Goal: Information Seeking & Learning: Learn about a topic

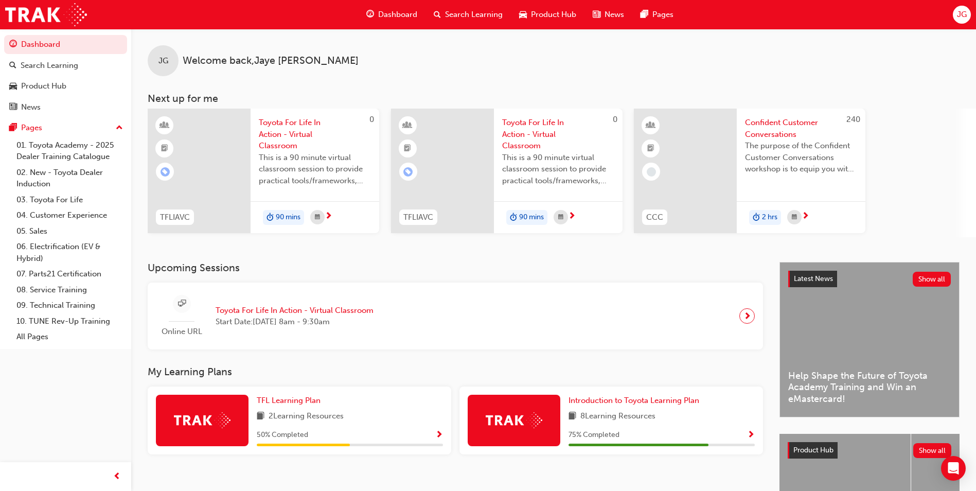
click at [474, 11] on span "Search Learning" at bounding box center [474, 15] width 58 height 12
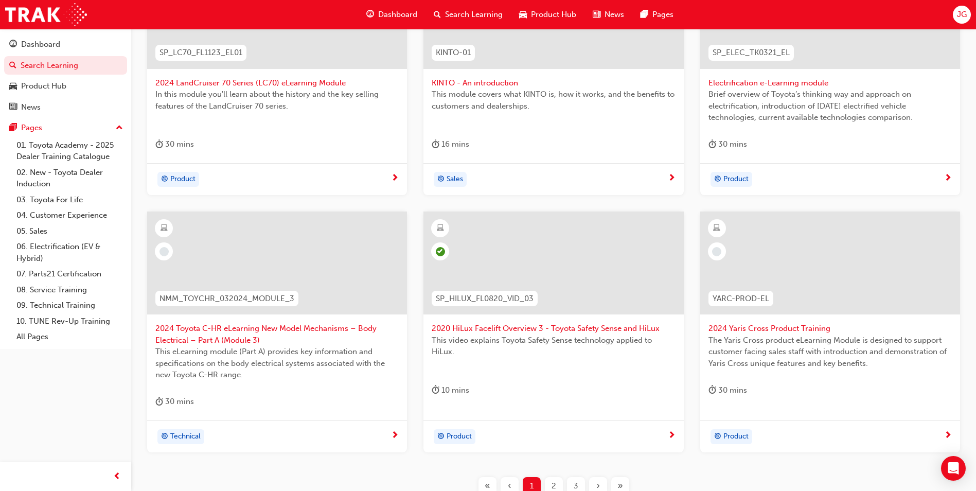
scroll to position [273, 0]
click at [754, 275] on div at bounding box center [830, 262] width 260 height 103
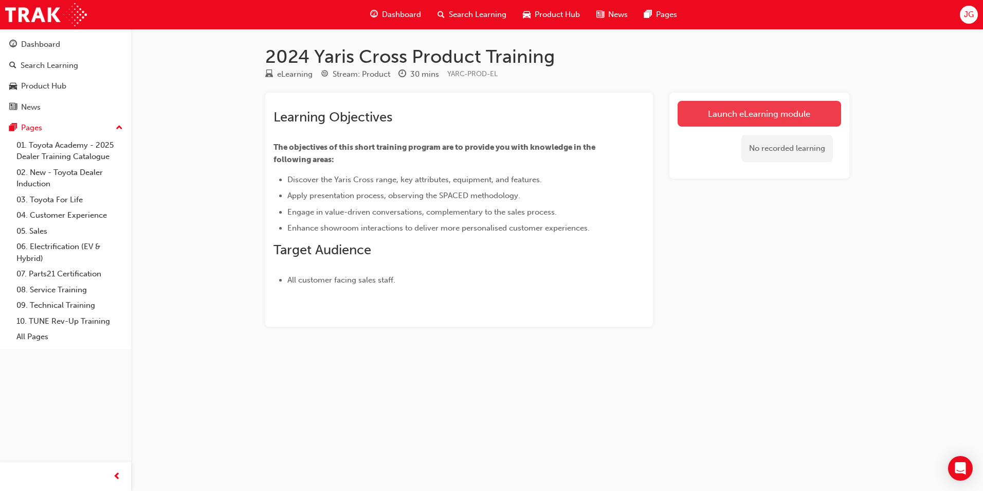
click at [699, 119] on link "Launch eLearning module" at bounding box center [760, 114] width 164 height 26
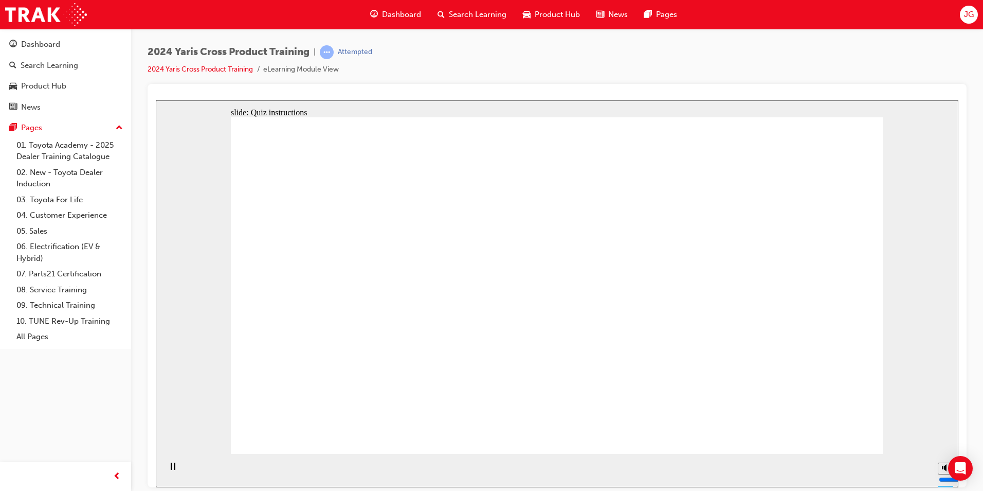
drag, startPoint x: 605, startPoint y: 199, endPoint x: 653, endPoint y: 220, distance: 51.8
radio input "true"
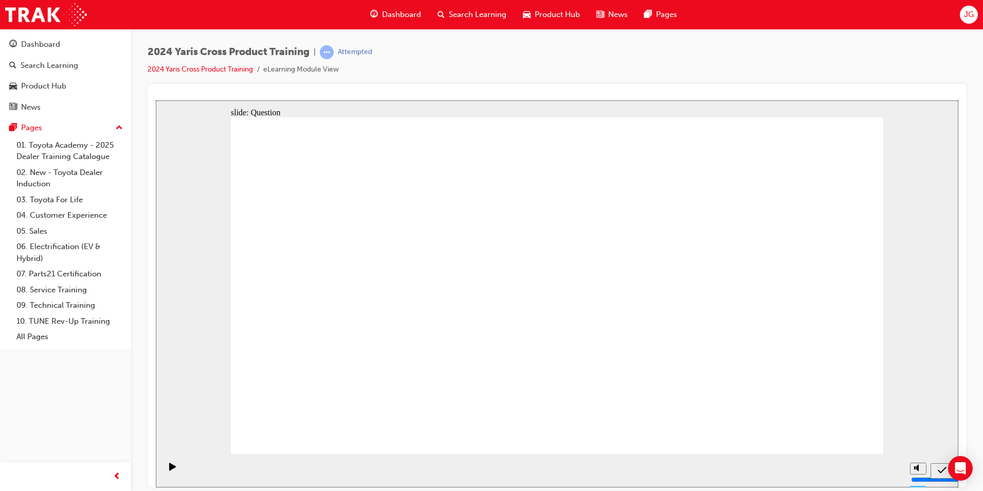
radio input "true"
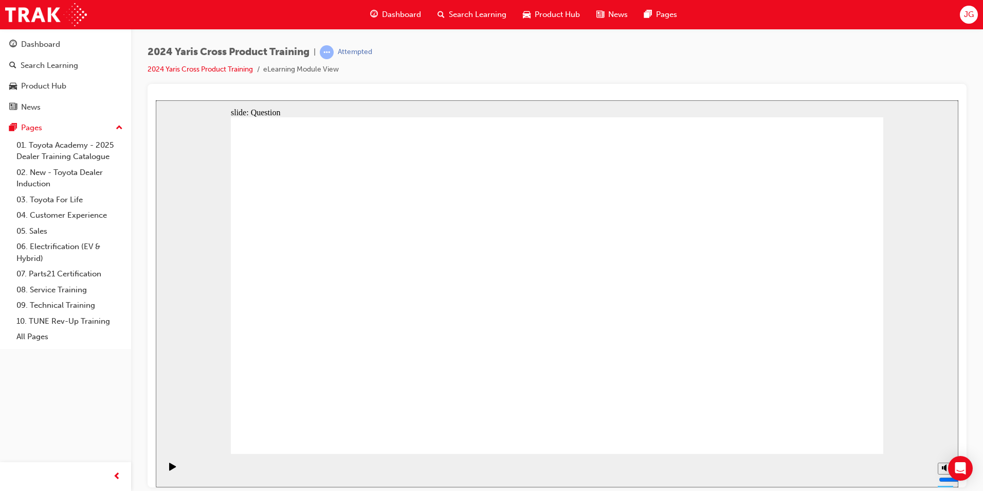
checkbox input "true"
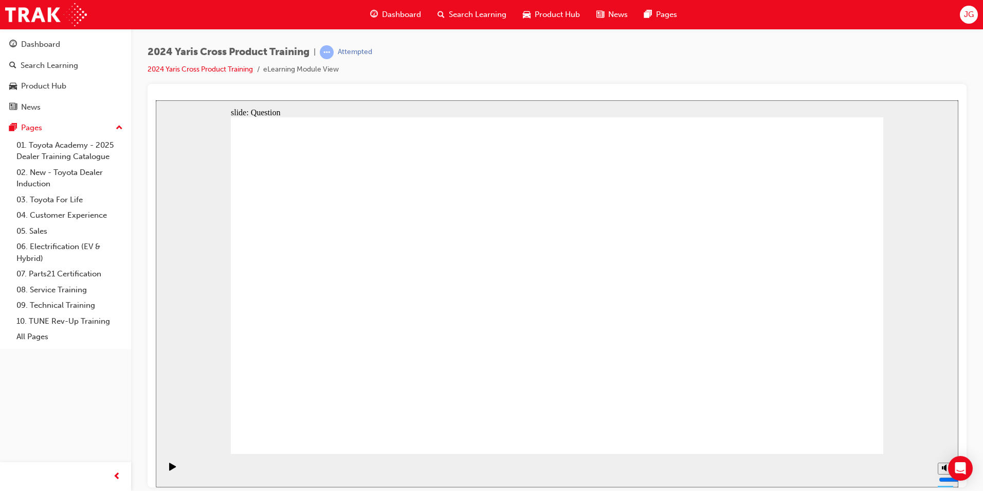
radio input "true"
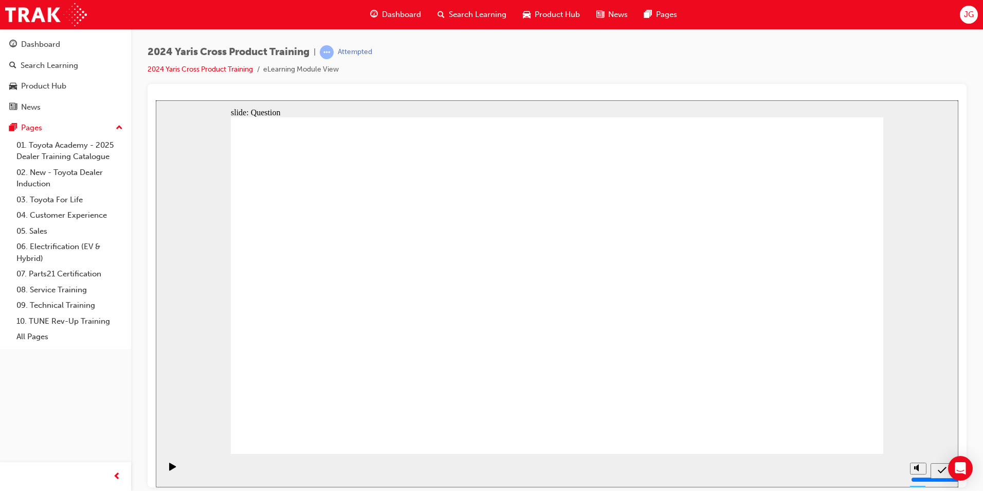
drag, startPoint x: 484, startPoint y: 243, endPoint x: 368, endPoint y: 350, distance: 158.0
drag, startPoint x: 772, startPoint y: 271, endPoint x: 513, endPoint y: 377, distance: 279.8
drag, startPoint x: 372, startPoint y: 367, endPoint x: 488, endPoint y: 248, distance: 165.9
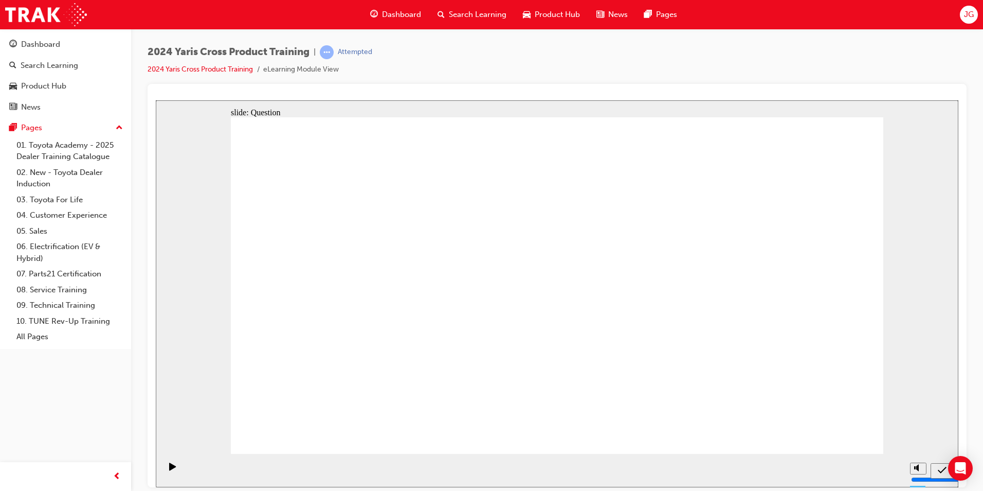
drag, startPoint x: 468, startPoint y: 255, endPoint x: 711, endPoint y: 379, distance: 273.0
drag, startPoint x: 614, startPoint y: 252, endPoint x: 362, endPoint y: 369, distance: 278.4
drag, startPoint x: 346, startPoint y: 235, endPoint x: 639, endPoint y: 367, distance: 321.4
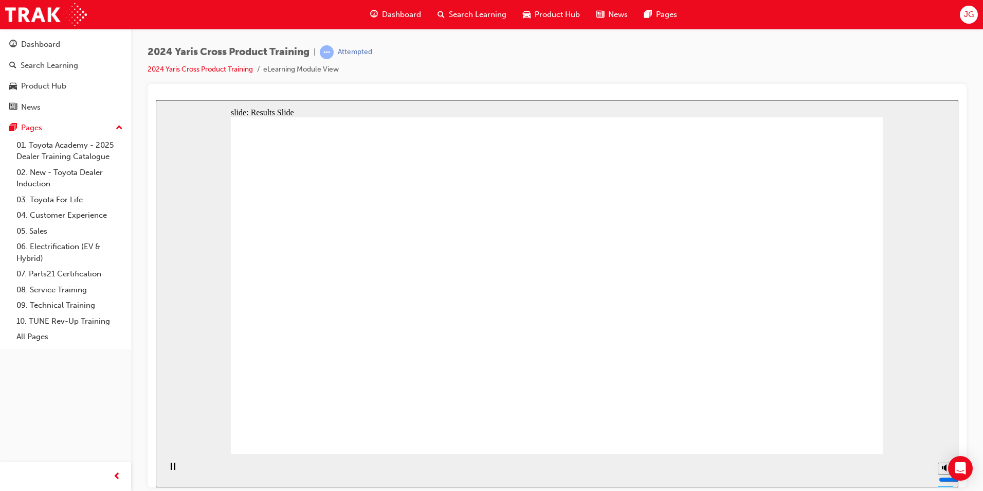
drag, startPoint x: 814, startPoint y: 433, endPoint x: 791, endPoint y: 400, distance: 40.7
radio input "true"
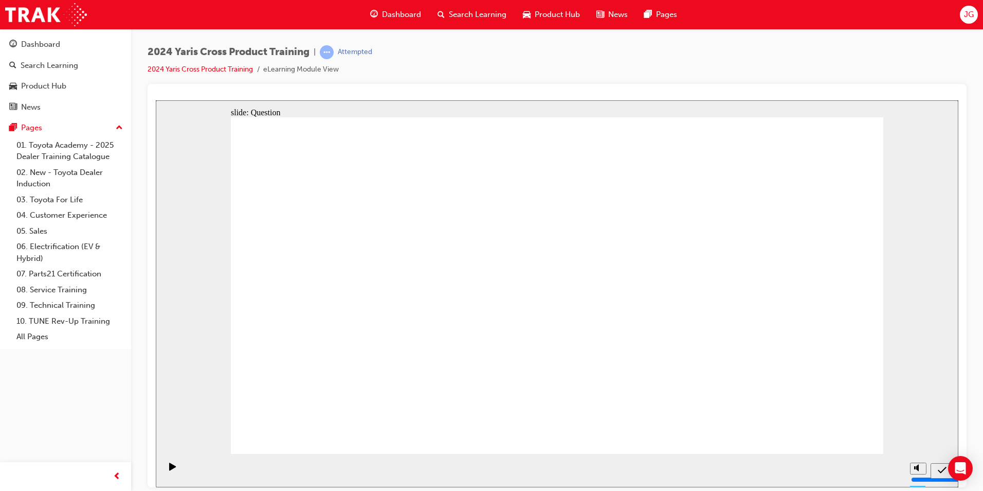
radio input "true"
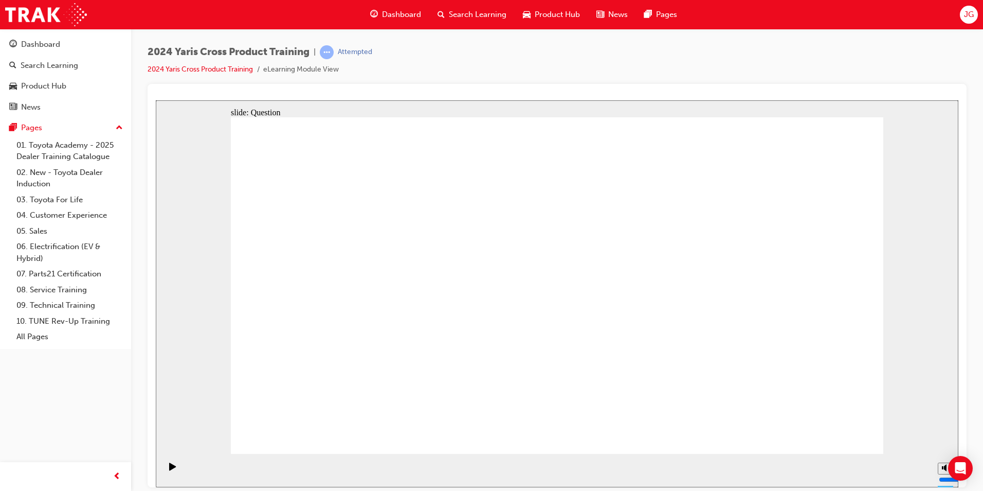
checkbox input "true"
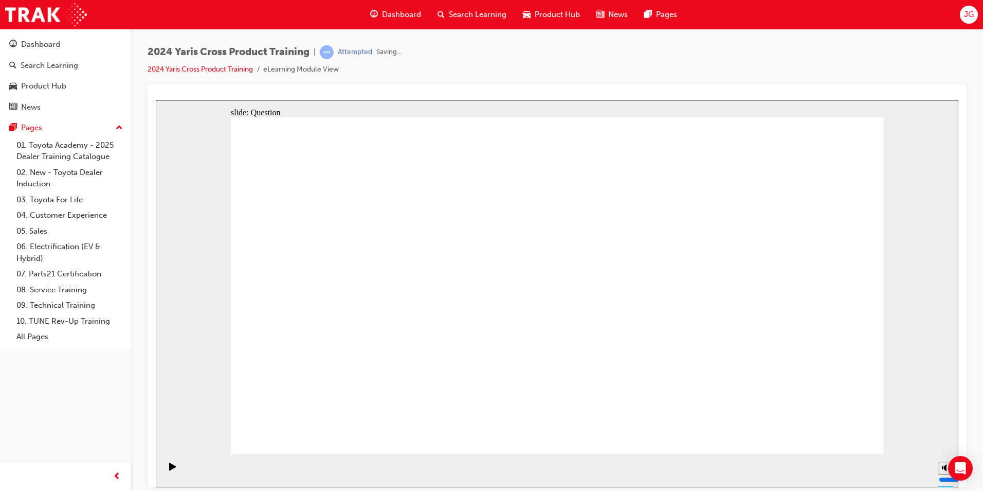
radio input "true"
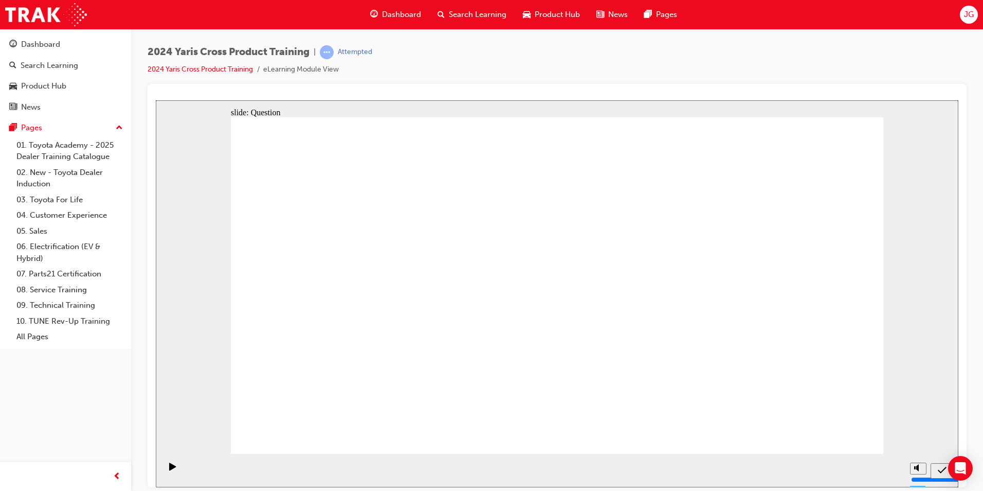
drag, startPoint x: 630, startPoint y: 235, endPoint x: 394, endPoint y: 338, distance: 257.0
drag, startPoint x: 484, startPoint y: 250, endPoint x: 713, endPoint y: 347, distance: 248.7
drag, startPoint x: 742, startPoint y: 271, endPoint x: 493, endPoint y: 366, distance: 267.0
drag, startPoint x: 333, startPoint y: 262, endPoint x: 595, endPoint y: 372, distance: 284.0
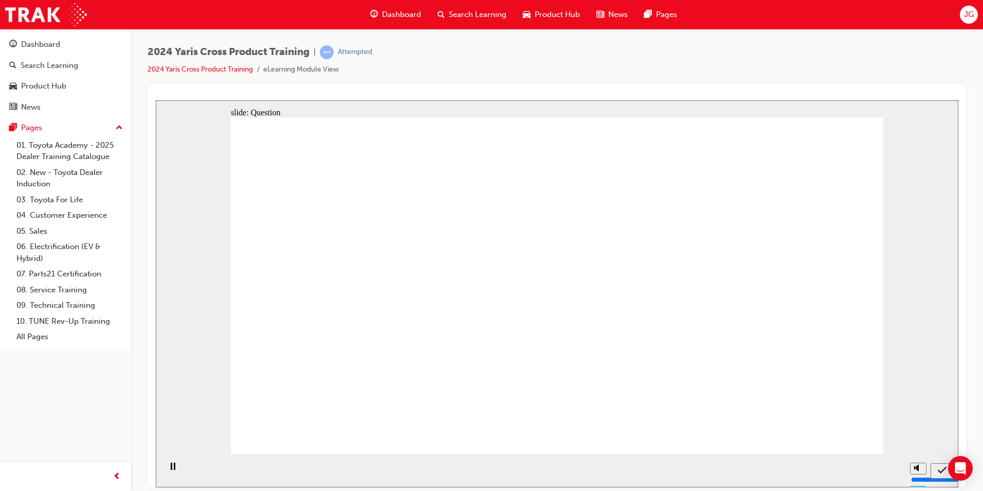
radio input "true"
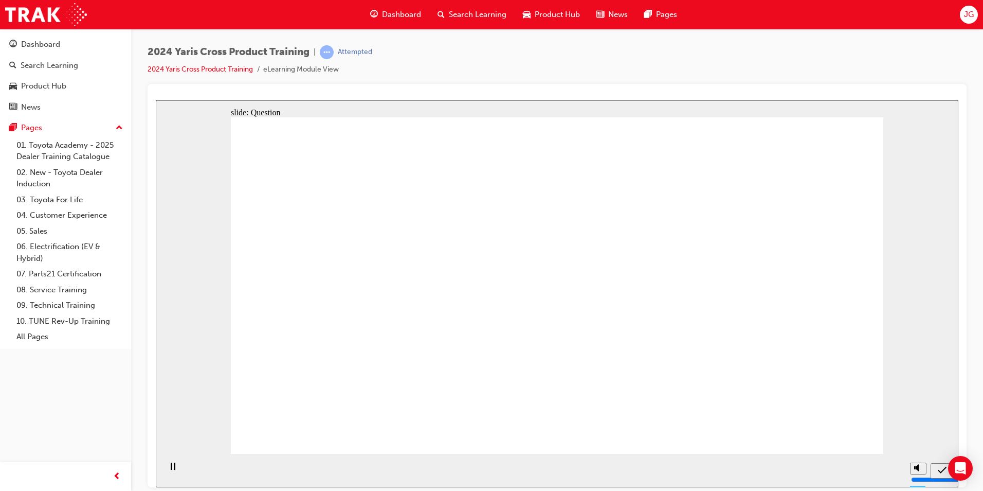
checkbox input "true"
drag, startPoint x: 670, startPoint y: 267, endPoint x: 659, endPoint y: 260, distance: 12.3
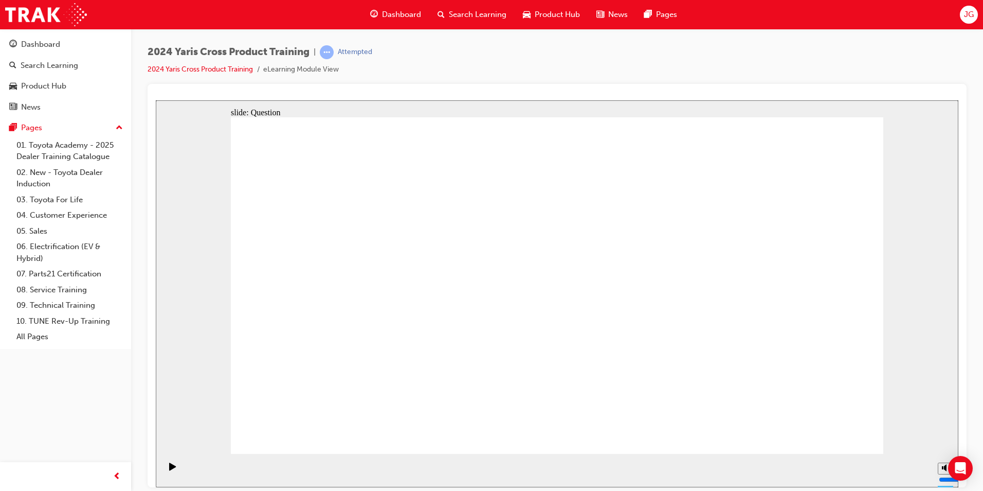
checkbox input "true"
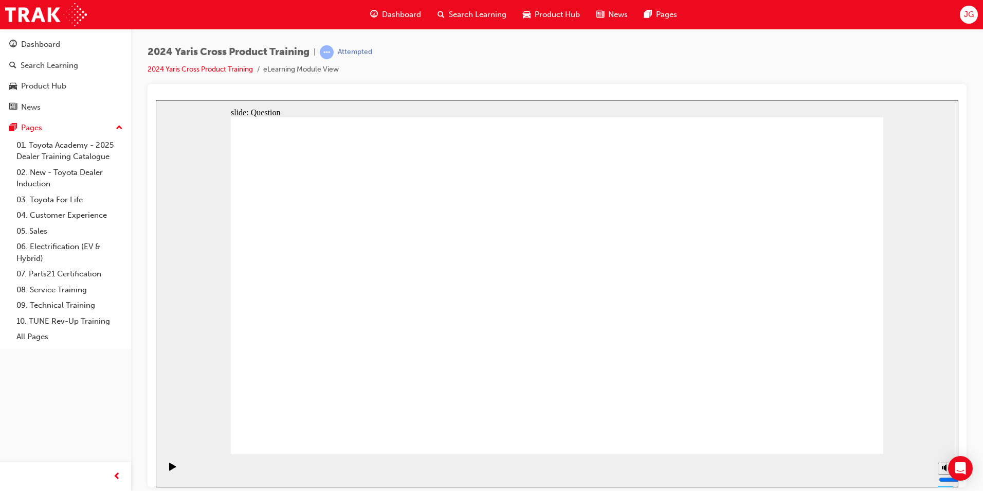
checkbox input "false"
checkbox input "true"
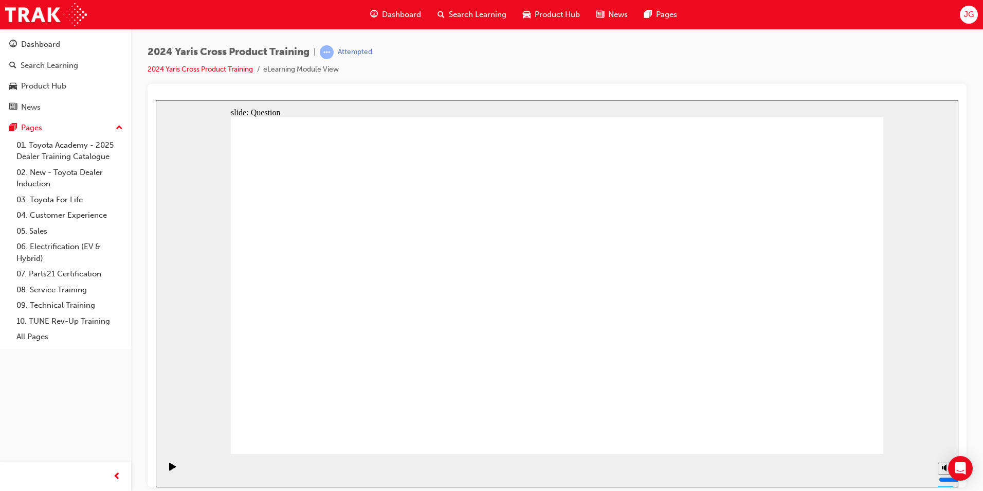
radio input "true"
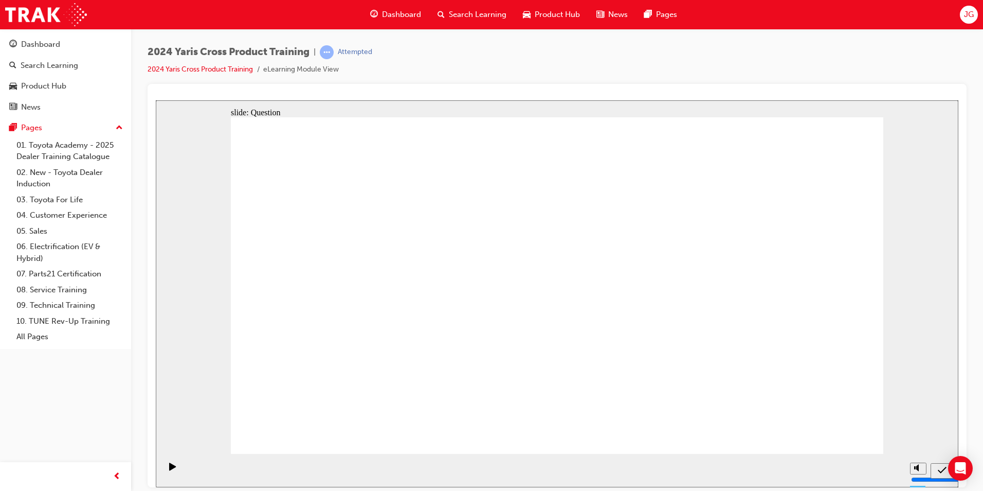
drag, startPoint x: 758, startPoint y: 254, endPoint x: 485, endPoint y: 364, distance: 294.5
drag, startPoint x: 620, startPoint y: 260, endPoint x: 375, endPoint y: 370, distance: 268.0
drag, startPoint x: 473, startPoint y: 248, endPoint x: 706, endPoint y: 385, distance: 270.4
drag, startPoint x: 339, startPoint y: 246, endPoint x: 588, endPoint y: 388, distance: 287.0
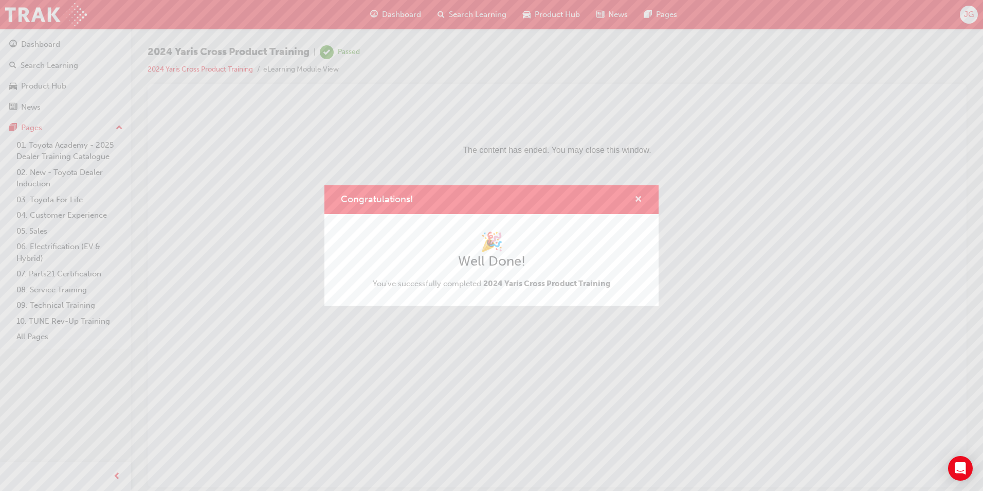
click at [639, 199] on span "cross-icon" at bounding box center [639, 199] width 8 height 9
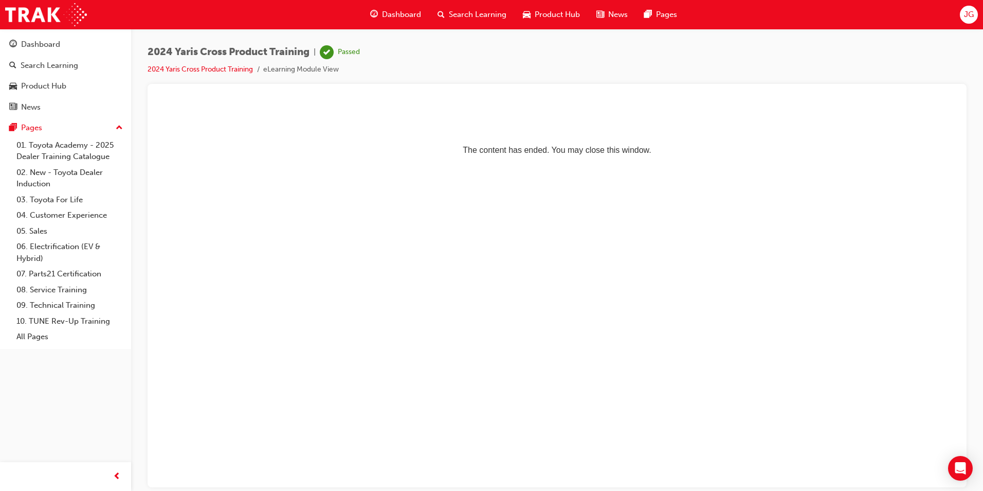
click at [536, 16] on span "Product Hub" at bounding box center [557, 15] width 45 height 12
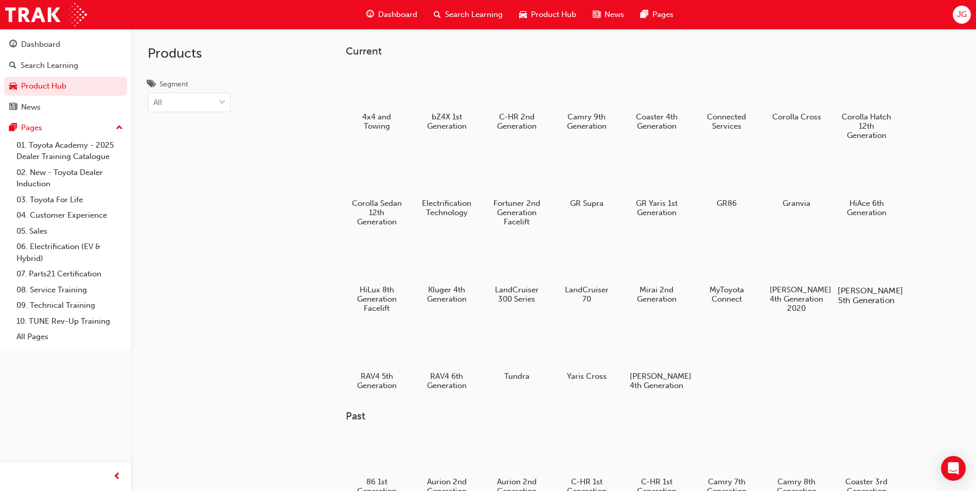
click at [868, 280] on div at bounding box center [866, 260] width 57 height 41
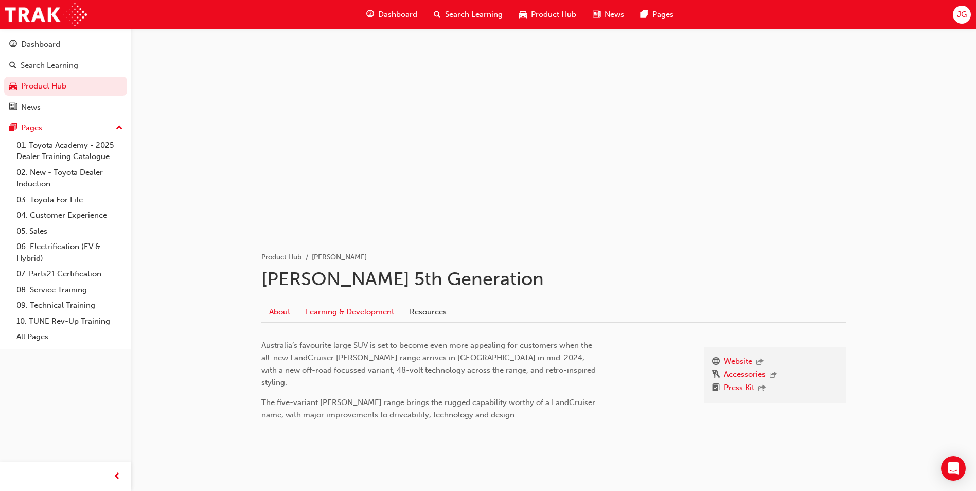
click at [378, 316] on link "Learning & Development" at bounding box center [350, 312] width 104 height 20
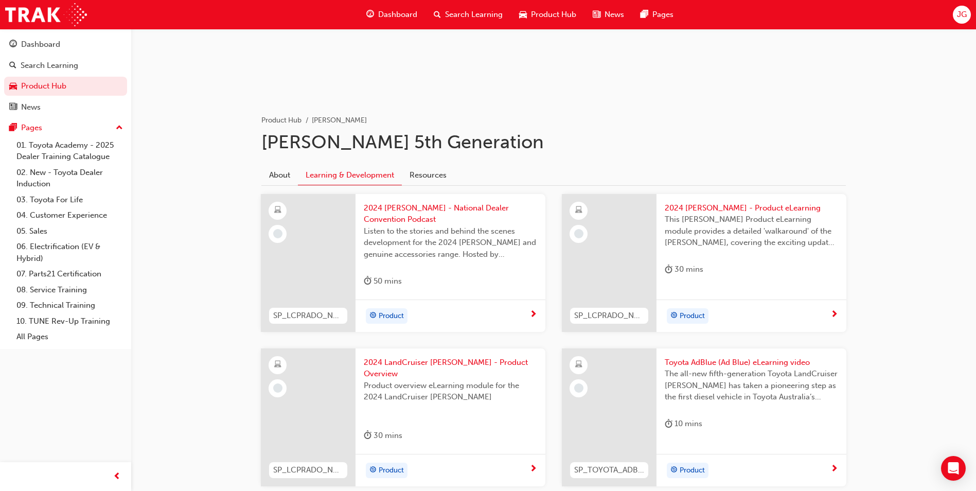
scroll to position [138, 0]
click at [723, 209] on span "2024 [PERSON_NAME] - Product eLearning" at bounding box center [751, 207] width 173 height 12
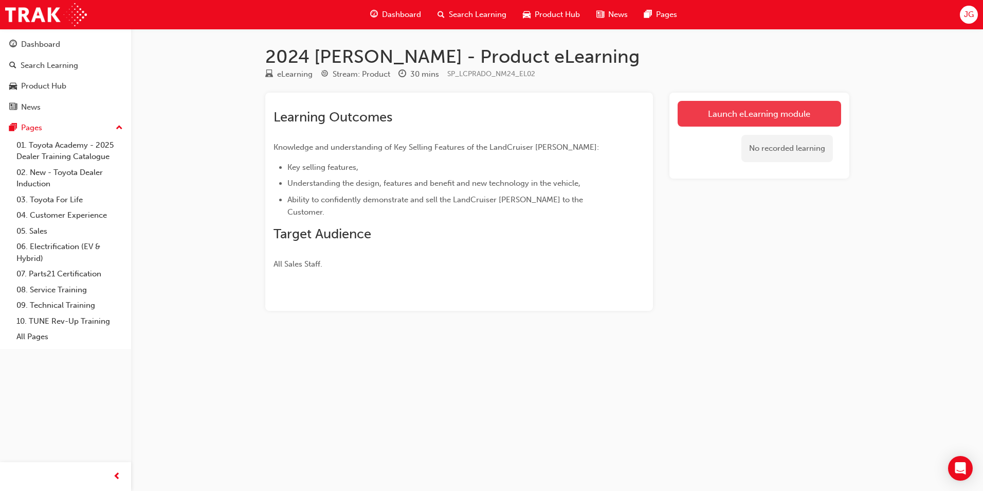
click at [732, 111] on link "Launch eLearning module" at bounding box center [760, 114] width 164 height 26
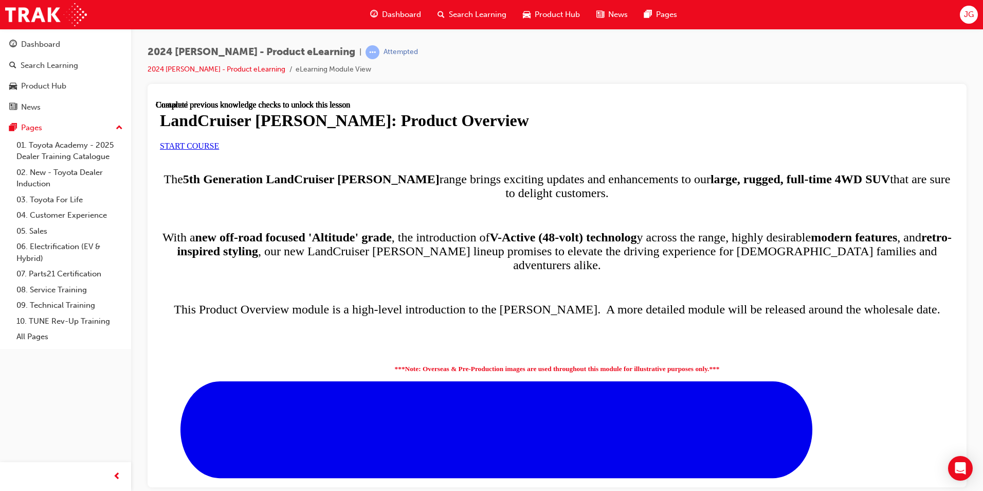
click at [219, 150] on span "START COURSE" at bounding box center [189, 145] width 59 height 9
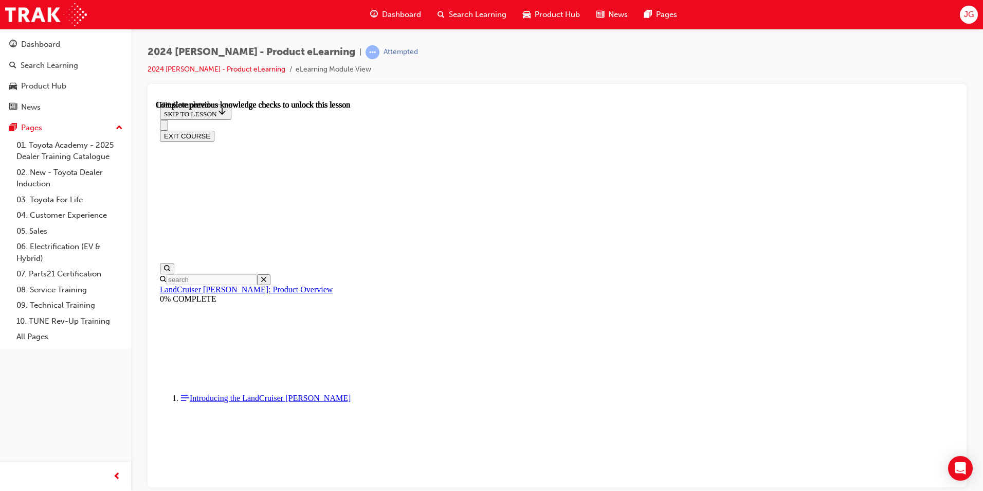
scroll to position [594, 0]
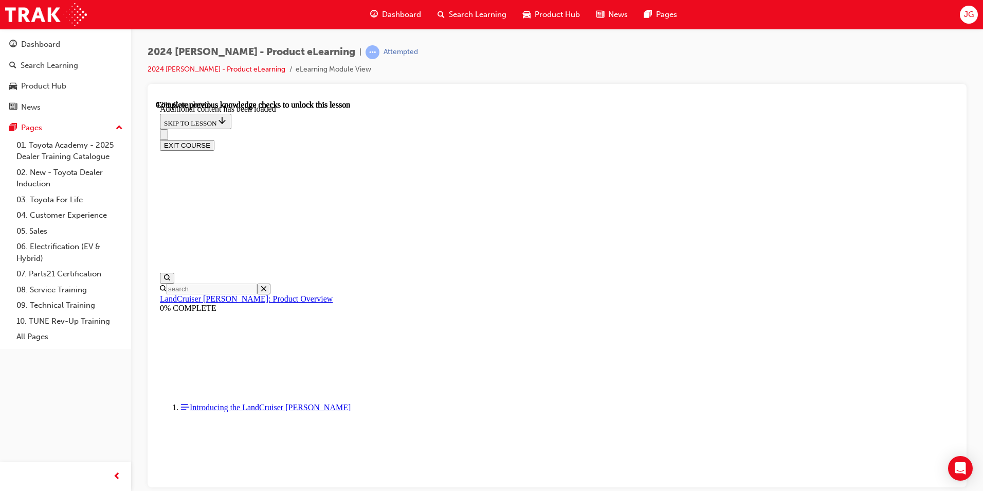
scroll to position [1267, 0]
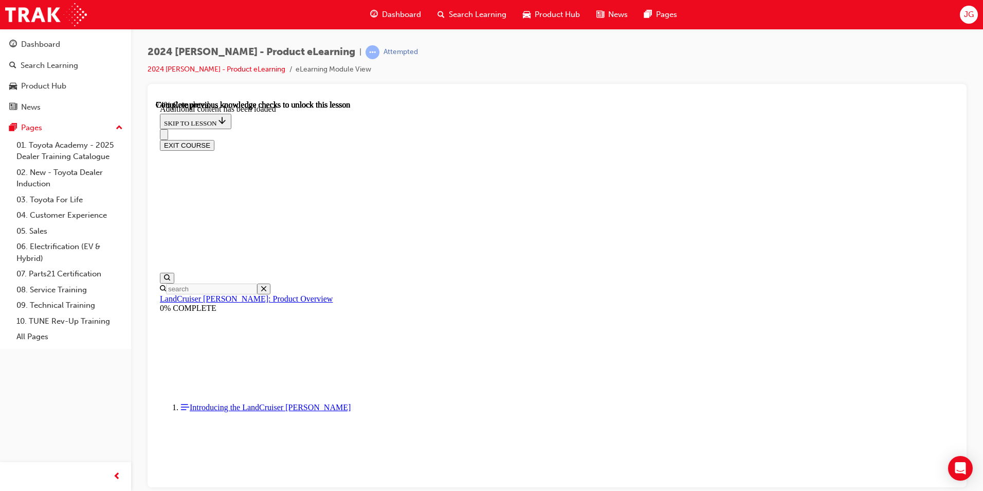
radio input "true"
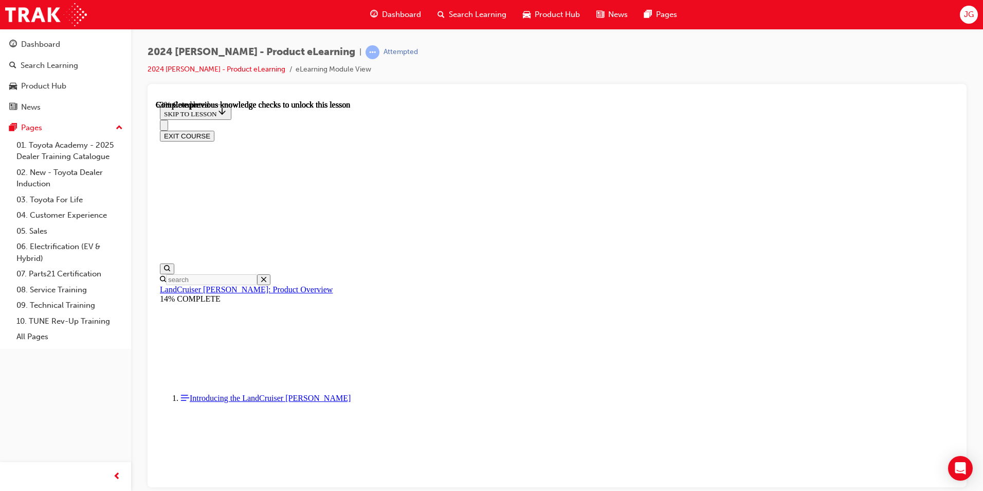
scroll to position [1462, 0]
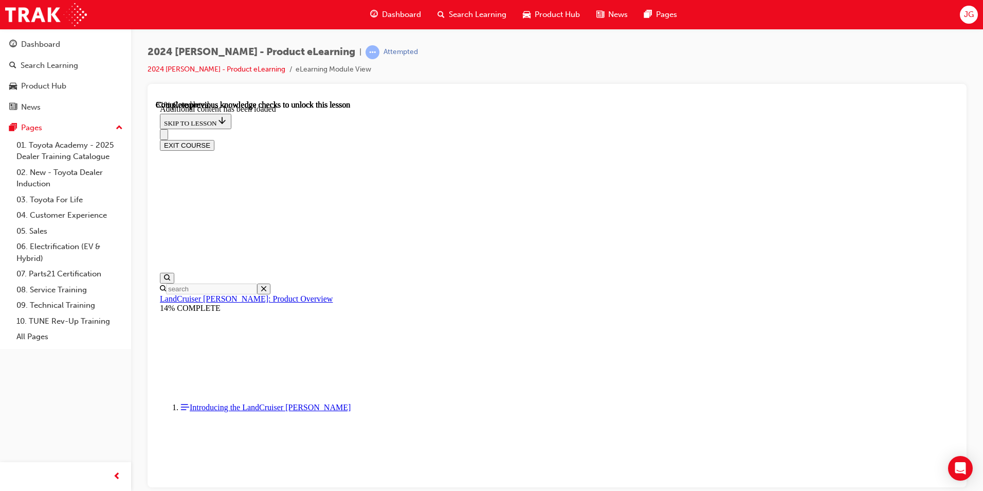
scroll to position [1815, 0]
radio input "true"
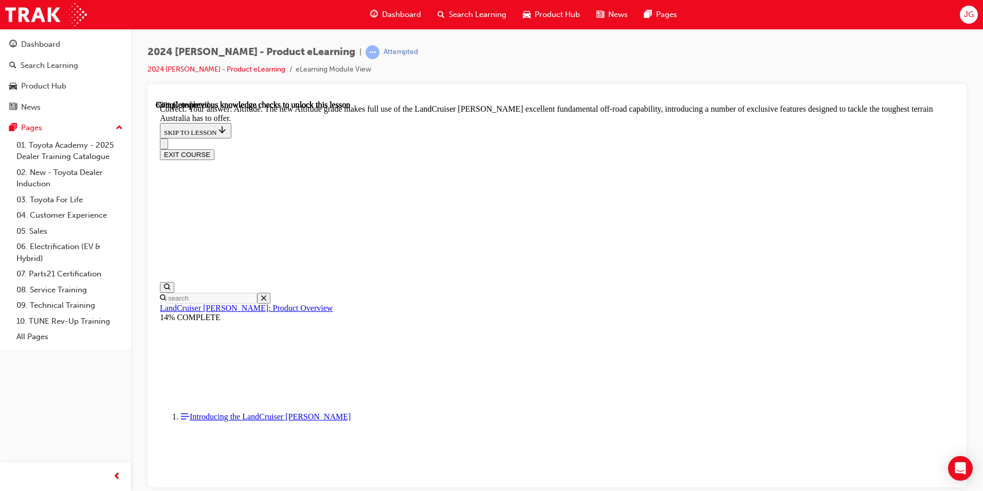
scroll to position [2237, 0]
checkbox input "true"
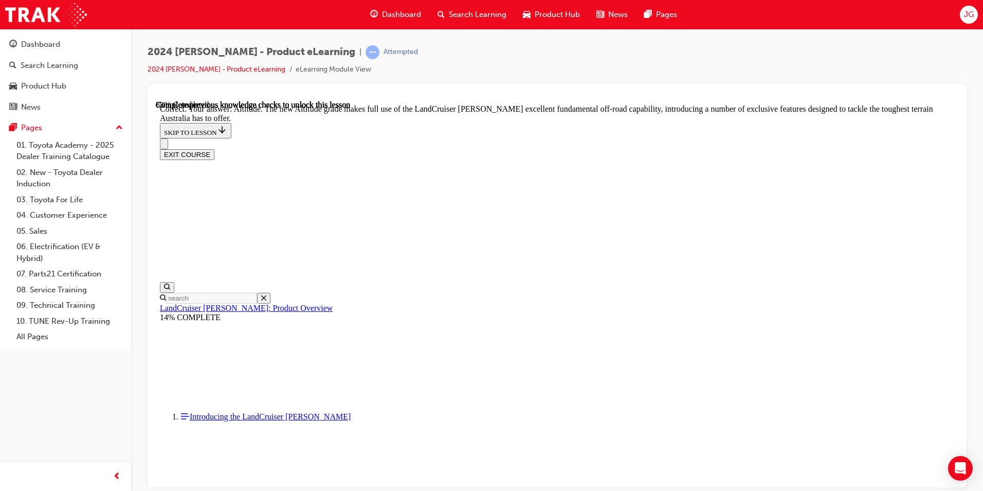
checkbox input "true"
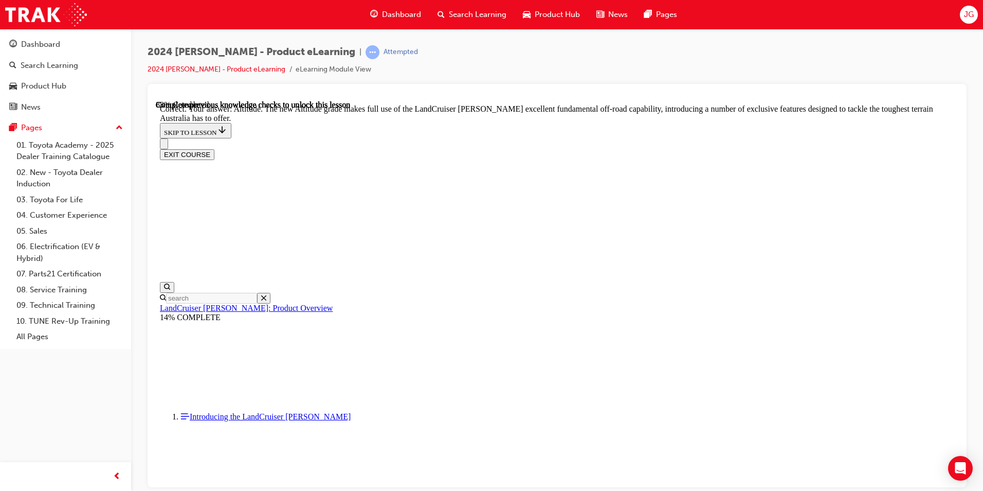
checkbox input "false"
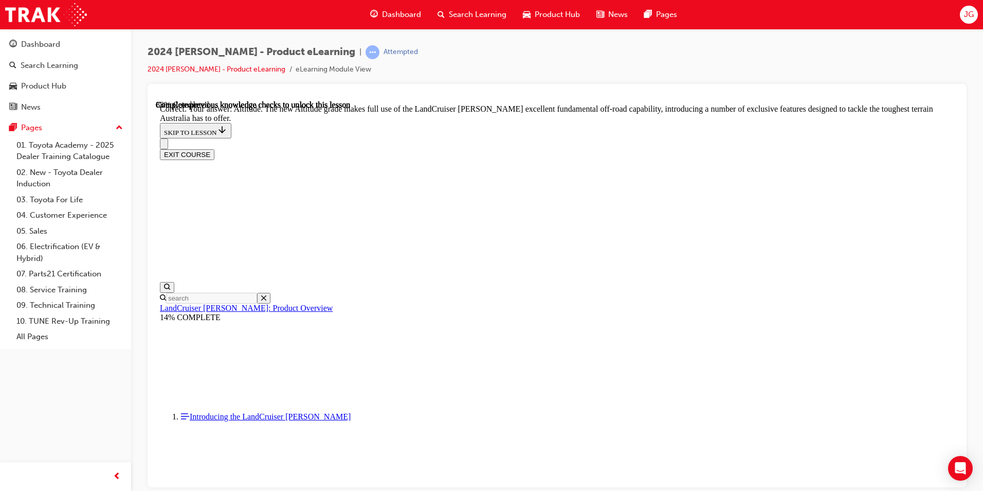
checkbox input "true"
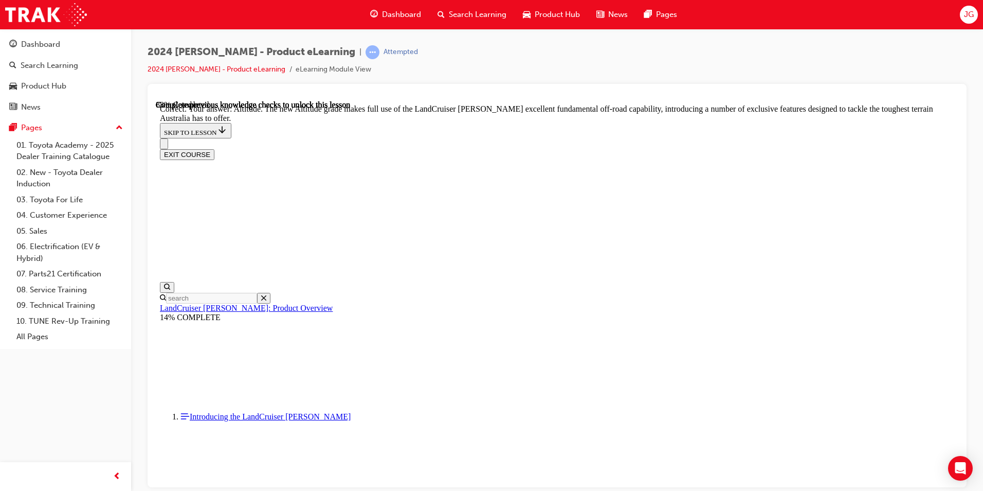
checkbox input "false"
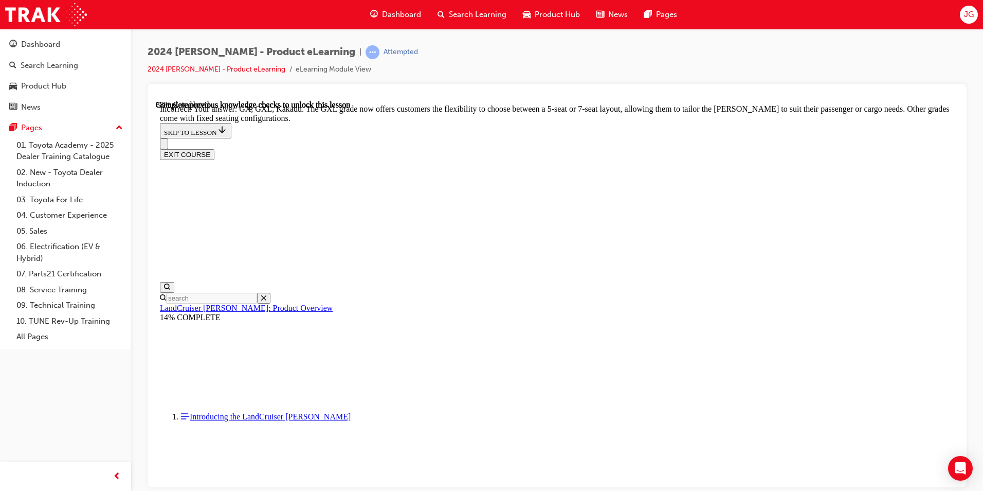
checkbox input "false"
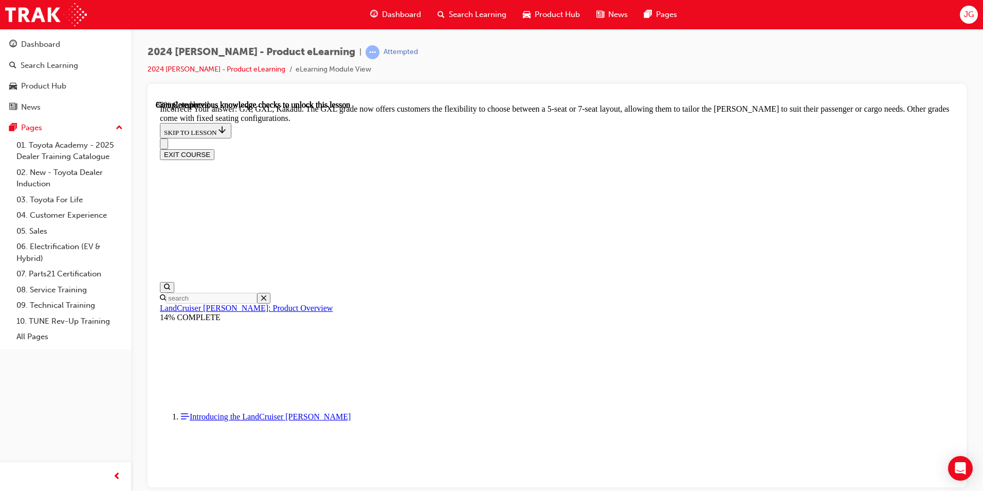
scroll to position [2320, 0]
checkbox input "false"
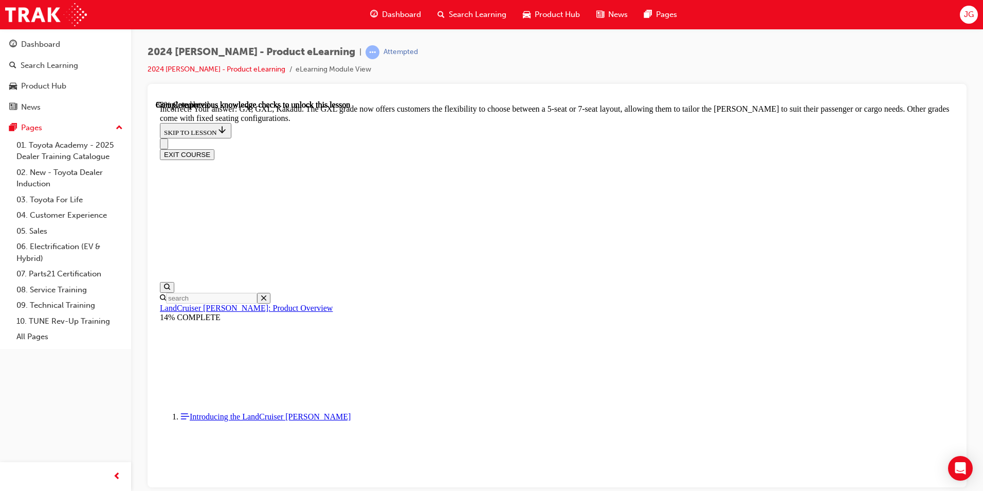
scroll to position [2540, 0]
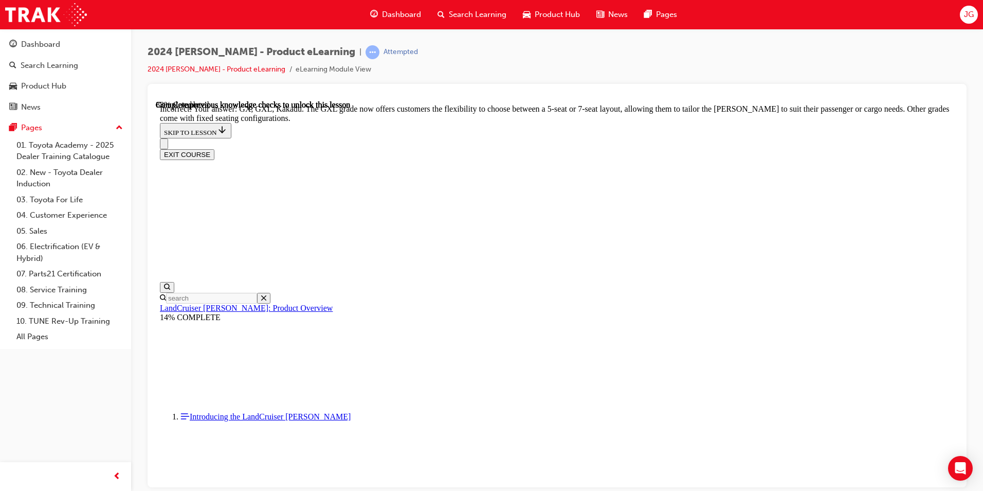
checkbox input "true"
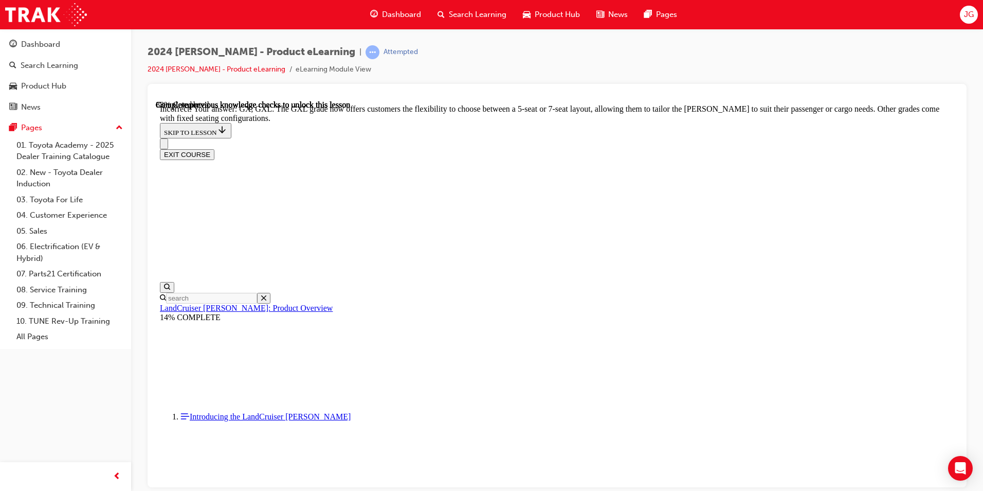
checkbox input "false"
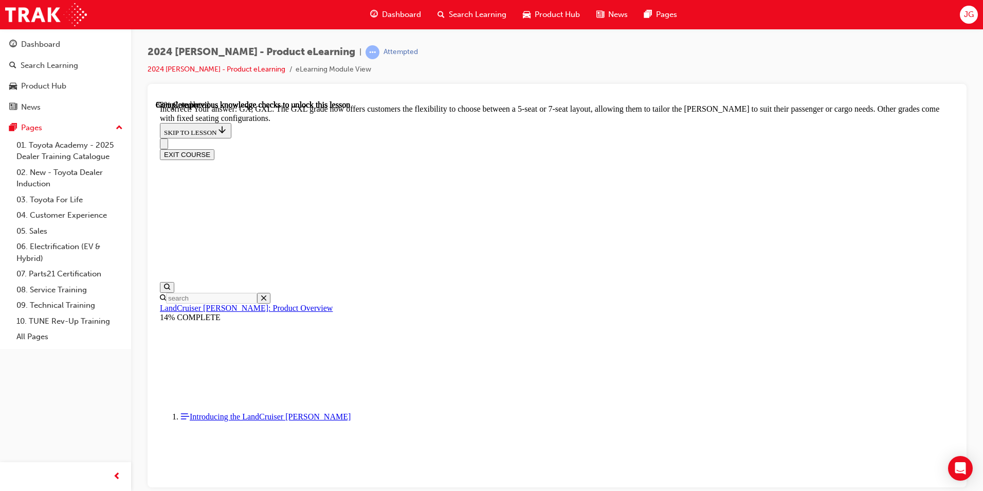
scroll to position [2345, 0]
checkbox input "true"
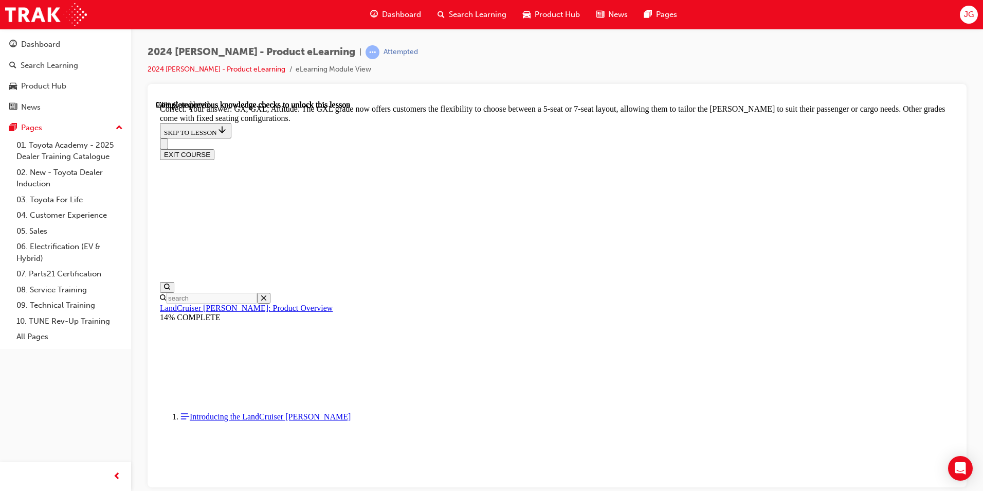
scroll to position [2615, 0]
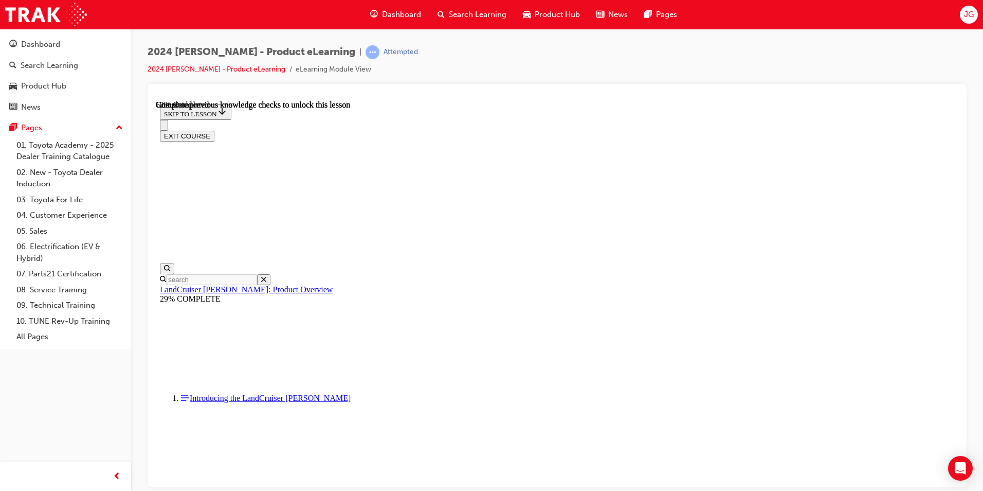
scroll to position [1877, 0]
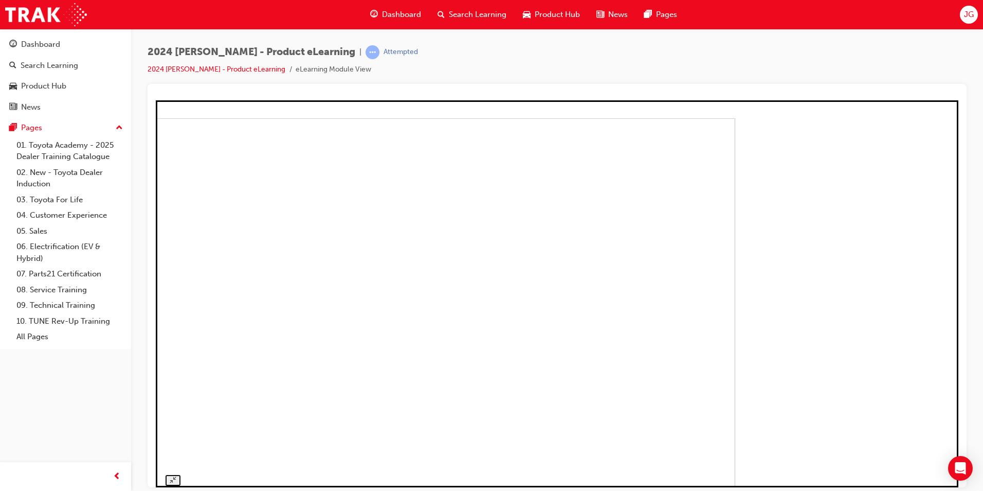
click at [488, 403] on img at bounding box center [334, 303] width 803 height 371
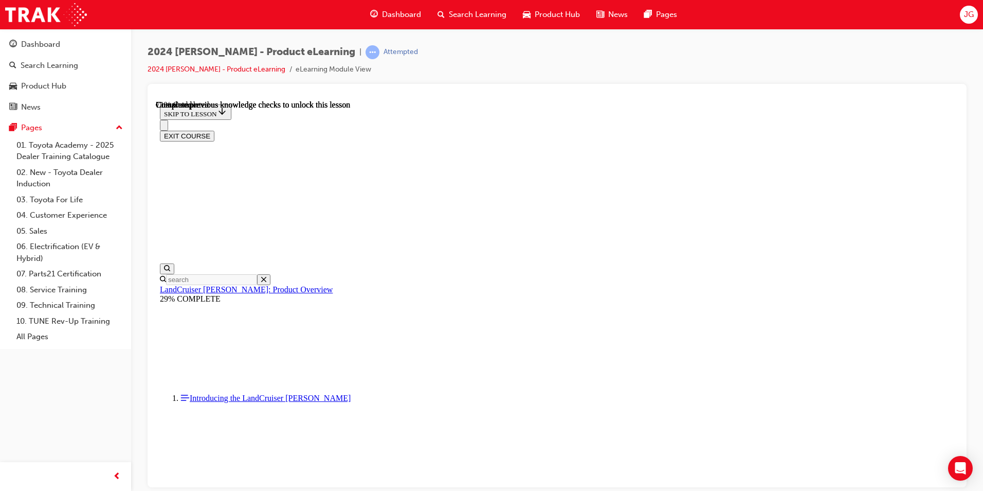
scroll to position [2170, 0]
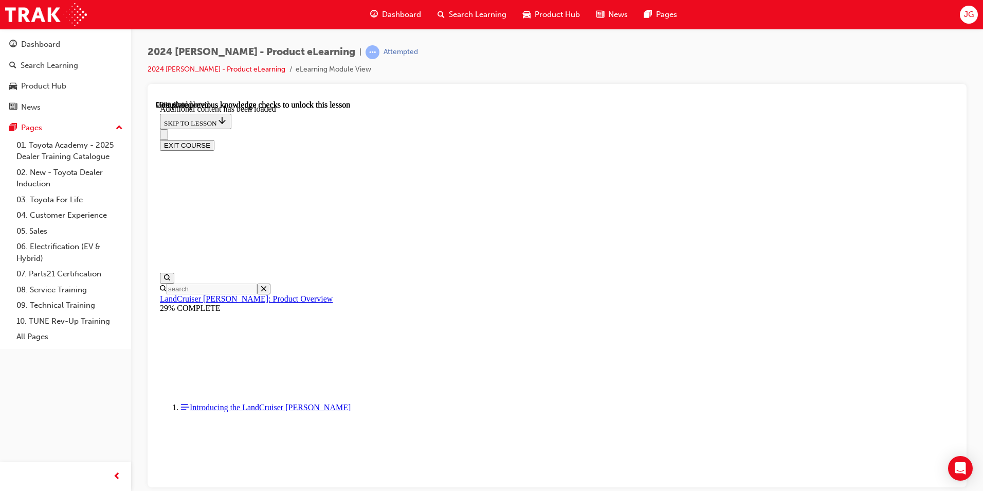
scroll to position [2599, 0]
radio input "true"
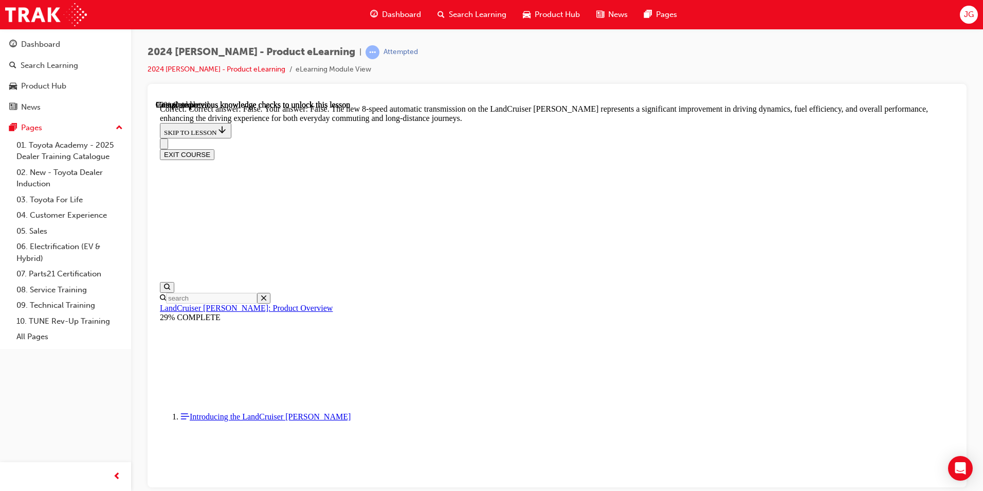
scroll to position [3043, 0]
radio input "true"
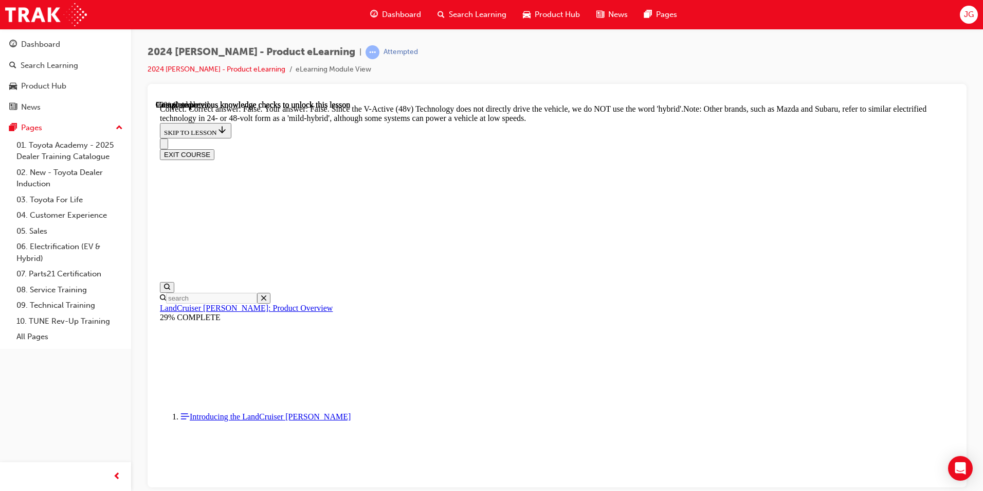
scroll to position [3521, 0]
radio input "true"
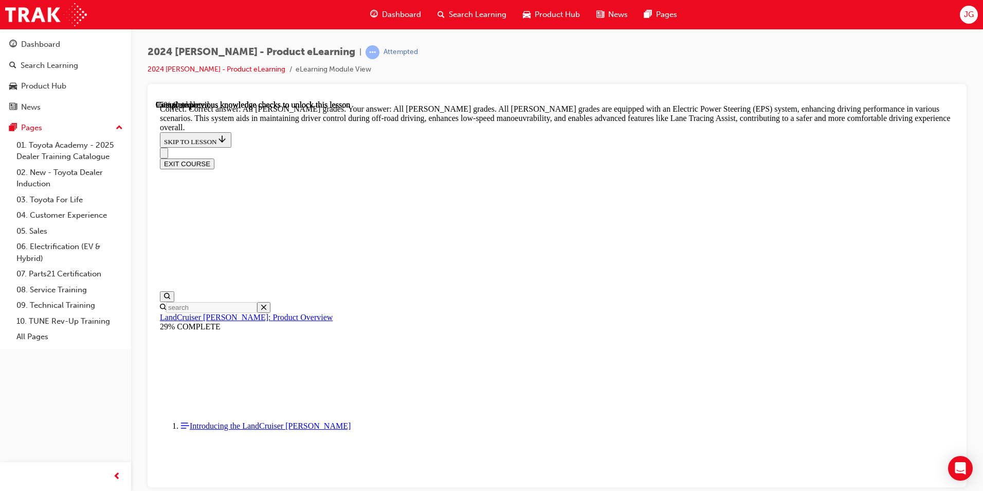
scroll to position [3834, 0]
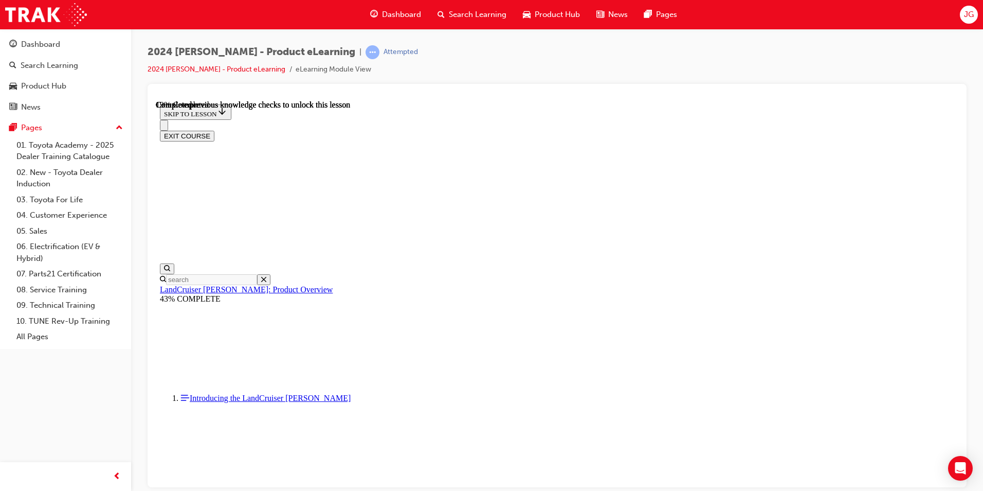
scroll to position [674, 0]
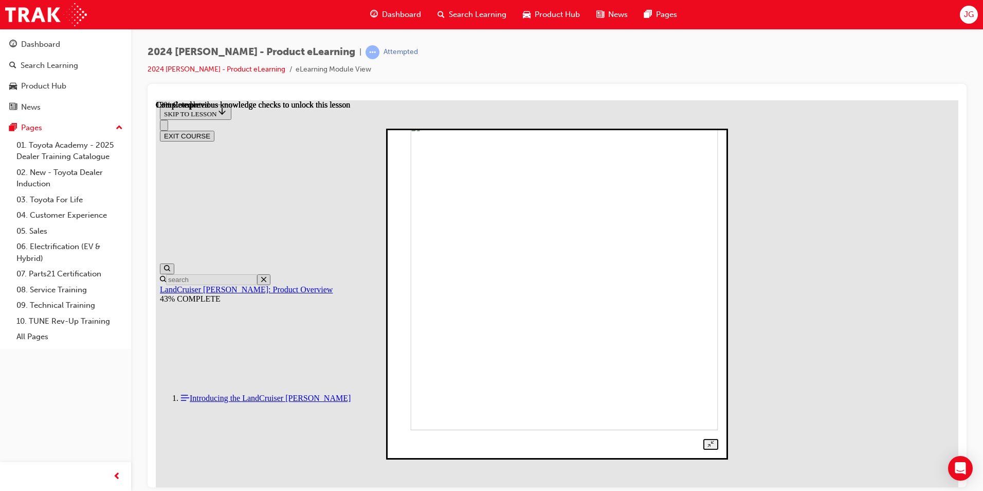
click at [500, 258] on img at bounding box center [564, 275] width 308 height 308
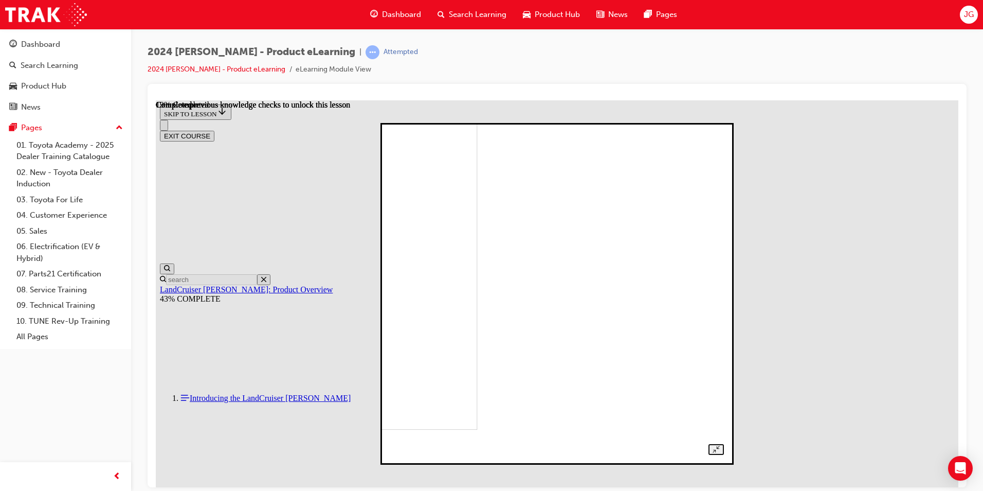
click at [724, 273] on div at bounding box center [556, 293] width 333 height 322
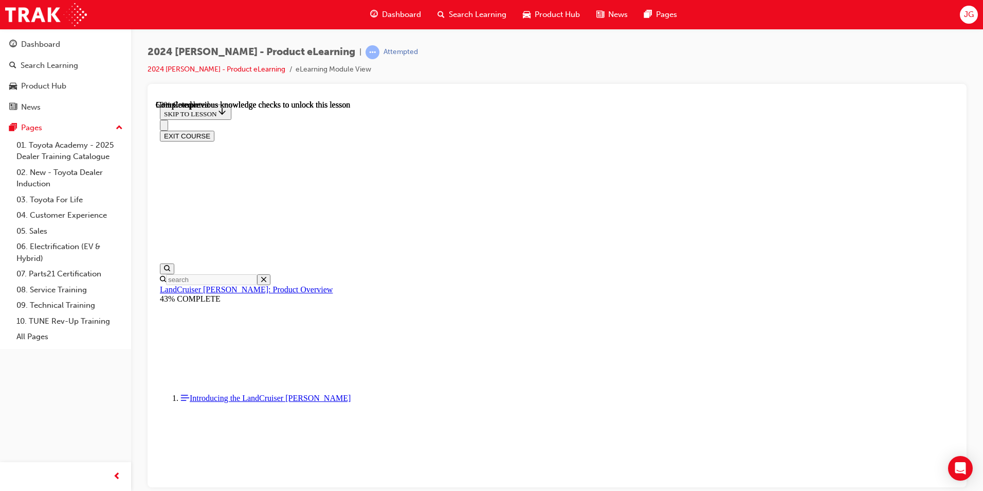
scroll to position [2300, 0]
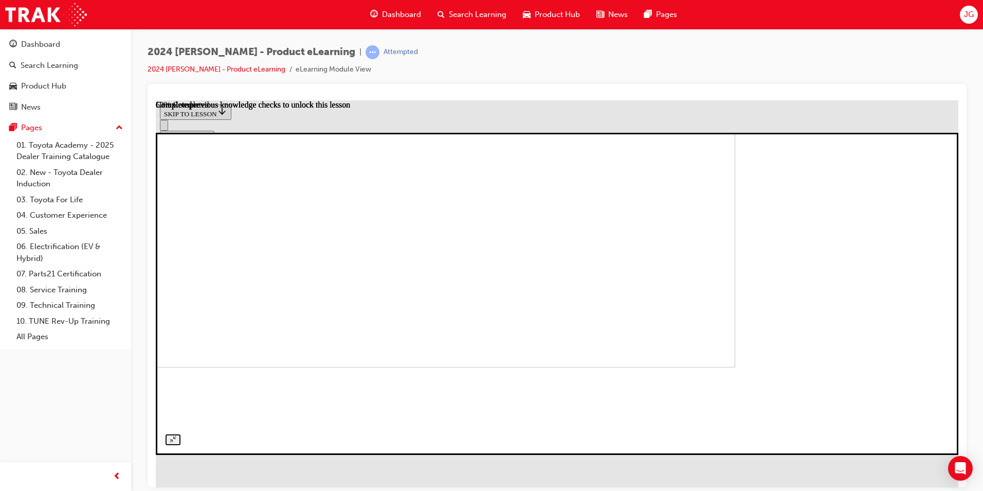
click at [442, 444] on div at bounding box center [557, 293] width 783 height 302
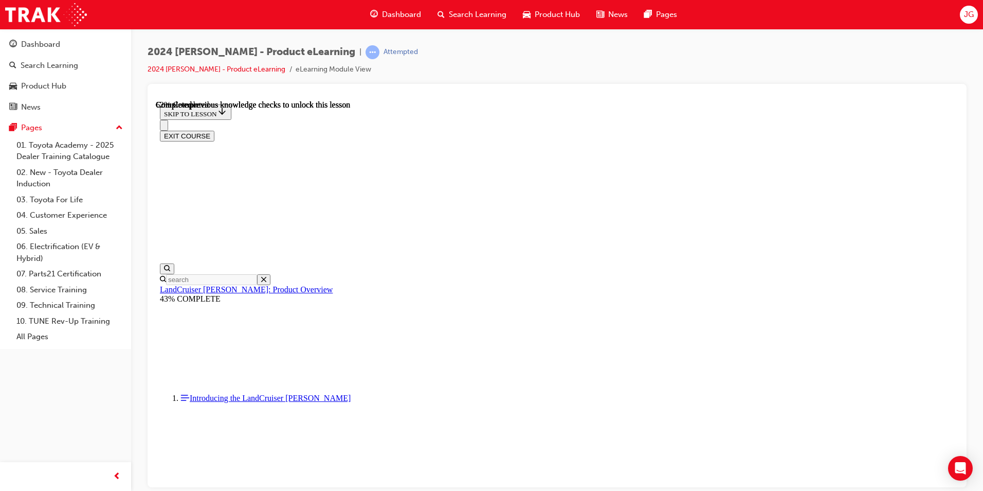
scroll to position [2497, 0]
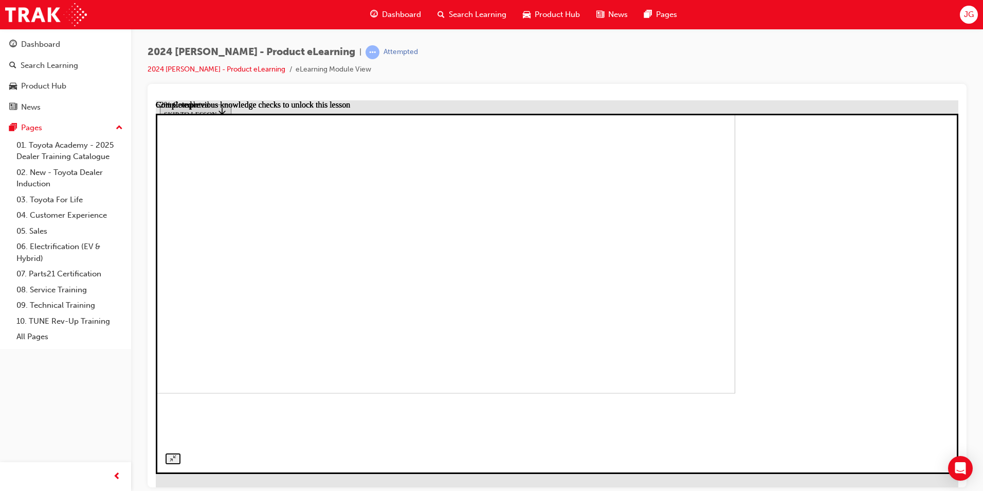
click at [456, 392] on img at bounding box center [334, 228] width 803 height 327
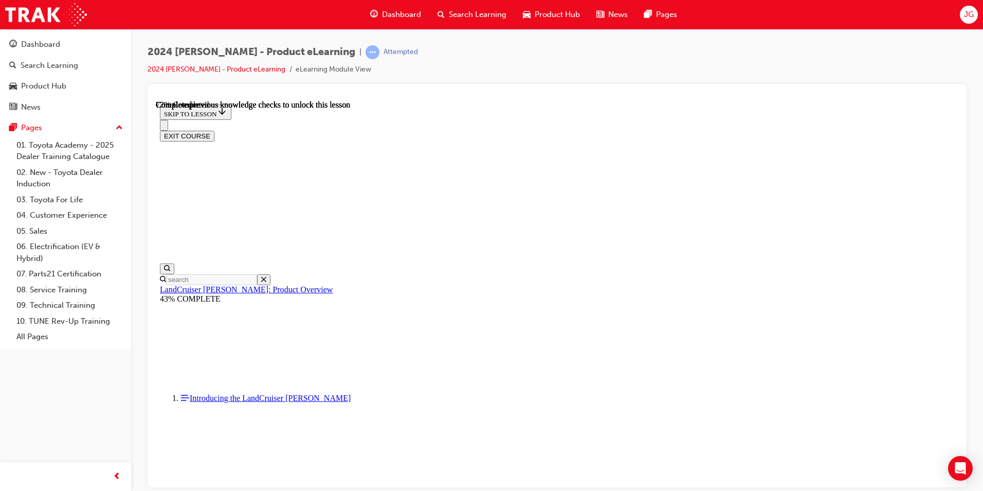
scroll to position [3252, 0]
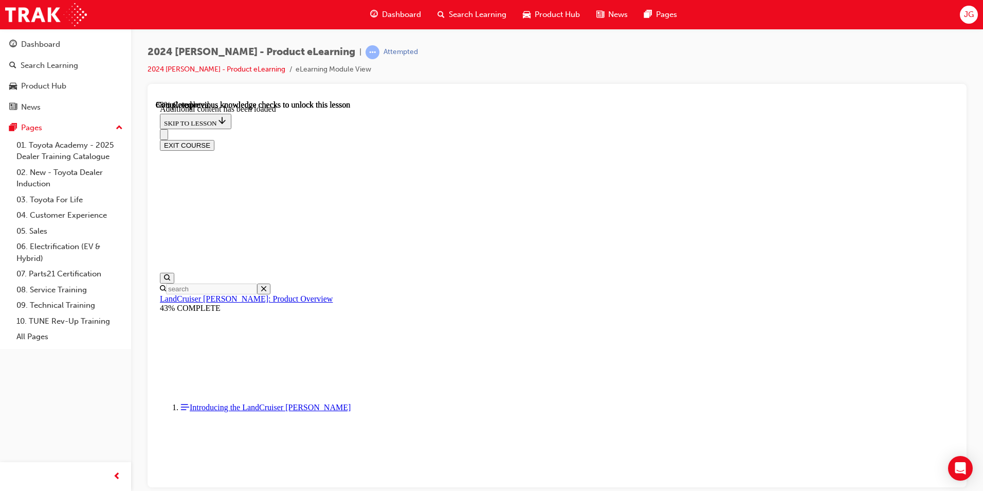
scroll to position [3576, 0]
checkbox input "true"
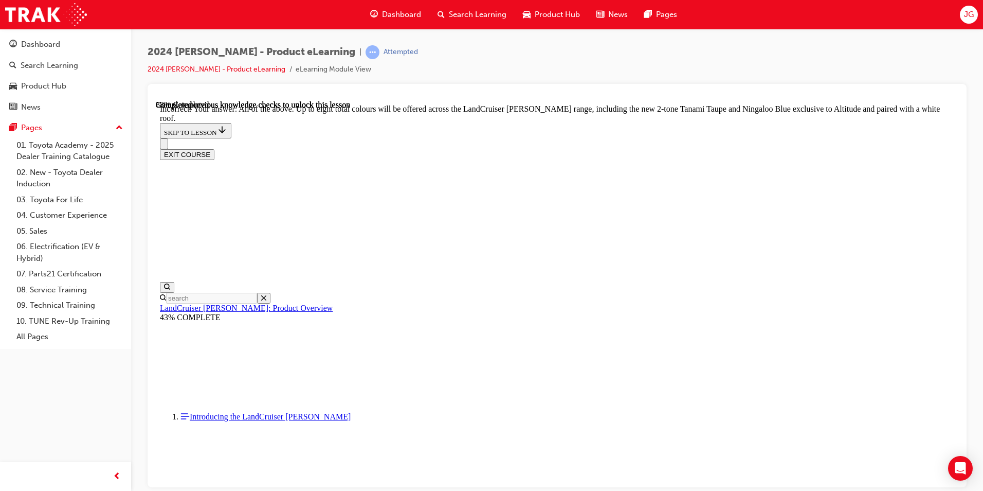
checkbox input "true"
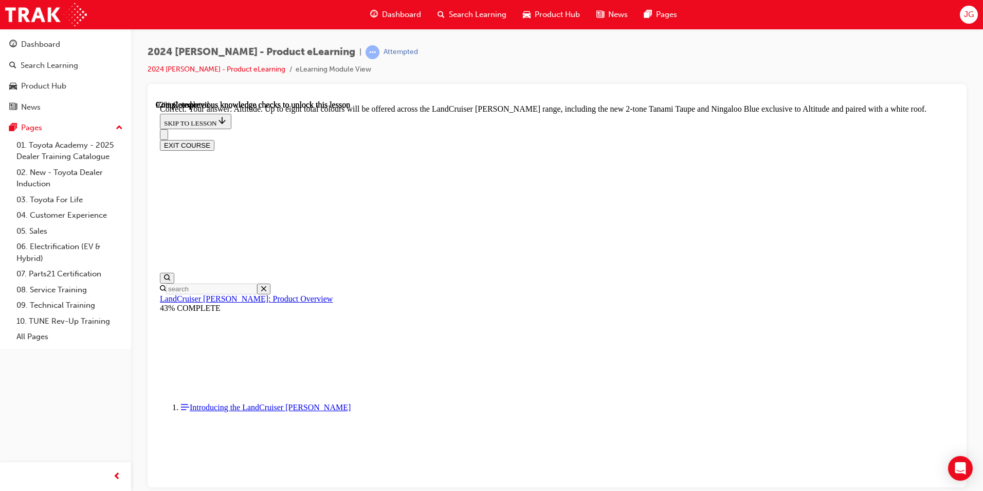
scroll to position [4175, 0]
checkbox input "true"
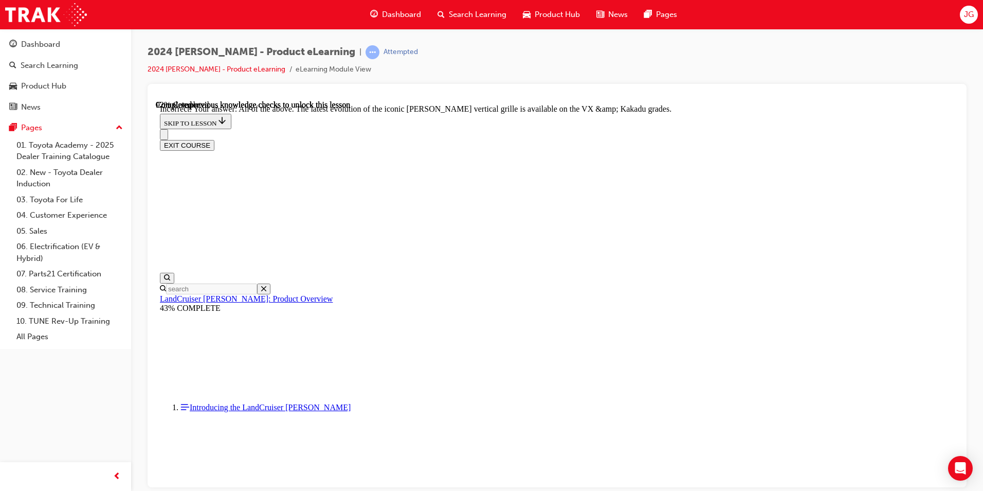
checkbox input "true"
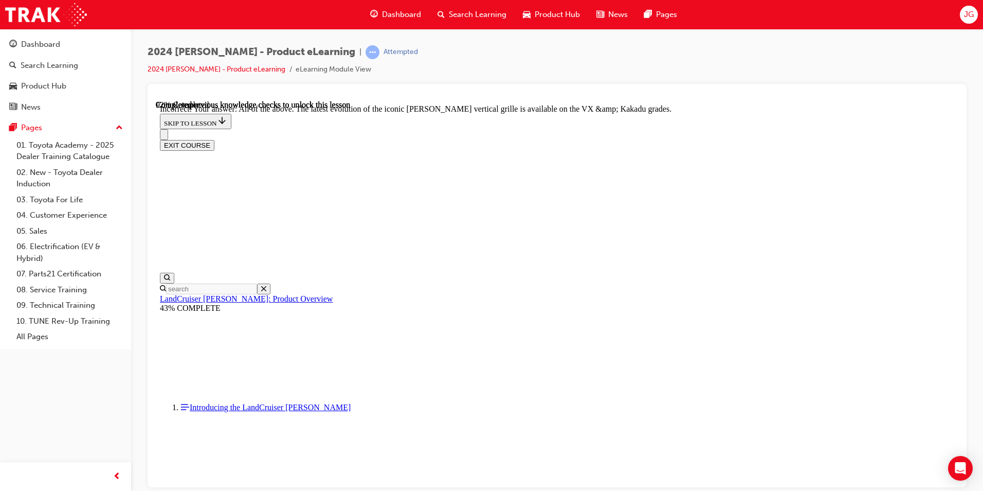
checkbox input "true"
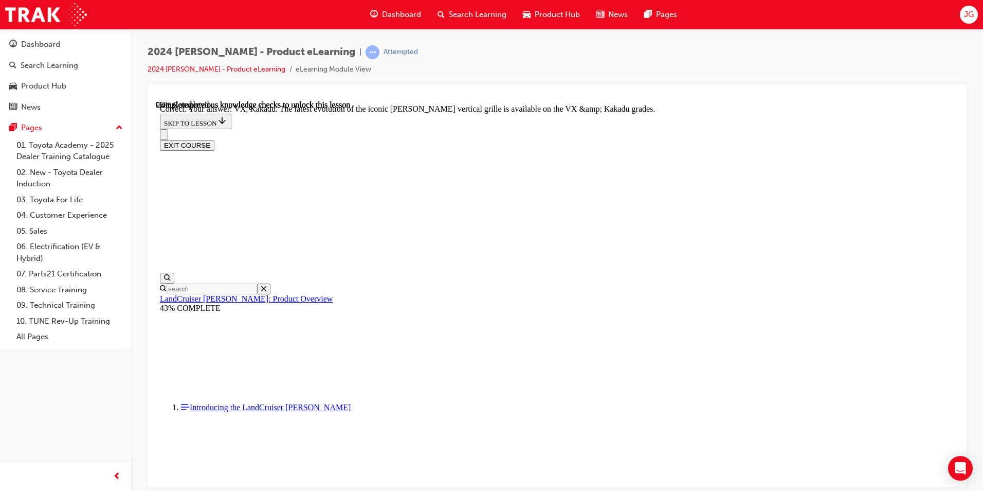
scroll to position [4456, 0]
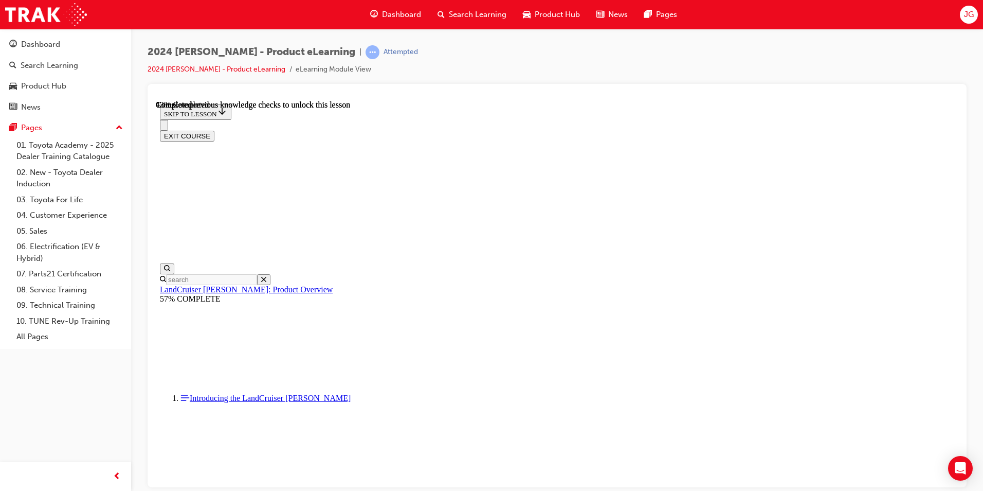
scroll to position [957, 0]
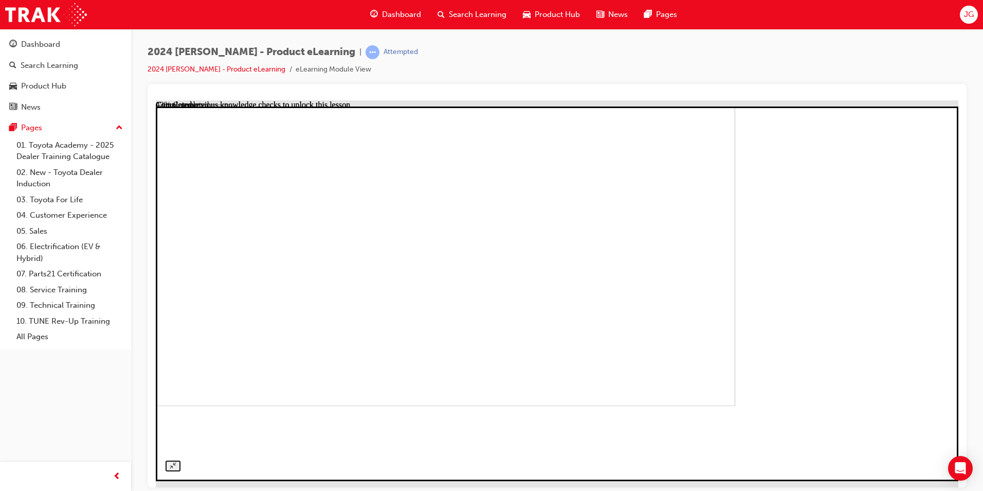
click at [566, 326] on img at bounding box center [334, 235] width 803 height 342
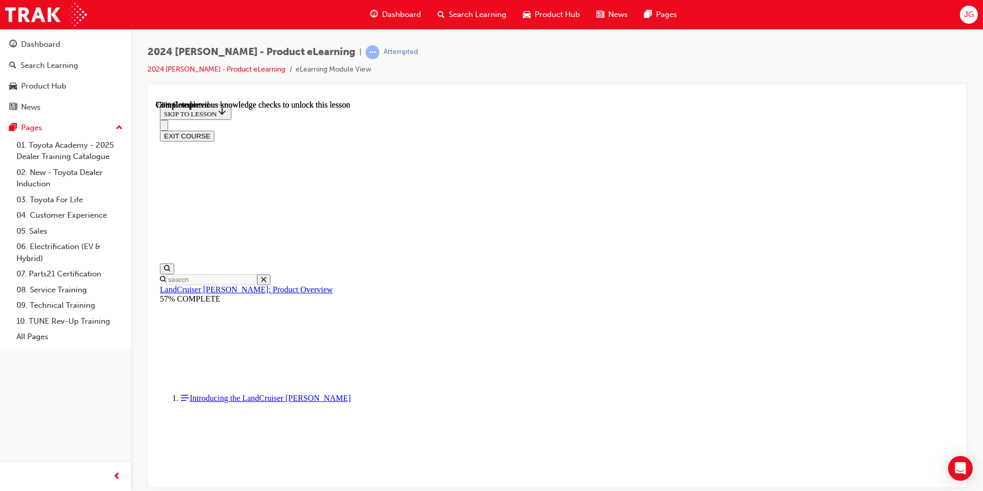
scroll to position [2387, 0]
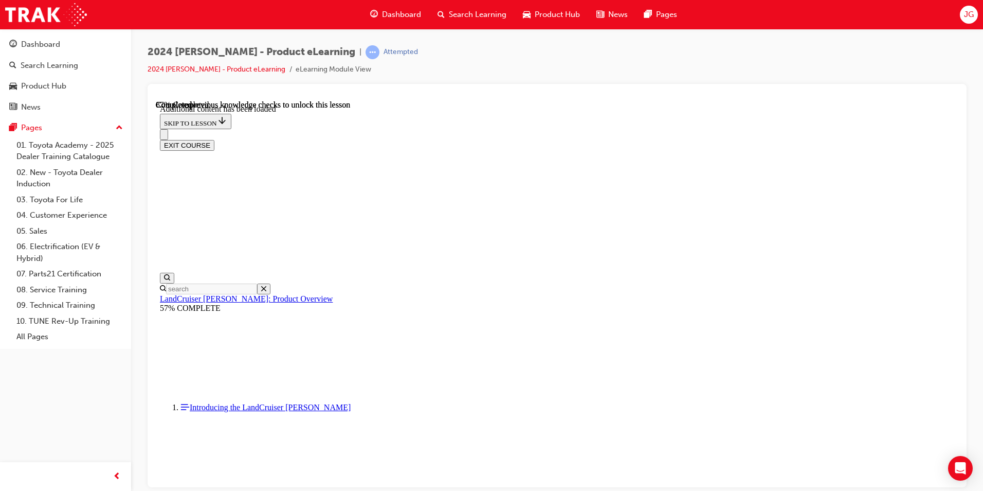
scroll to position [2664, 0]
radio input "true"
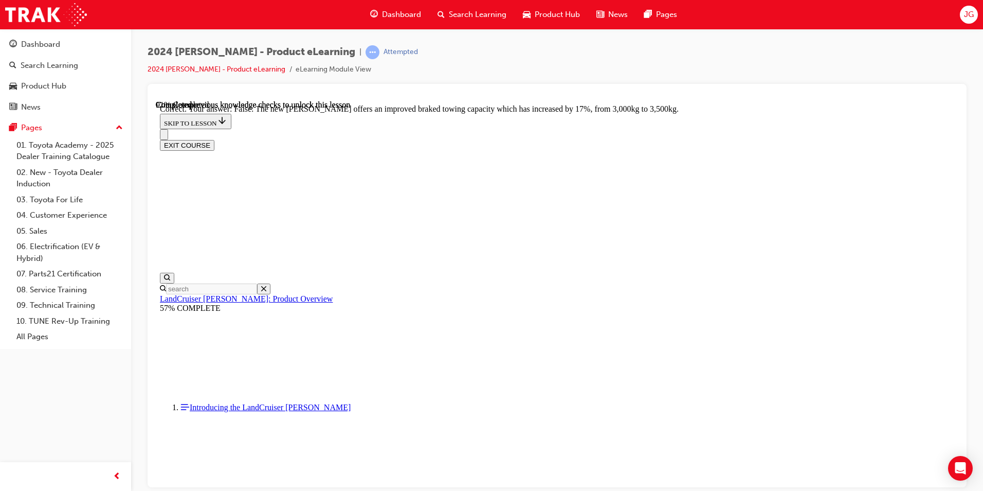
scroll to position [3059, 0]
radio input "true"
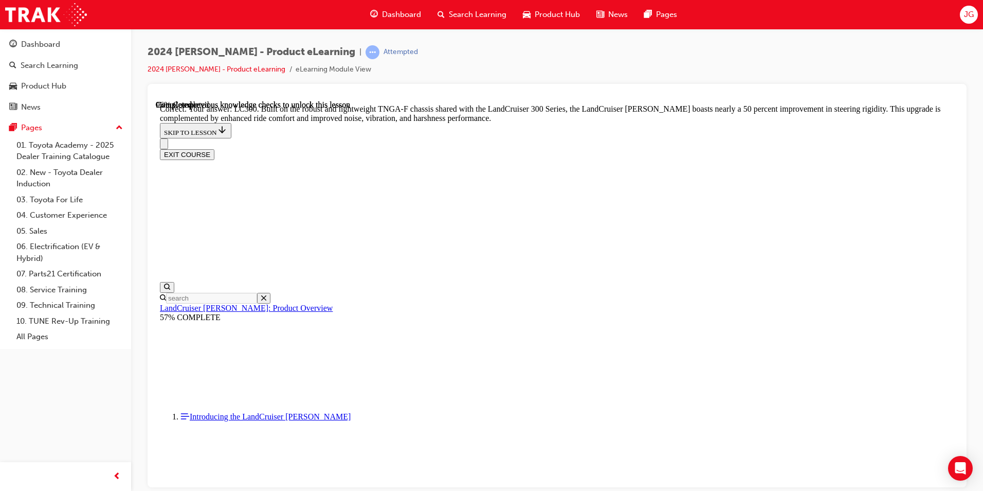
scroll to position [3350, 0]
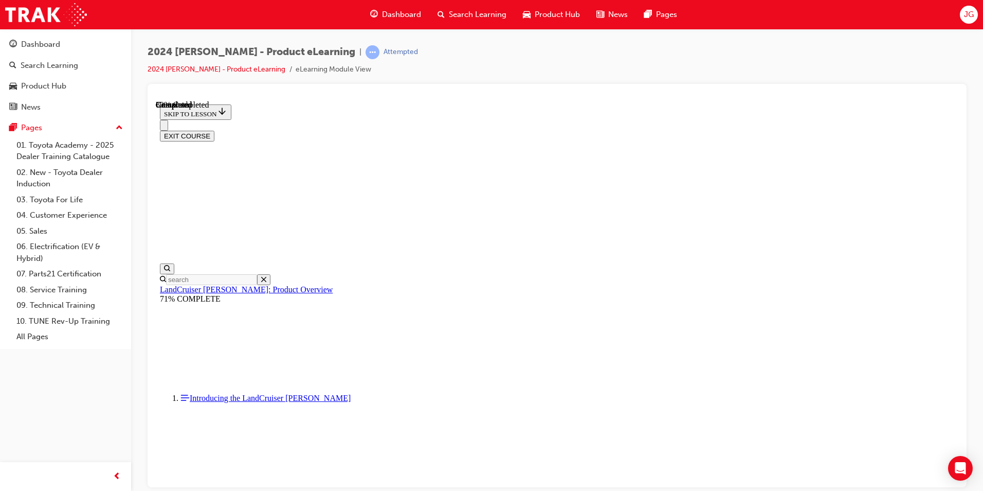
scroll to position [788, 0]
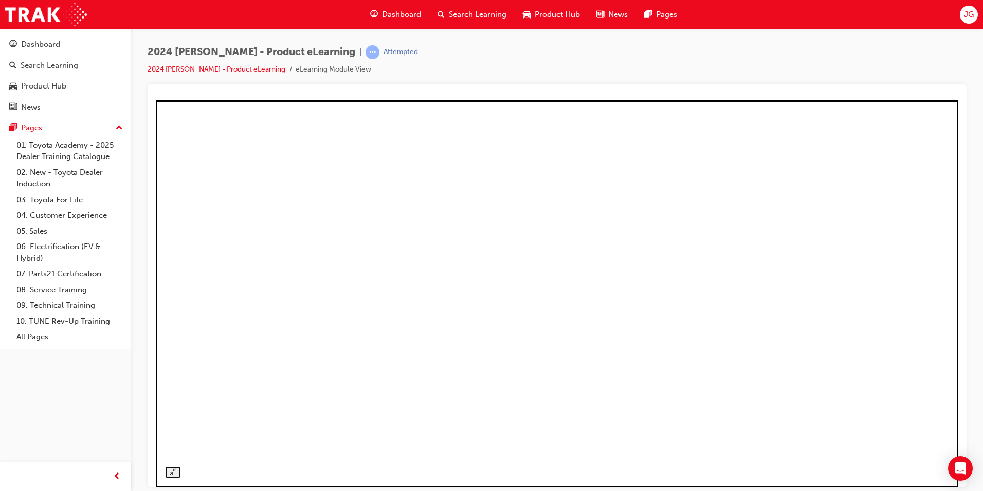
click at [693, 328] on img at bounding box center [334, 222] width 803 height 384
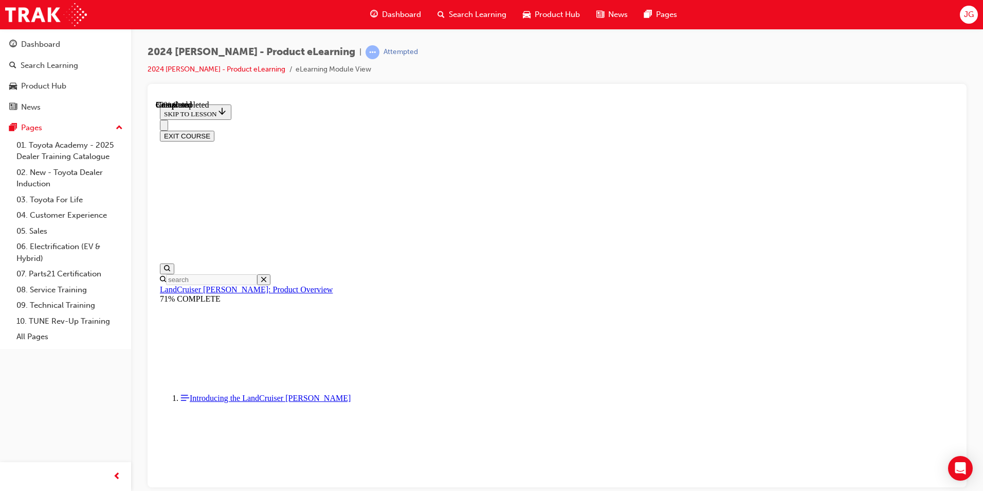
scroll to position [1127, 0]
click at [214, 130] on button "EXIT COURSE" at bounding box center [187, 135] width 55 height 11
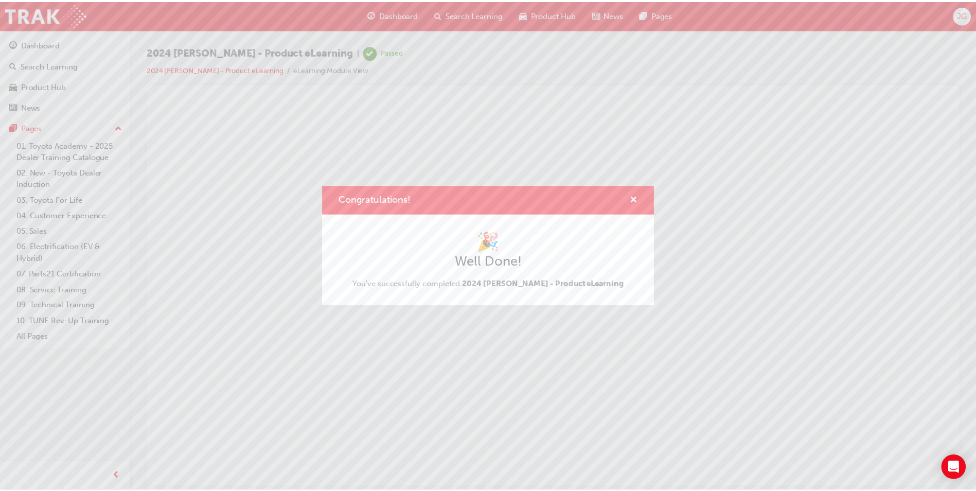
scroll to position [0, 0]
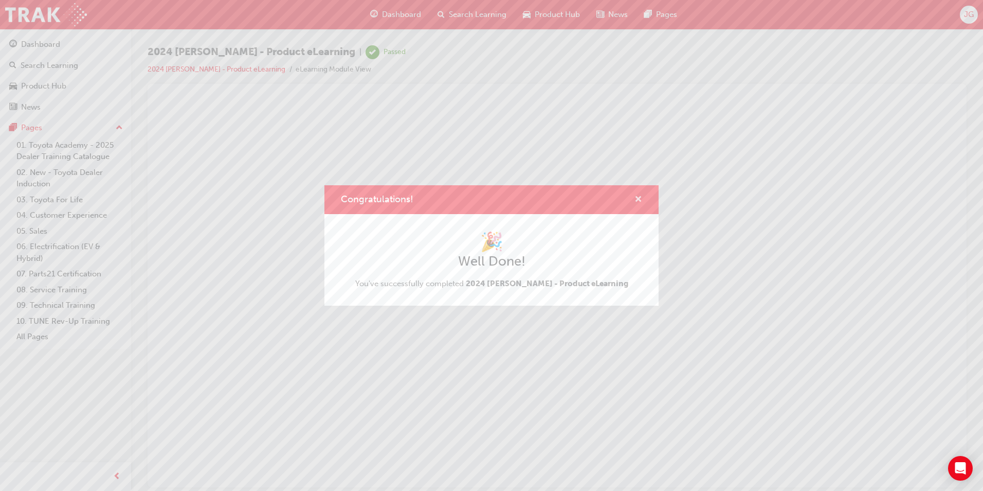
click at [639, 197] on span "cross-icon" at bounding box center [639, 199] width 8 height 9
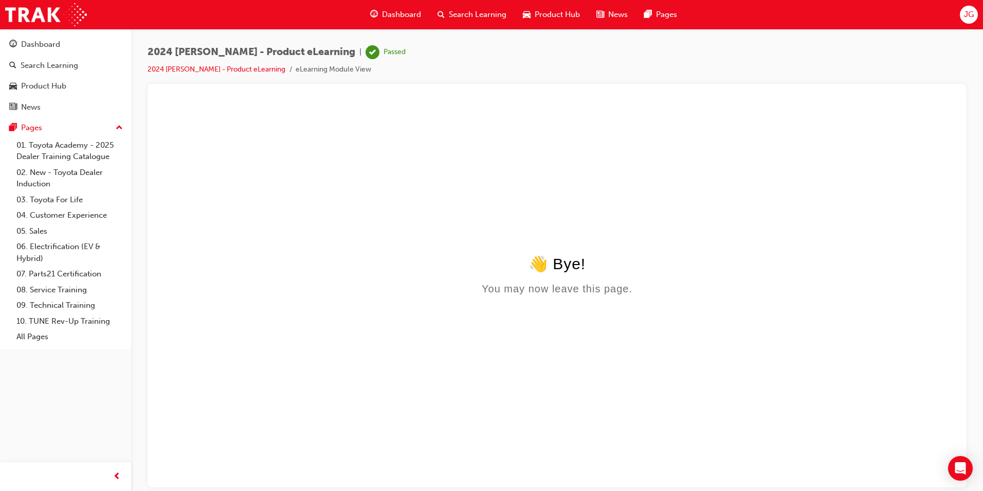
click at [533, 21] on div "Product Hub" at bounding box center [552, 14] width 74 height 21
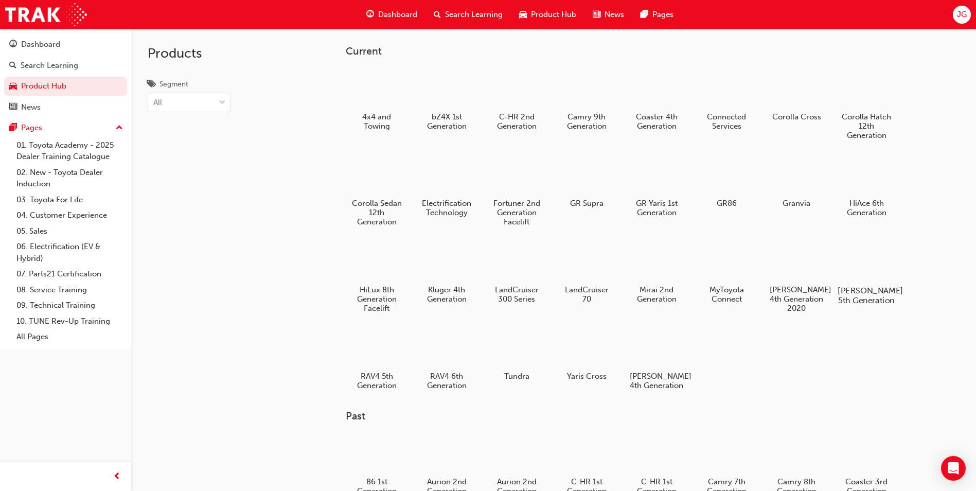
click at [845, 260] on div at bounding box center [866, 260] width 57 height 41
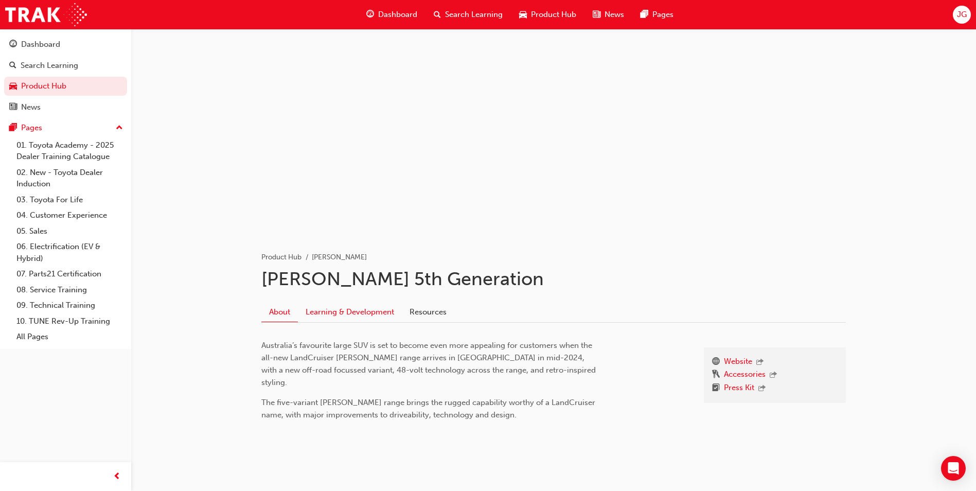
click at [335, 316] on link "Learning & Development" at bounding box center [350, 312] width 104 height 20
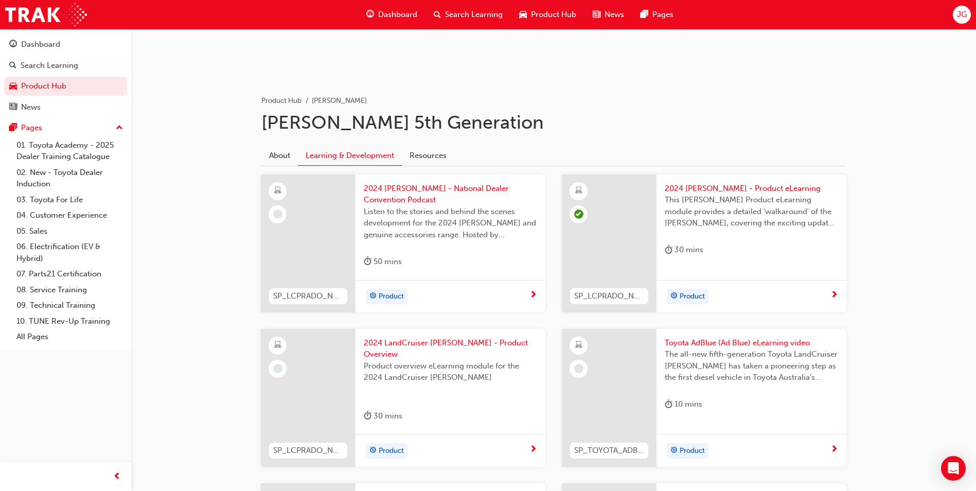
scroll to position [157, 0]
click at [346, 352] on div at bounding box center [308, 397] width 95 height 138
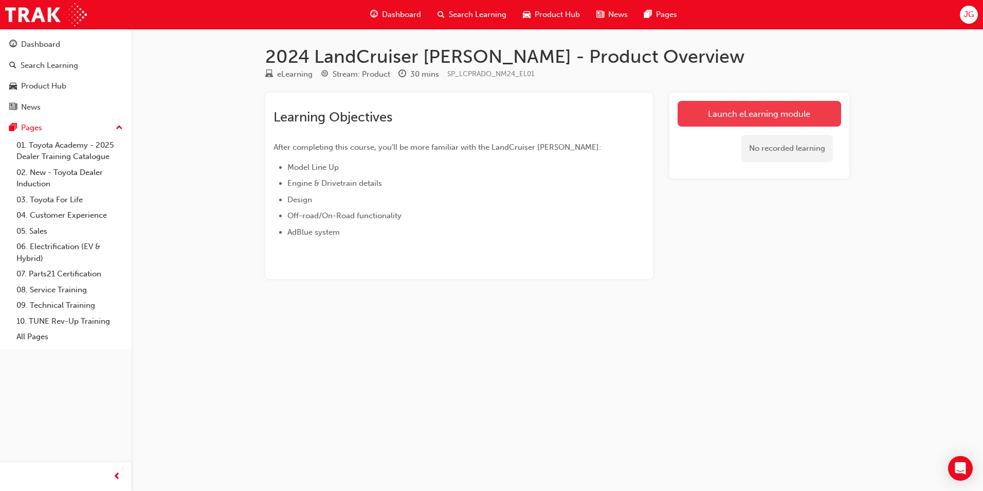
click at [727, 120] on link "Launch eLearning module" at bounding box center [760, 114] width 164 height 26
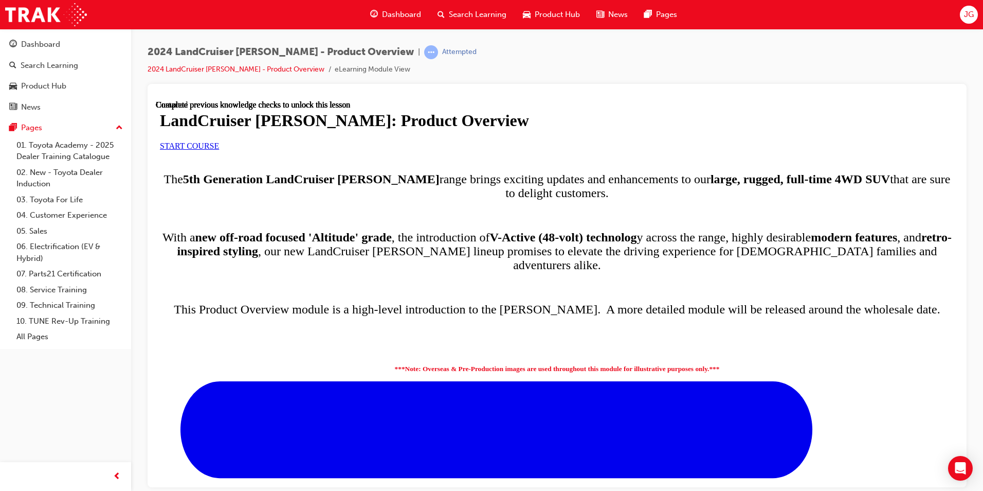
click at [219, 150] on link "START COURSE" at bounding box center [189, 145] width 59 height 9
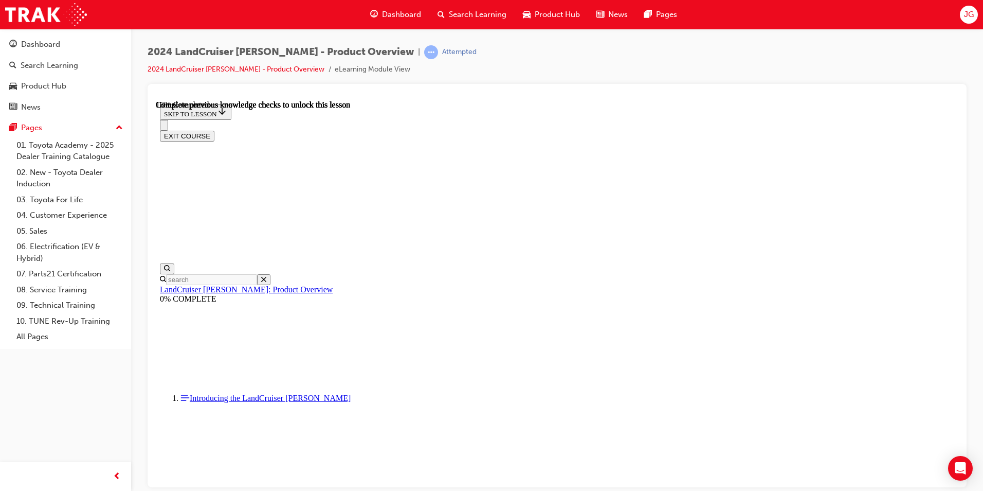
scroll to position [602, 0]
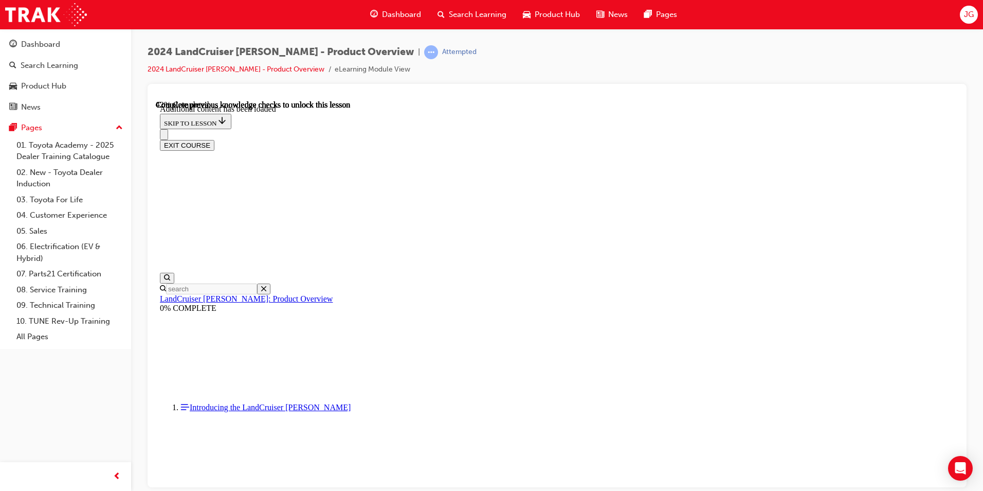
scroll to position [1293, 0]
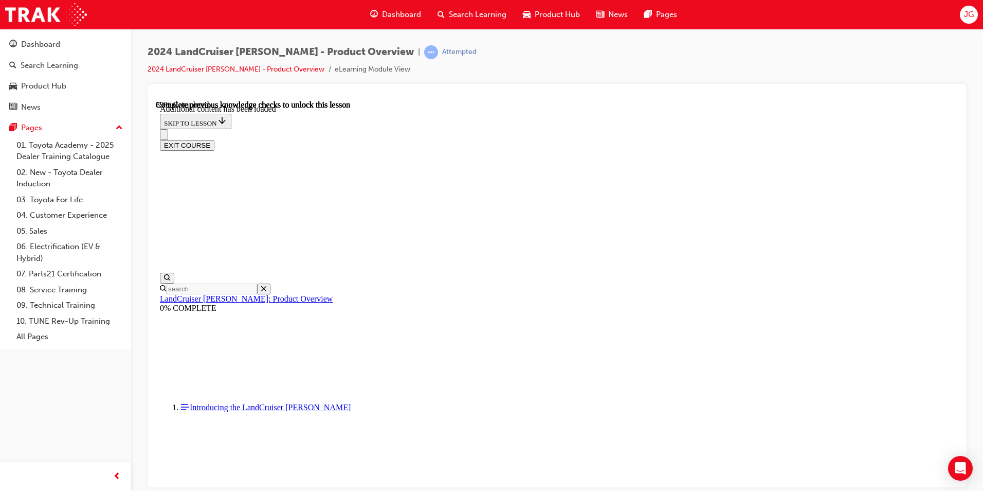
scroll to position [2147, 0]
radio input "true"
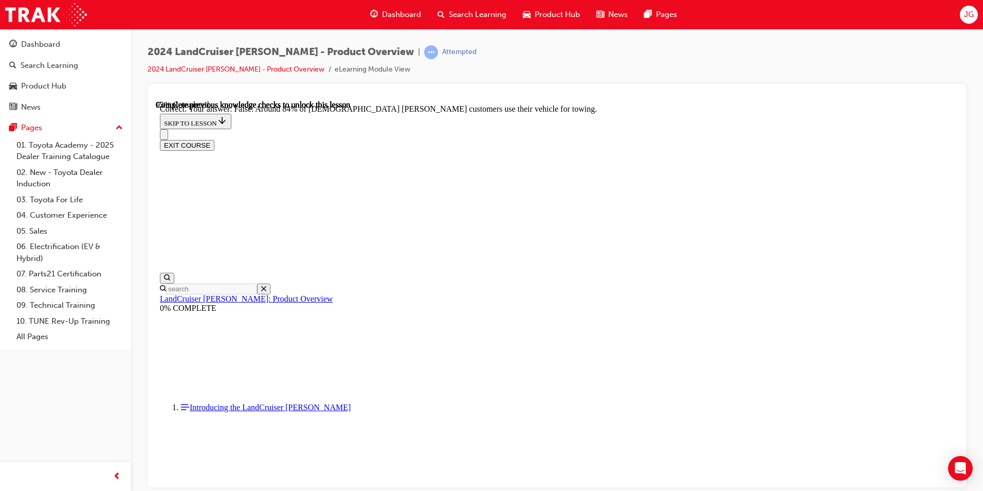
scroll to position [2285, 0]
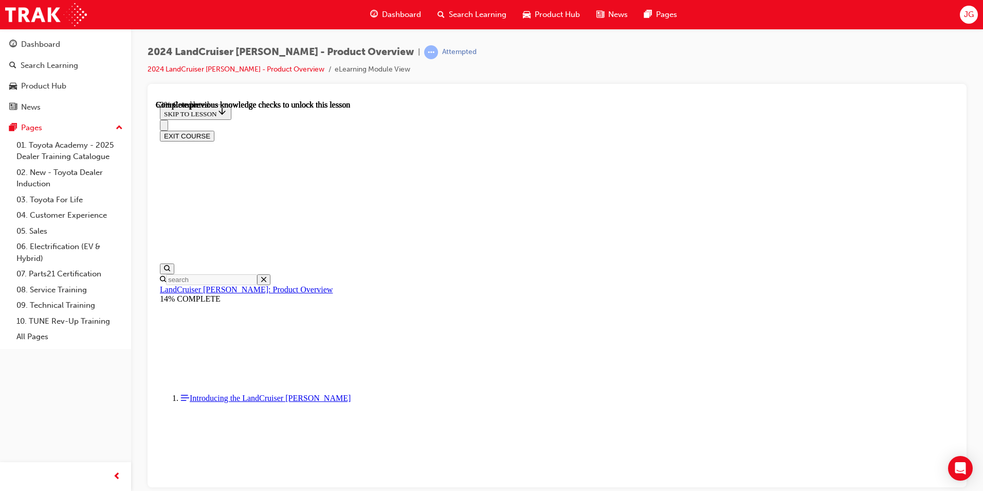
scroll to position [1462, 0]
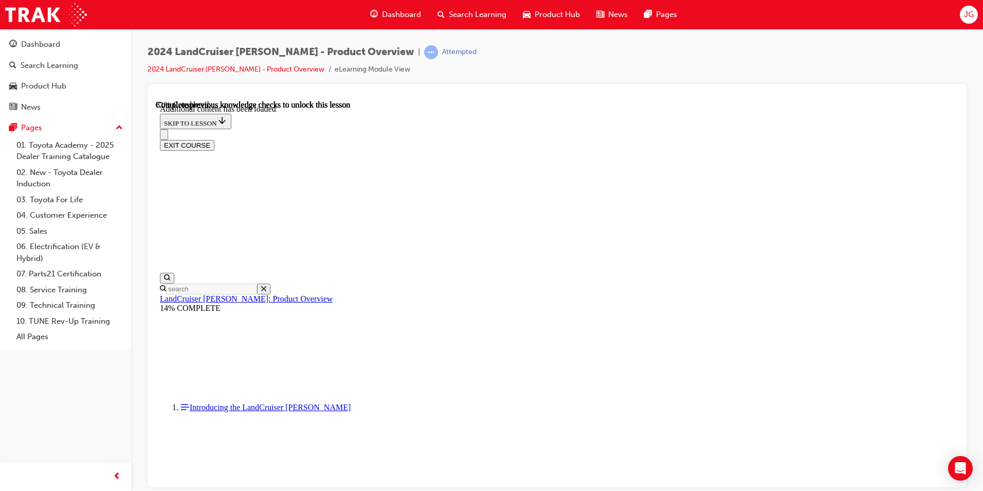
scroll to position [1739, 0]
radio input "true"
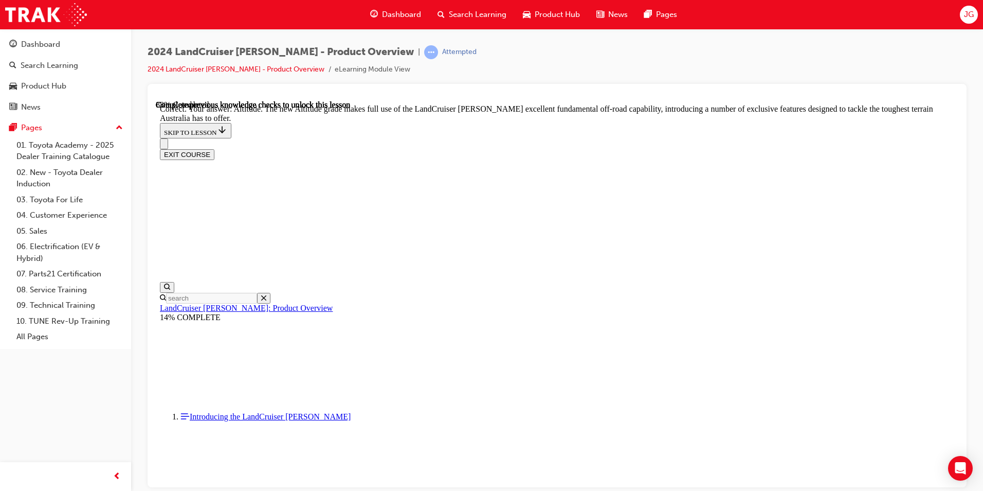
scroll to position [2253, 0]
checkbox input "true"
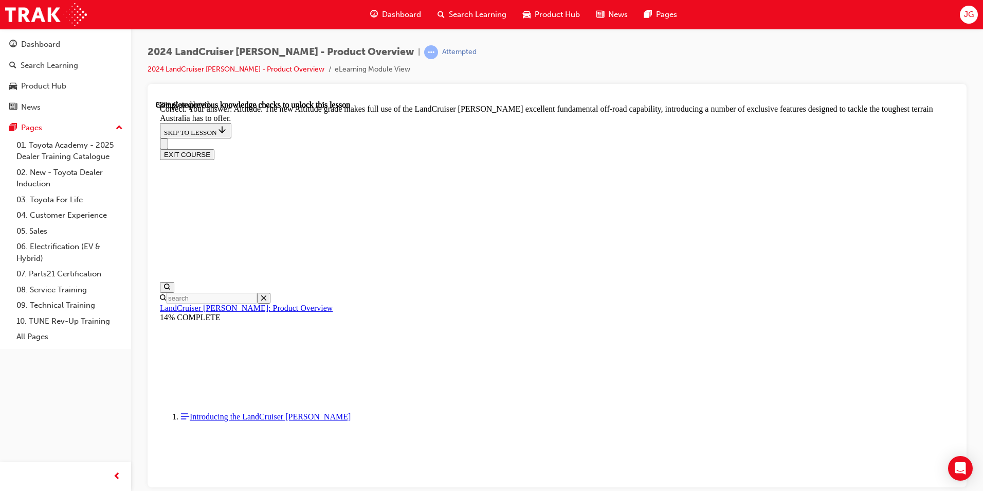
checkbox input "true"
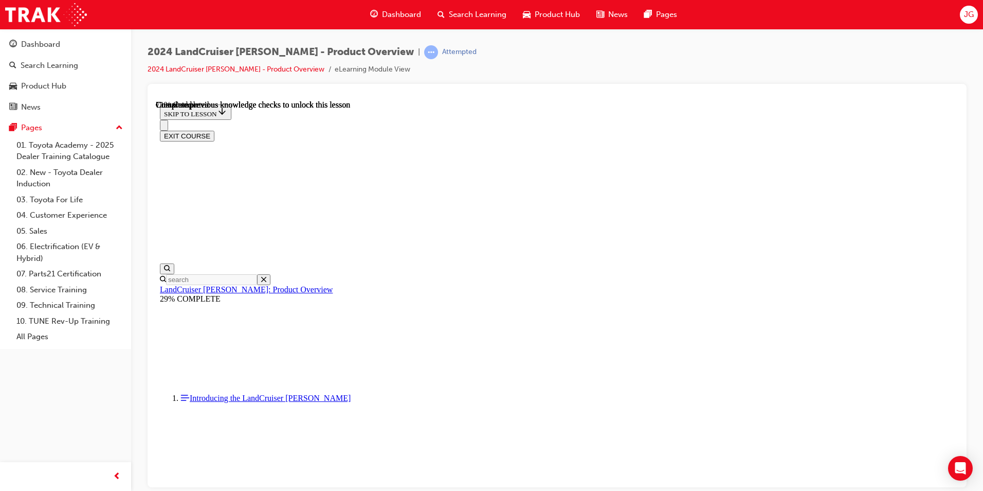
scroll to position [2322, 0]
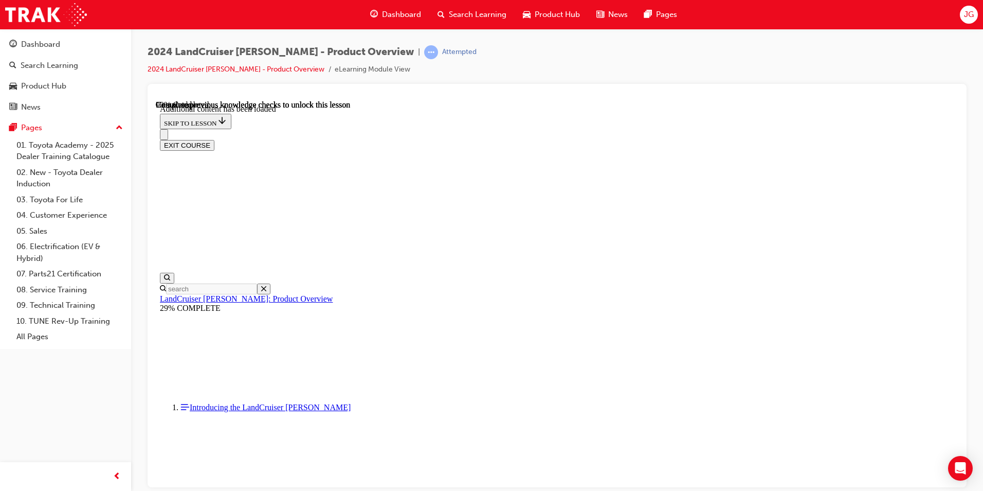
scroll to position [2639, 0]
radio input "true"
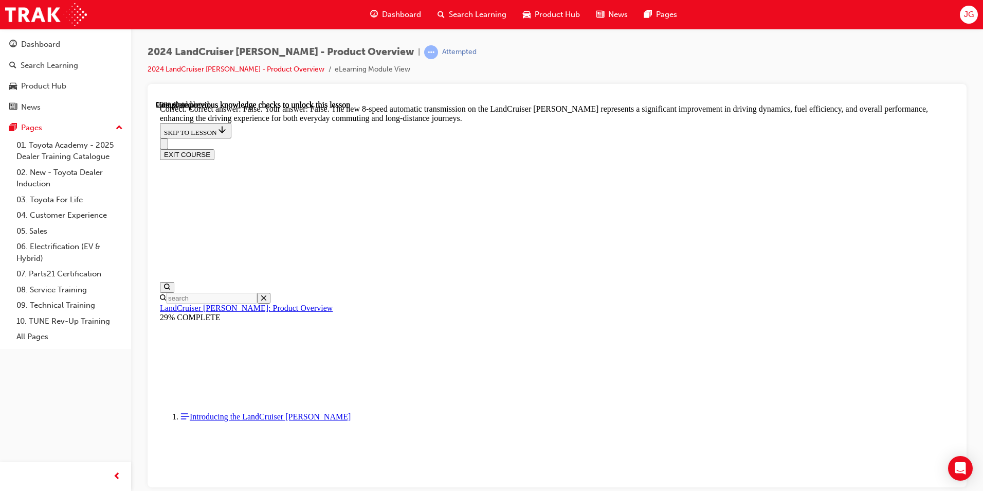
scroll to position [3005, 0]
radio input "true"
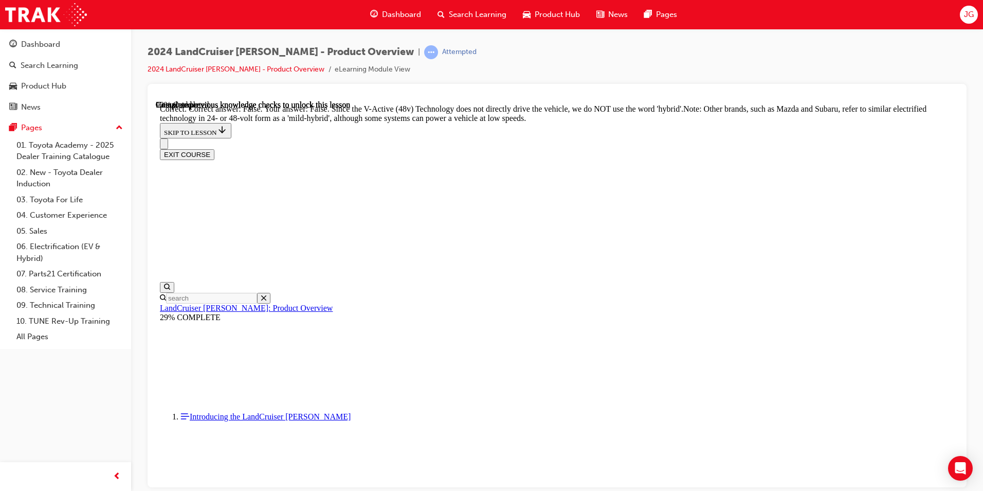
scroll to position [3441, 0]
radio input "true"
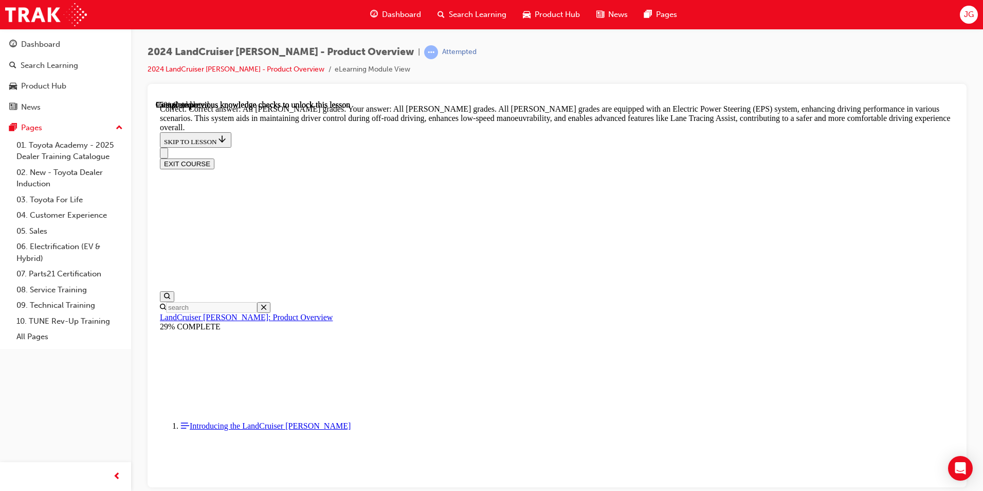
scroll to position [3677, 0]
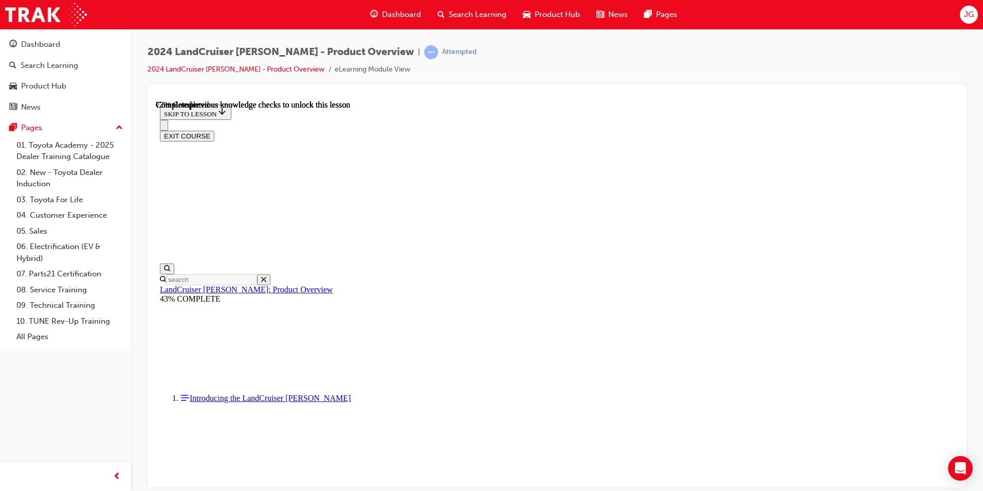
scroll to position [3299, 0]
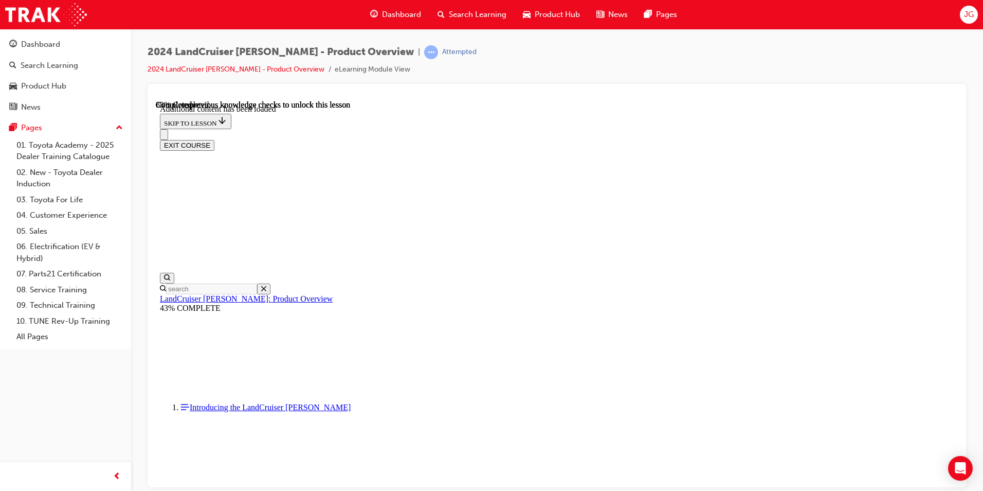
scroll to position [3576, 0]
checkbox input "true"
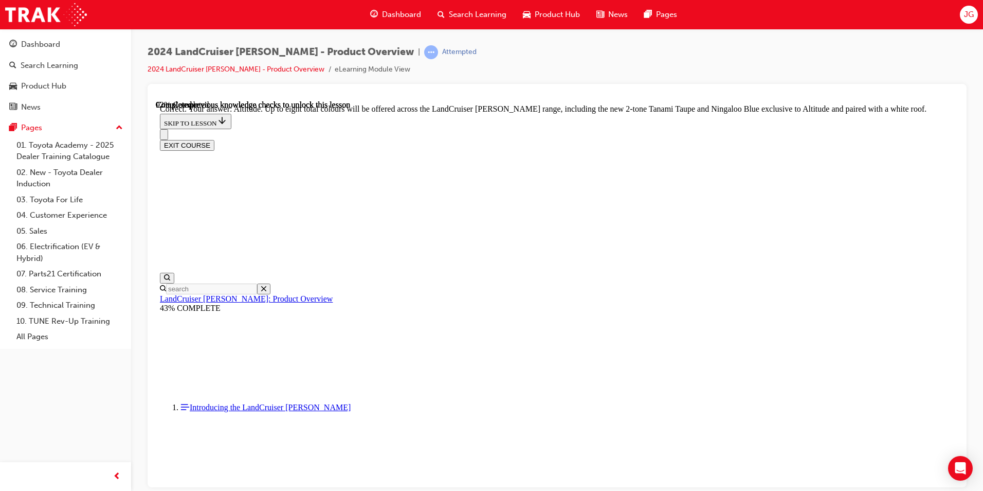
scroll to position [4076, 0]
checkbox input "true"
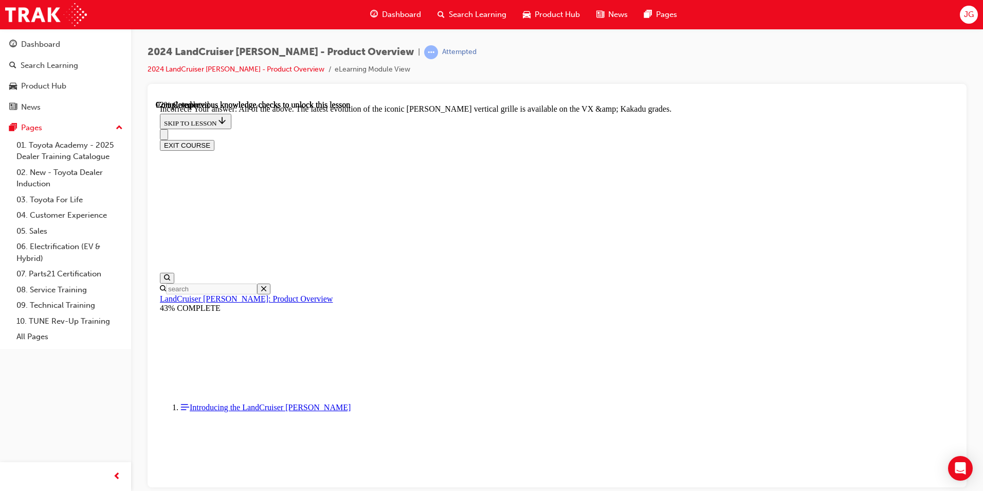
scroll to position [4122, 0]
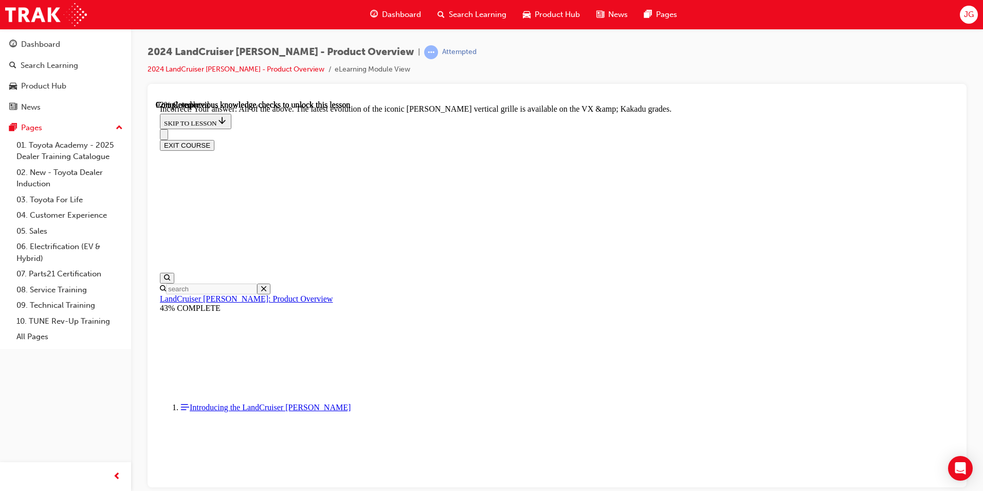
scroll to position [4202, 0]
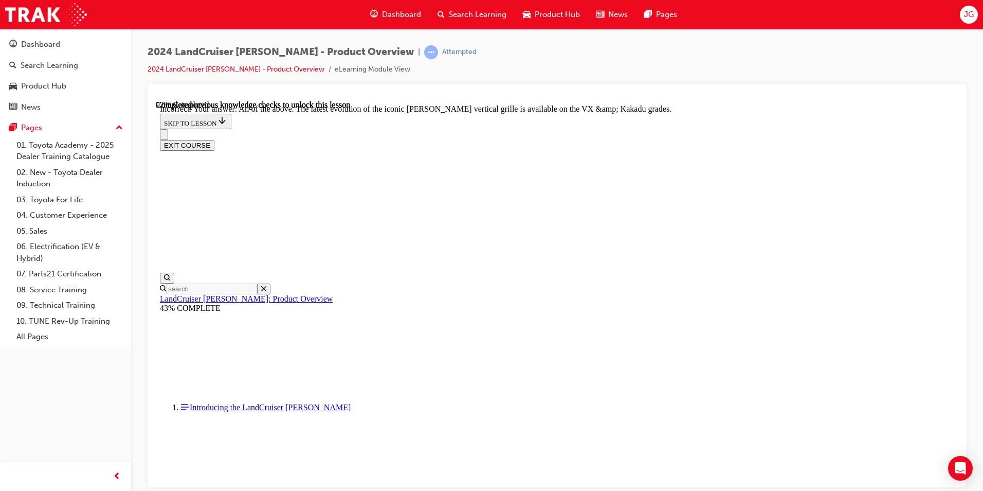
checkbox input "true"
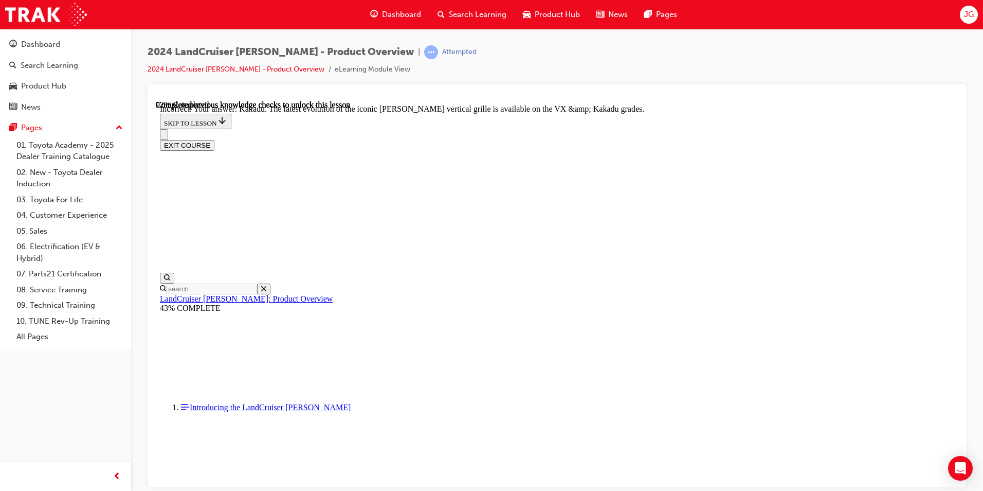
checkbox input "true"
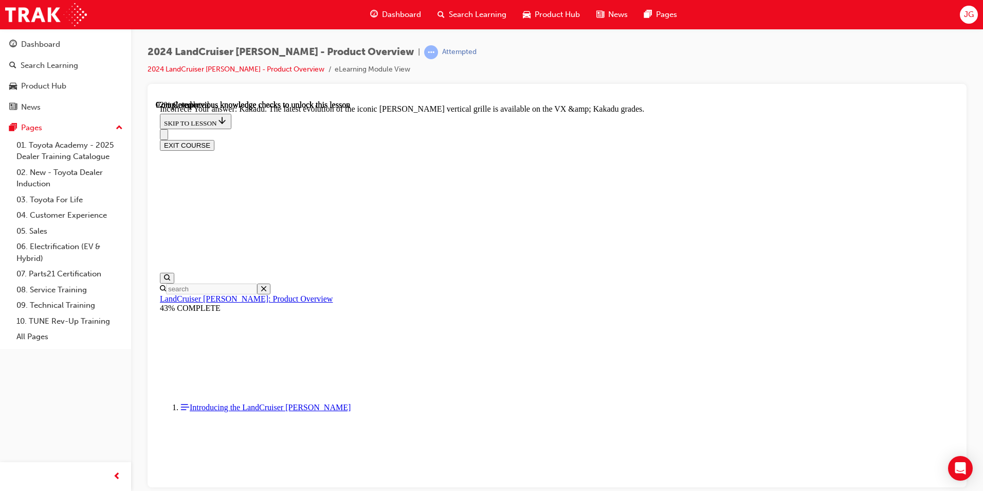
checkbox input "true"
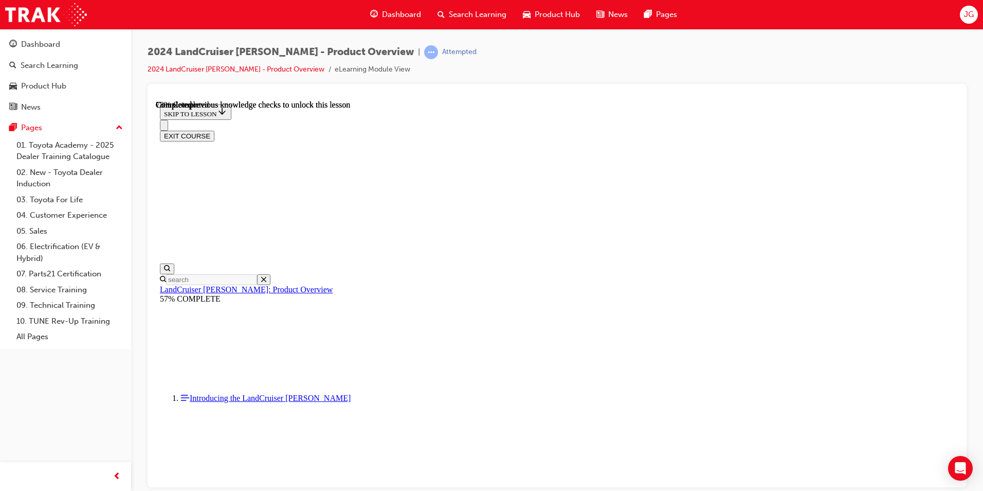
scroll to position [2383, 0]
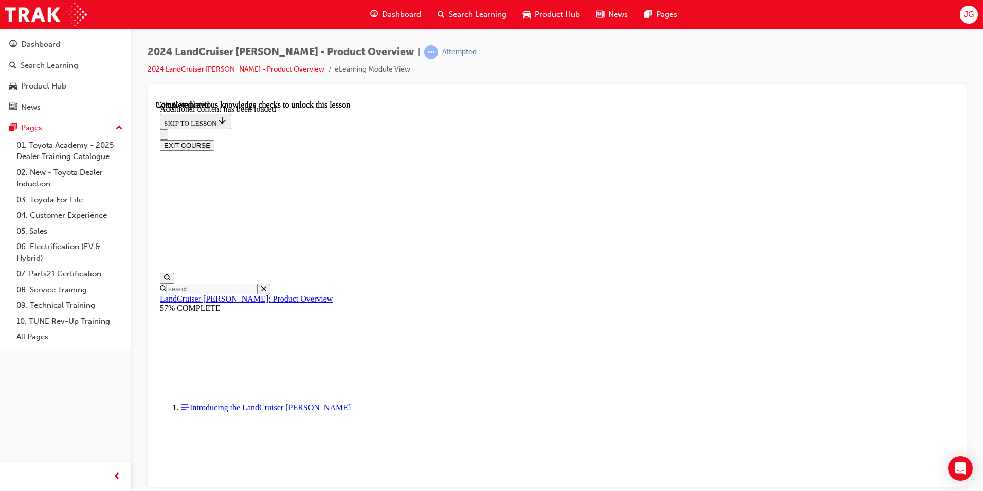
scroll to position [2637, 0]
radio input "true"
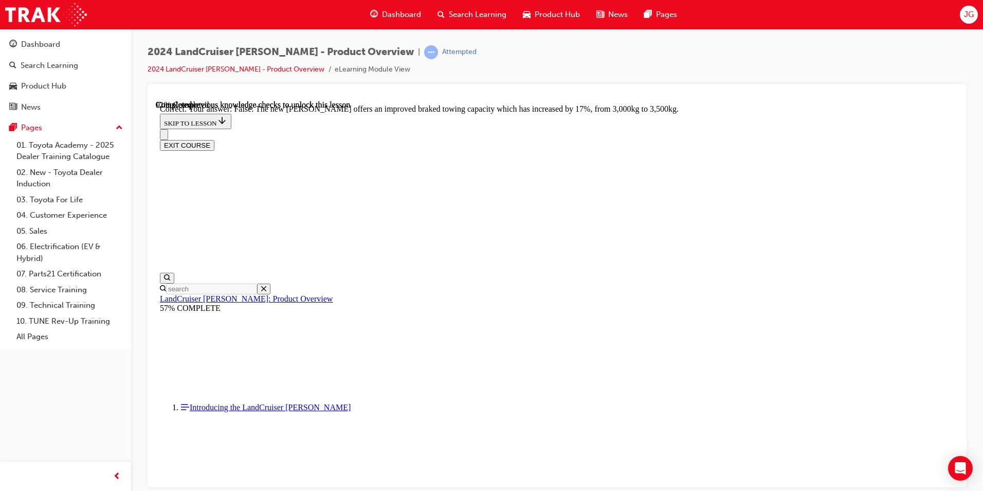
scroll to position [3004, 0]
radio input "true"
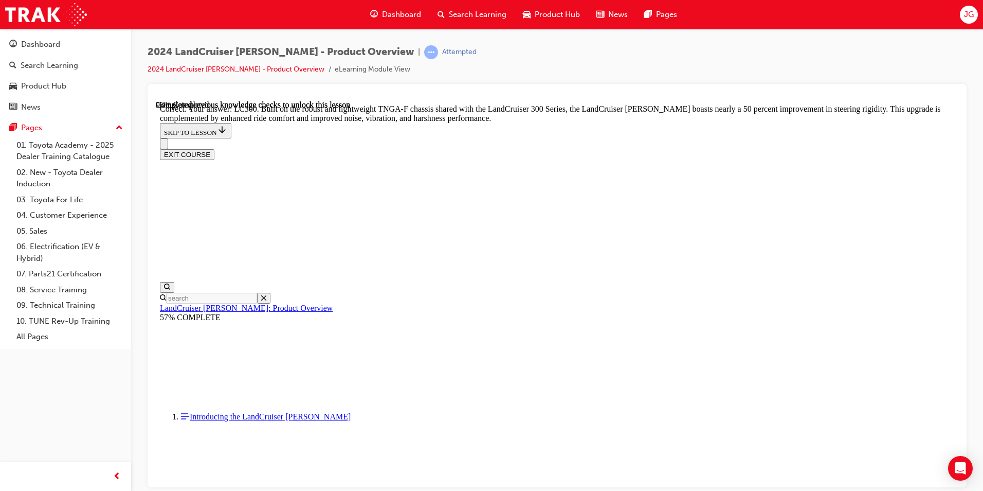
scroll to position [3242, 0]
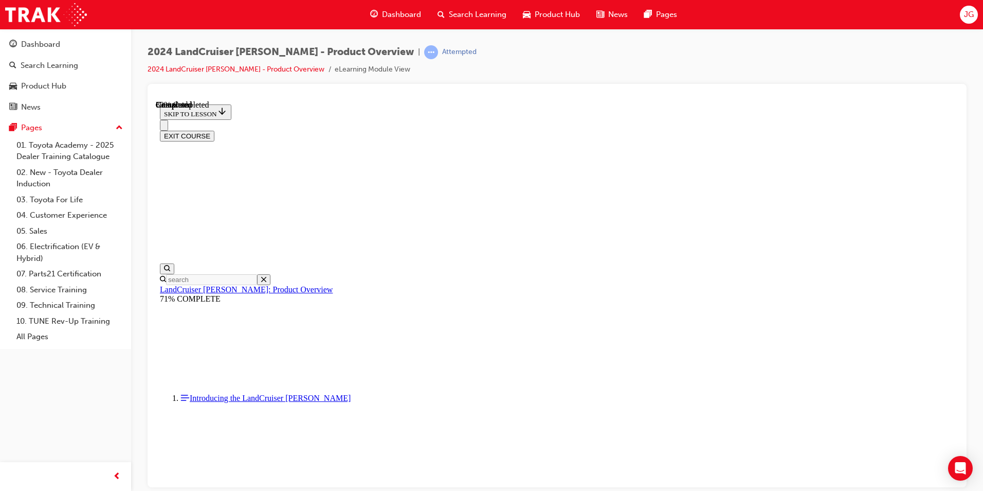
scroll to position [1127, 0]
click at [214, 130] on button "EXIT COURSE" at bounding box center [187, 135] width 55 height 11
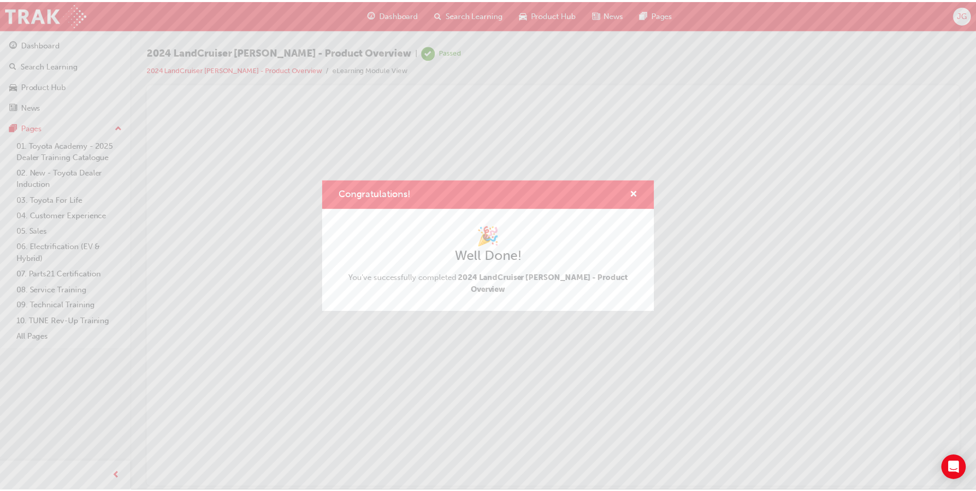
scroll to position [0, 0]
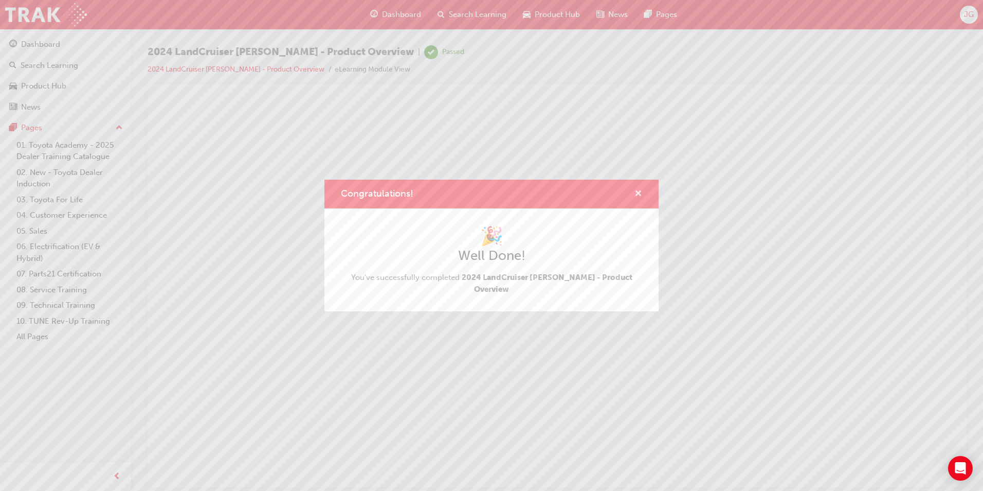
click at [639, 198] on span "cross-icon" at bounding box center [639, 194] width 8 height 9
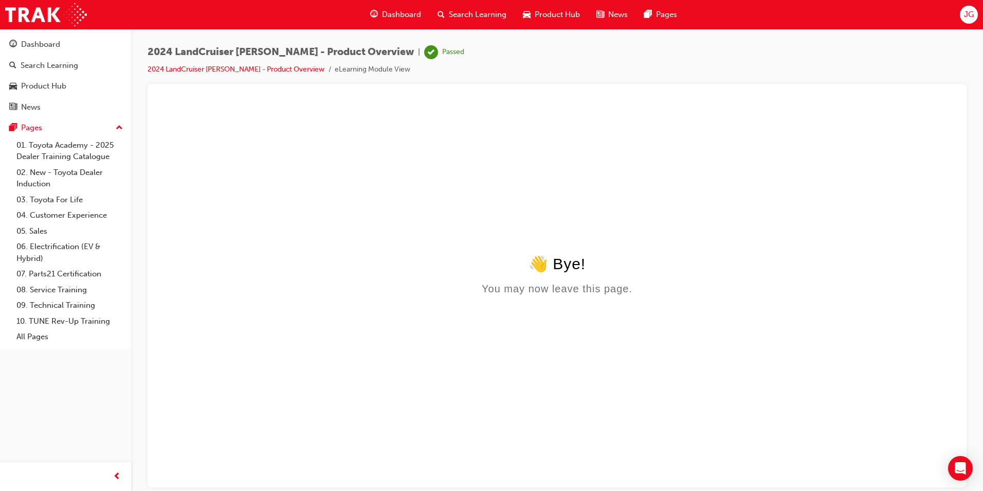
click at [541, 13] on span "Product Hub" at bounding box center [557, 15] width 45 height 12
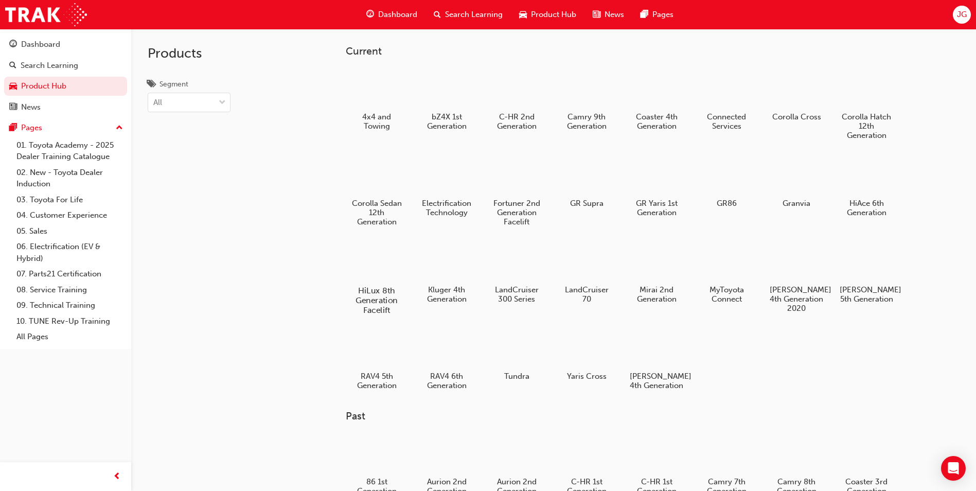
click at [372, 287] on h5 "HiLux 8th Generation Facelift" at bounding box center [376, 299] width 57 height 29
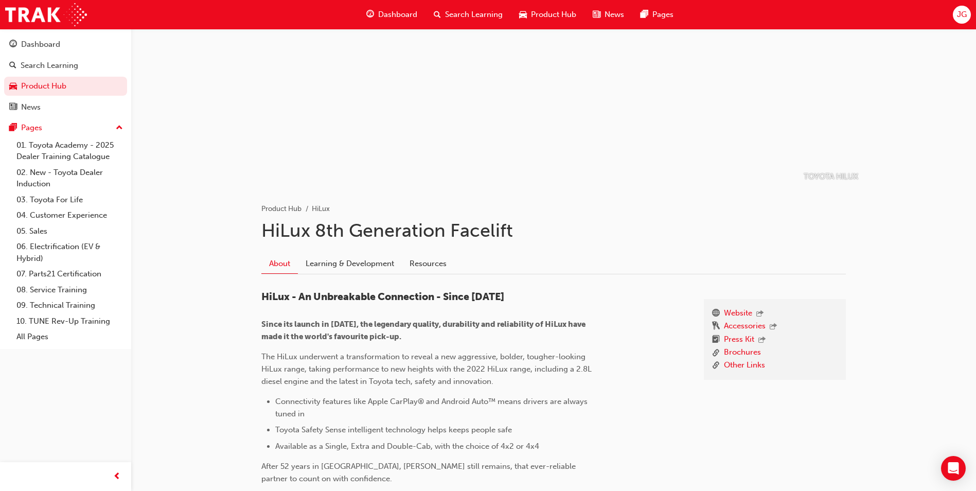
scroll to position [47, 0]
click at [355, 257] on link "Learning & Development" at bounding box center [350, 265] width 104 height 20
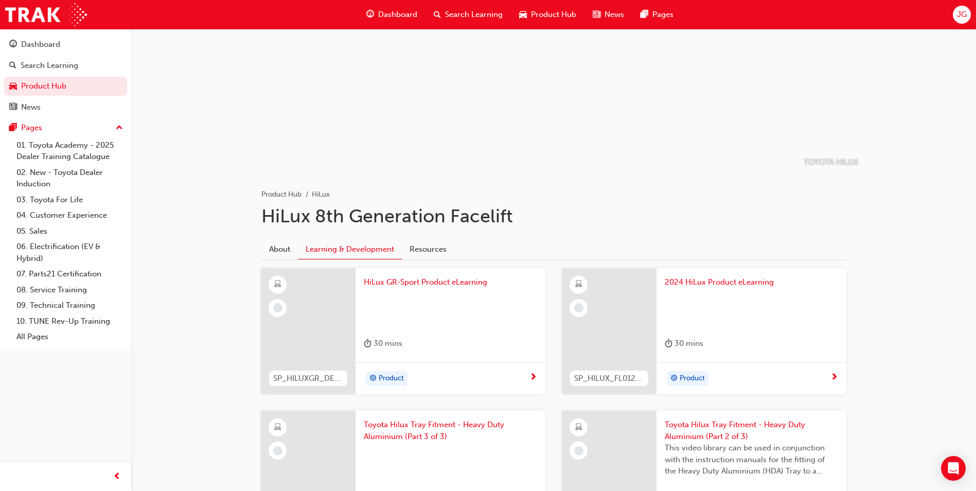
scroll to position [63, 0]
click at [389, 280] on span "HiLux GR-Sport Product eLearning" at bounding box center [450, 282] width 173 height 12
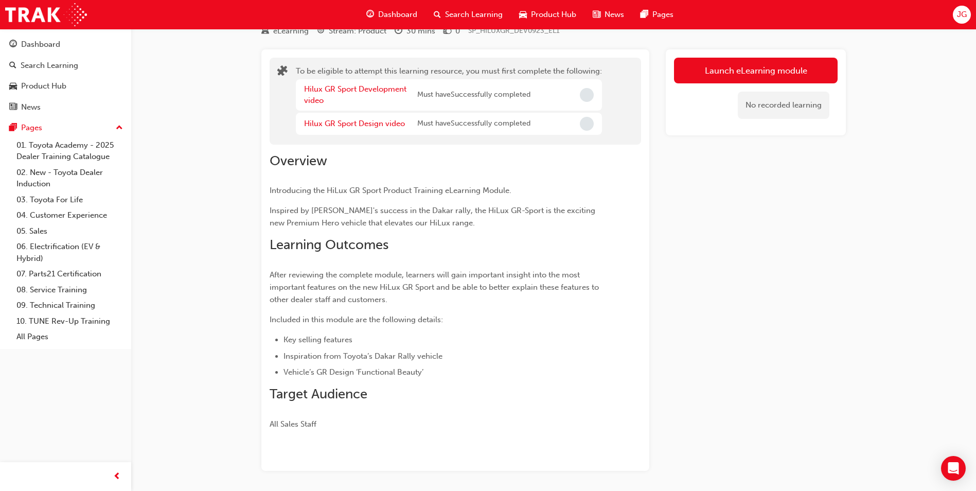
scroll to position [44, 0]
click at [363, 90] on link "Hilux GR Sport Development video" at bounding box center [355, 93] width 102 height 21
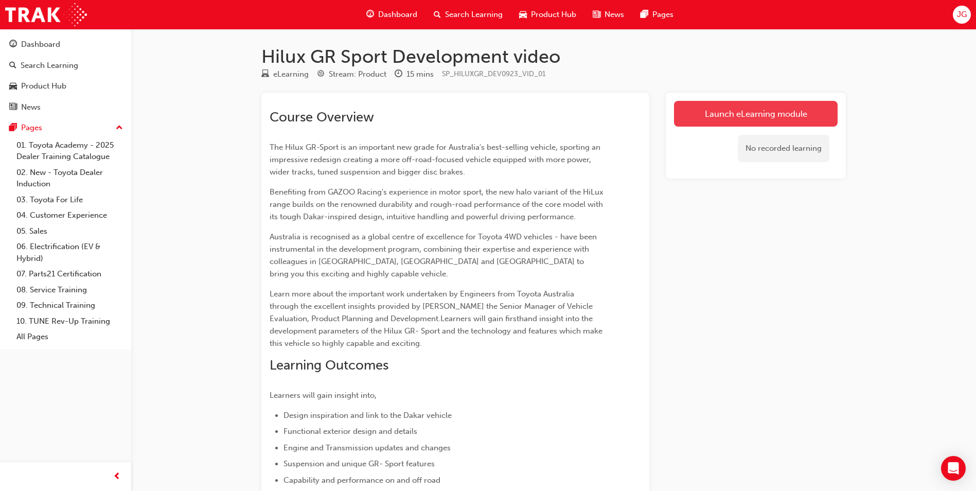
click at [727, 115] on link "Launch eLearning module" at bounding box center [756, 114] width 164 height 26
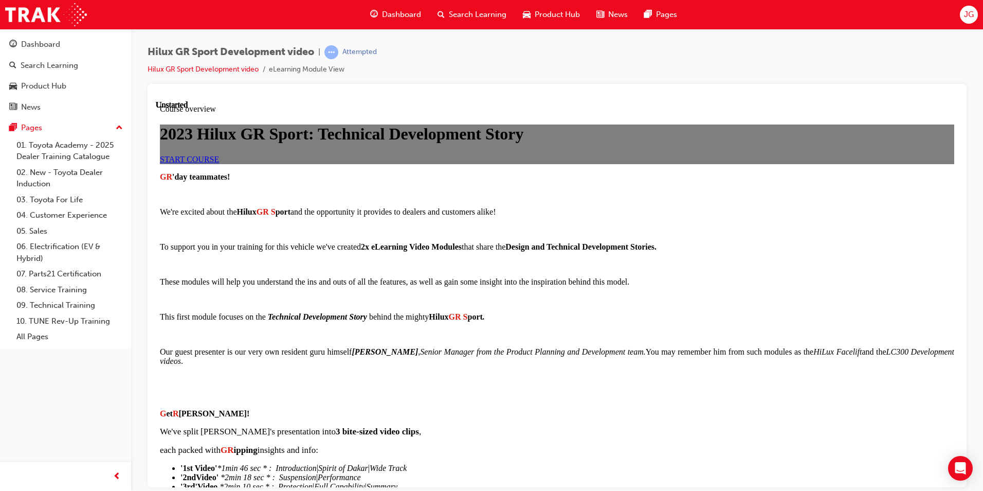
click at [219, 163] on link "START COURSE" at bounding box center [189, 158] width 59 height 9
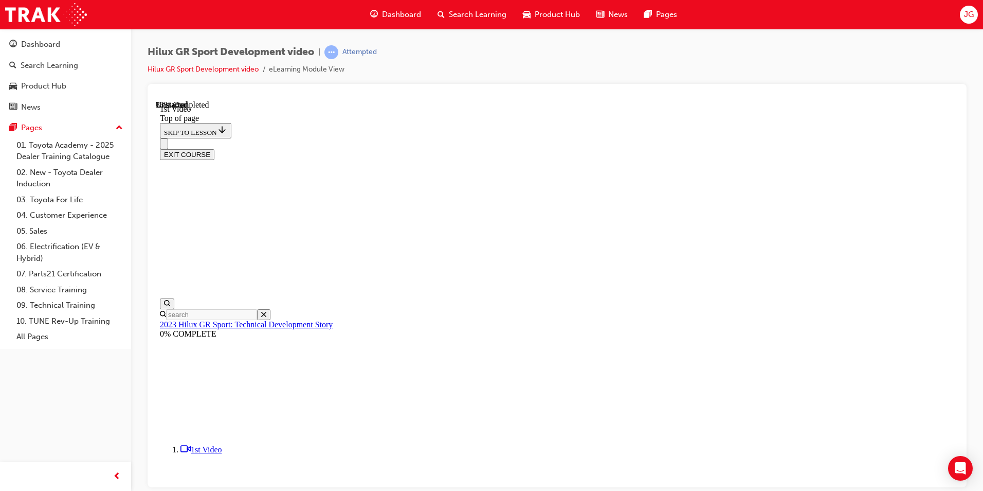
scroll to position [310, 0]
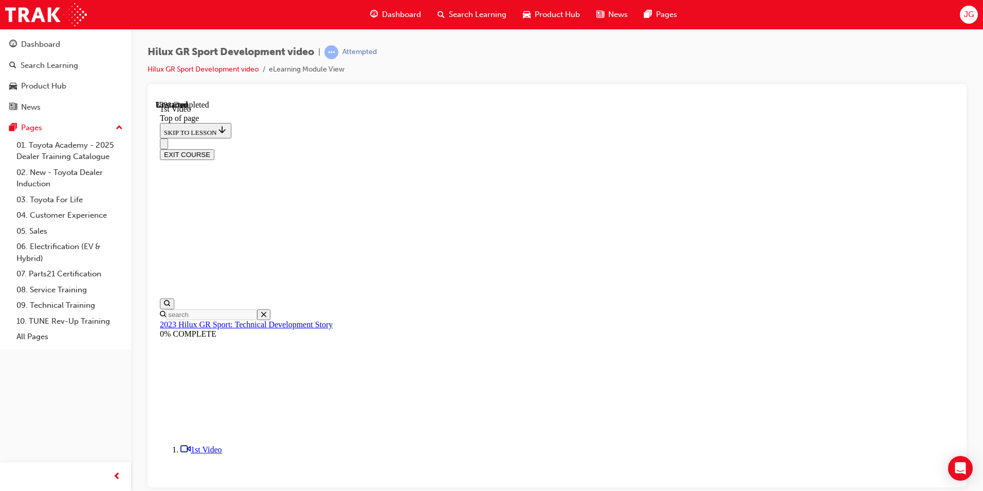
scroll to position [371, 0]
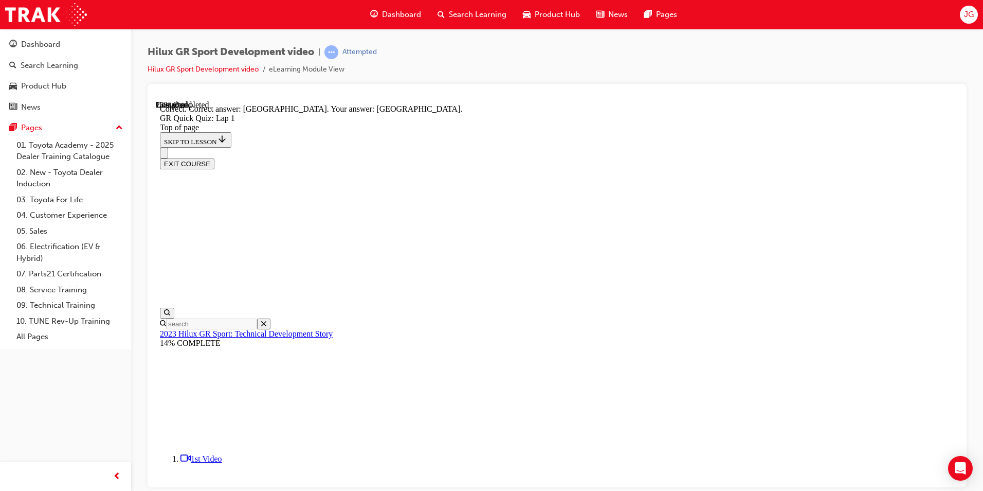
scroll to position [183, 0]
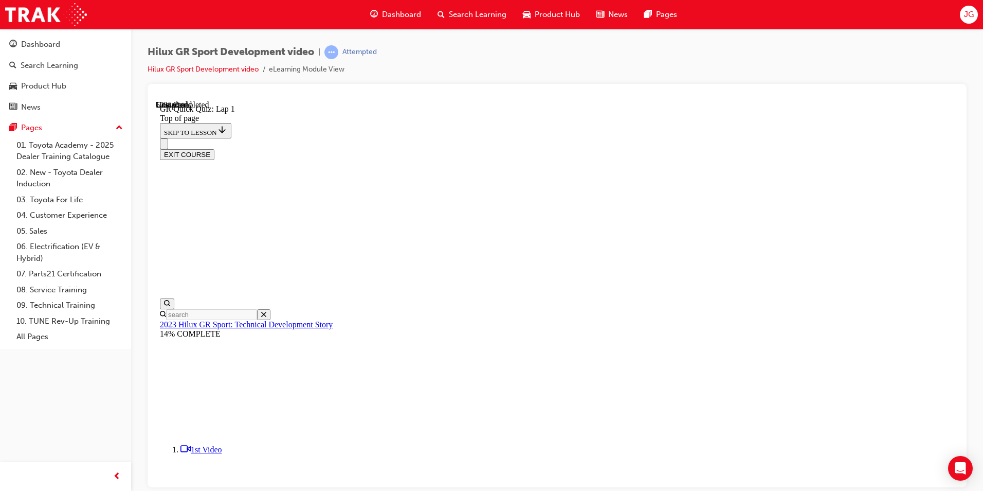
scroll to position [69, 0]
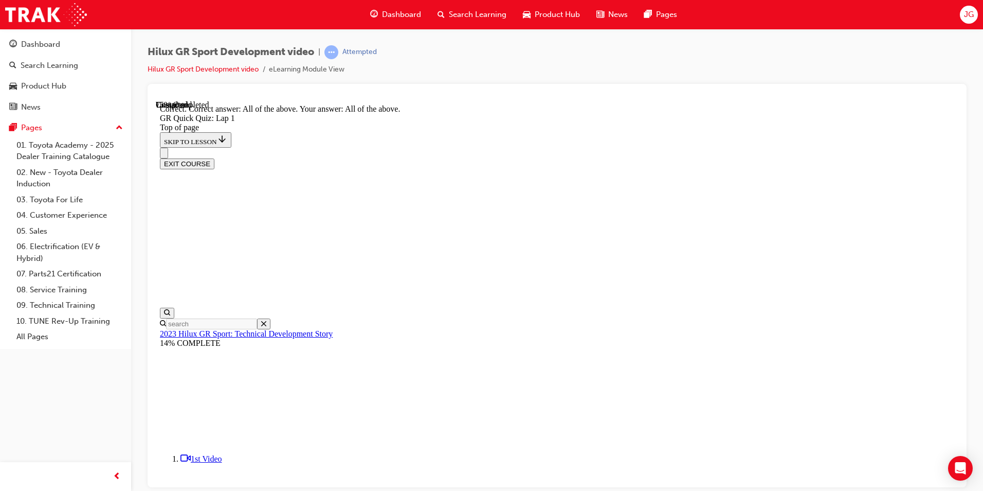
scroll to position [155, 0]
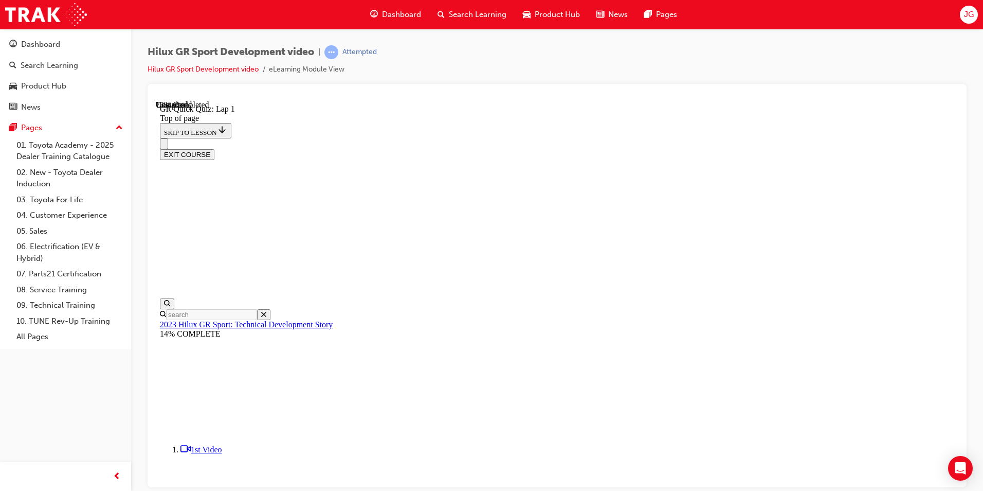
scroll to position [41, 0]
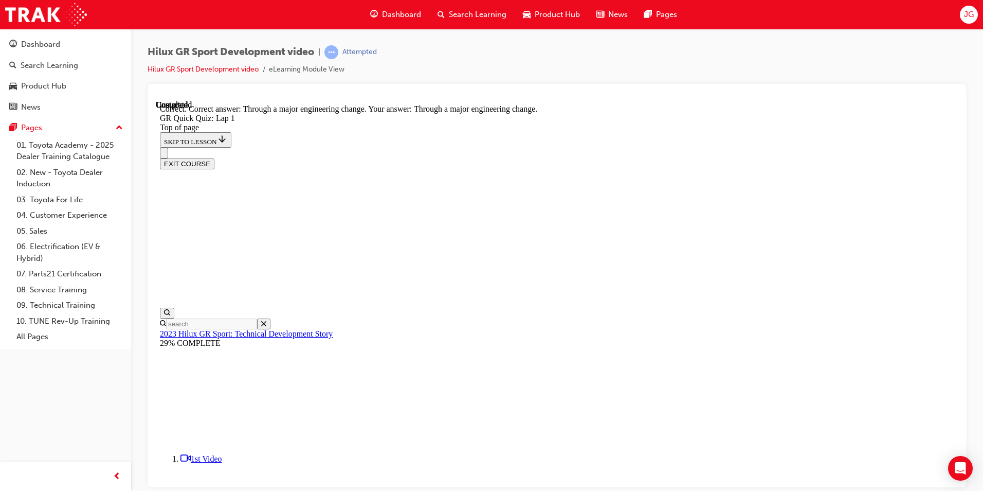
scroll to position [73, 0]
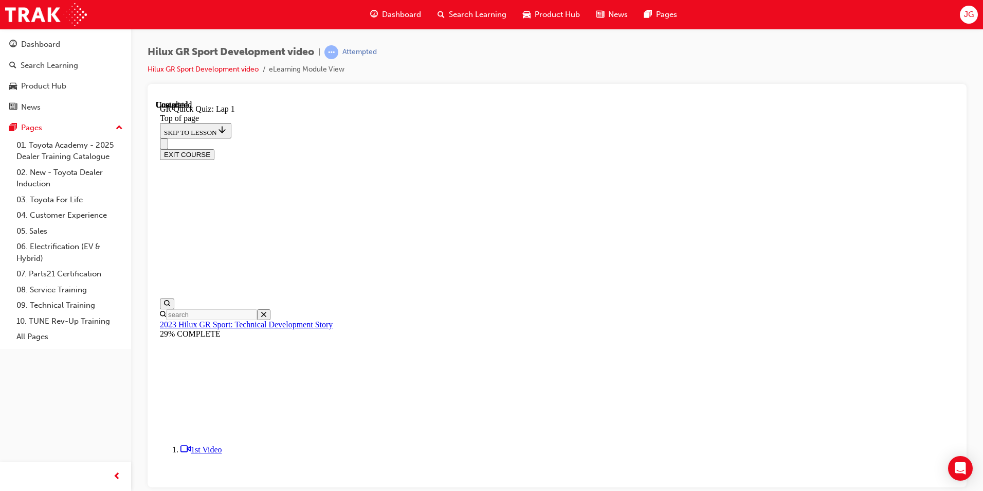
scroll to position [125, 0]
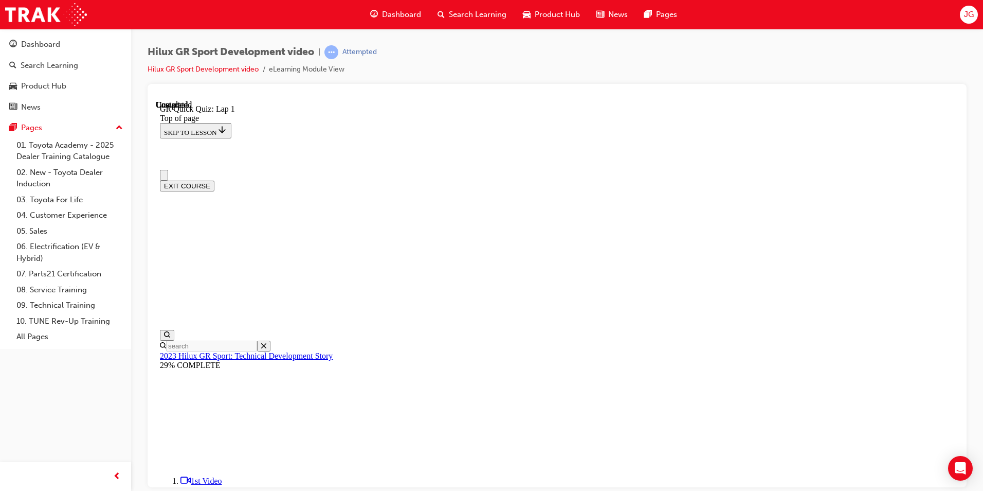
scroll to position [0, 0]
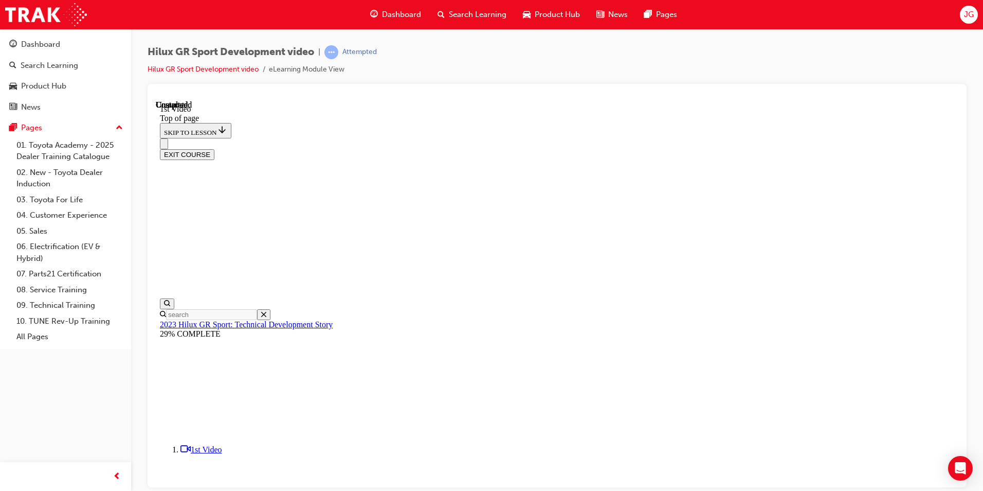
scroll to position [343, 0]
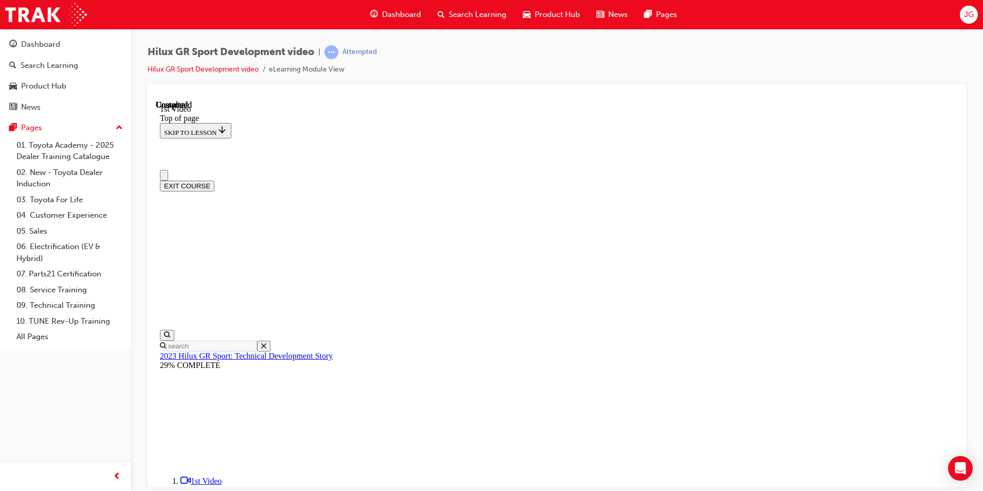
click at [214, 180] on button "EXIT COURSE" at bounding box center [187, 185] width 55 height 11
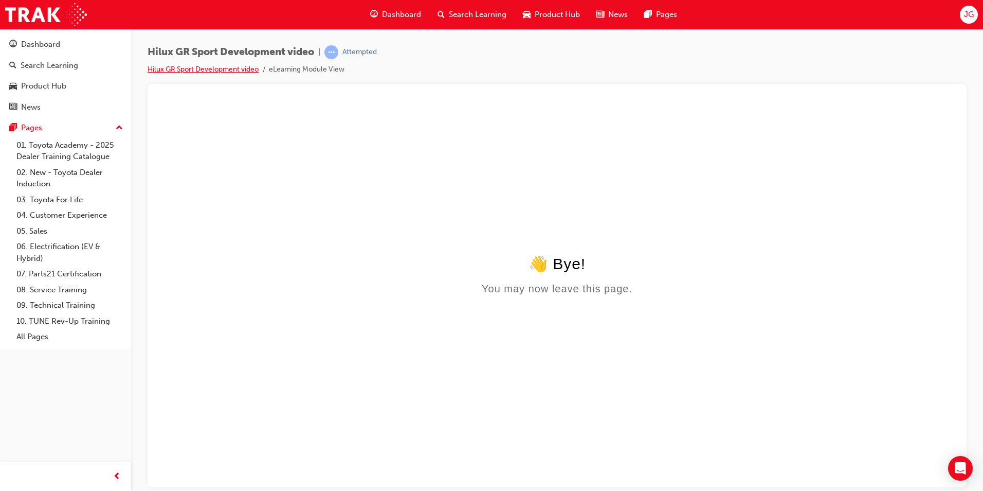
click at [236, 68] on link "Hilux GR Sport Development video" at bounding box center [203, 69] width 111 height 9
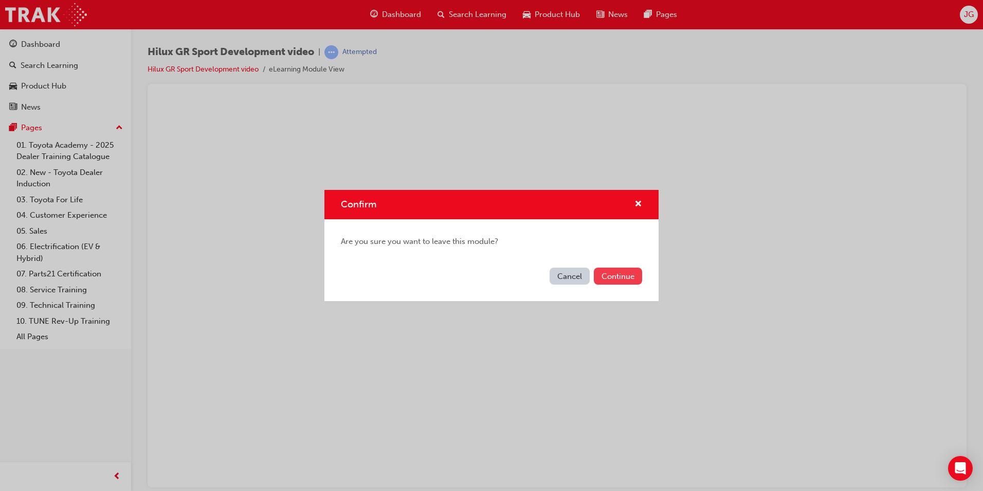
click at [611, 280] on button "Continue" at bounding box center [618, 275] width 48 height 17
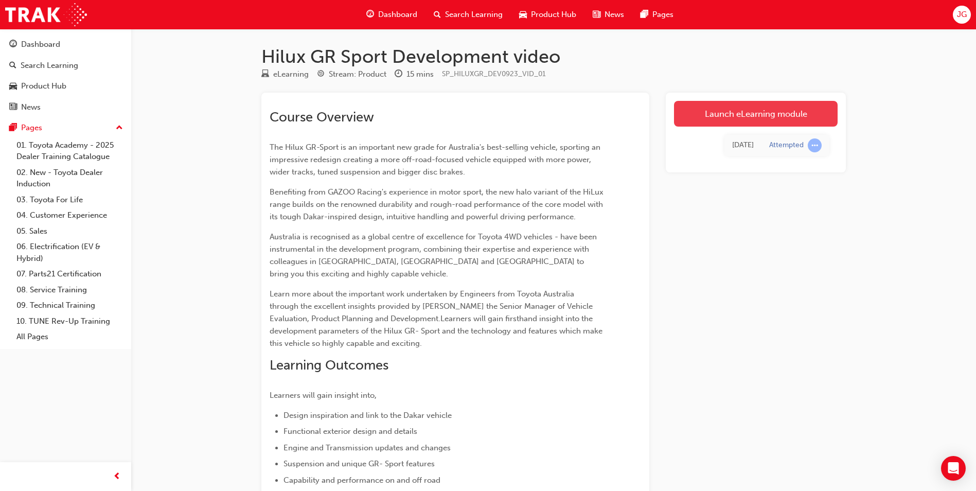
click at [754, 102] on link "Launch eLearning module" at bounding box center [756, 114] width 164 height 26
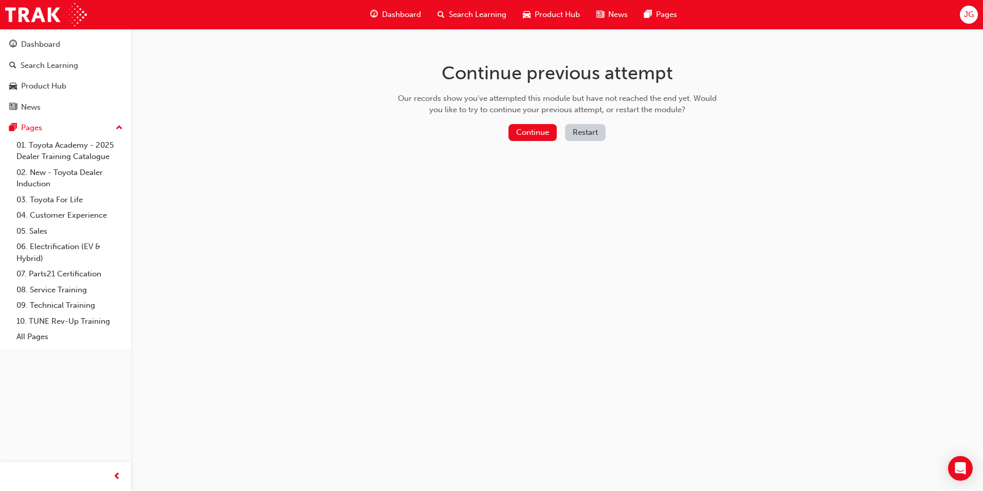
click at [578, 134] on button "Restart" at bounding box center [585, 132] width 41 height 17
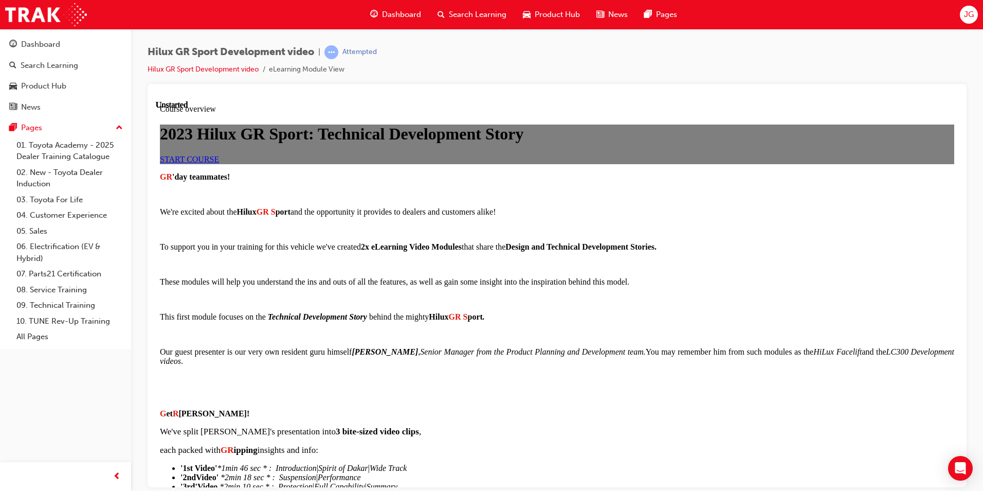
click at [219, 163] on link "START COURSE" at bounding box center [189, 158] width 59 height 9
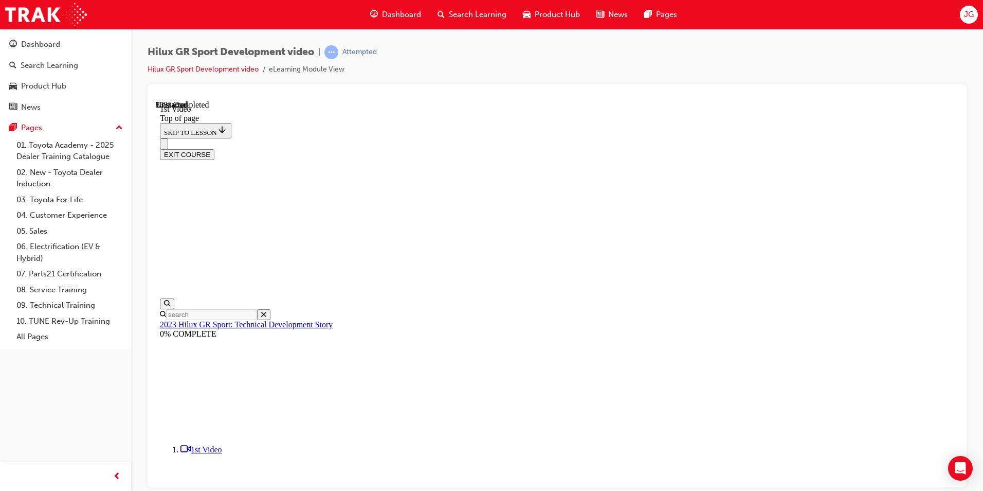
scroll to position [373, 0]
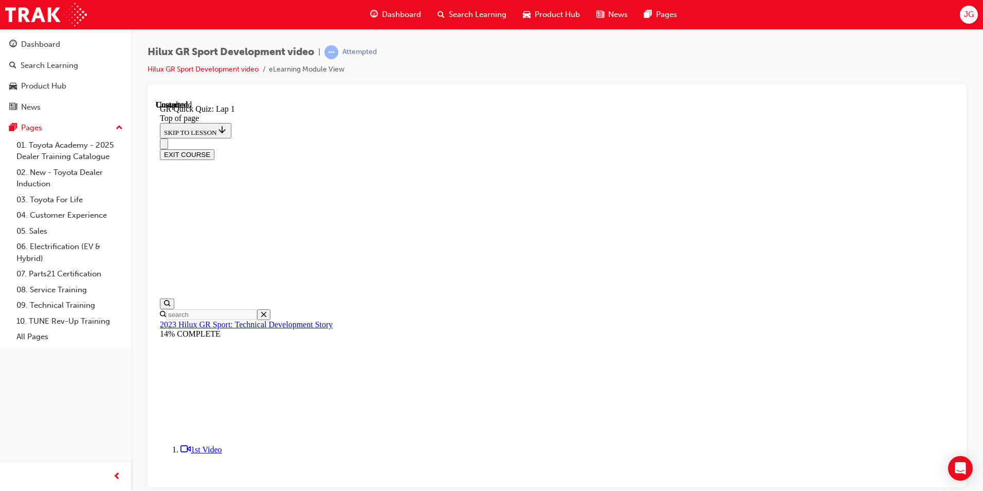
scroll to position [110, 0]
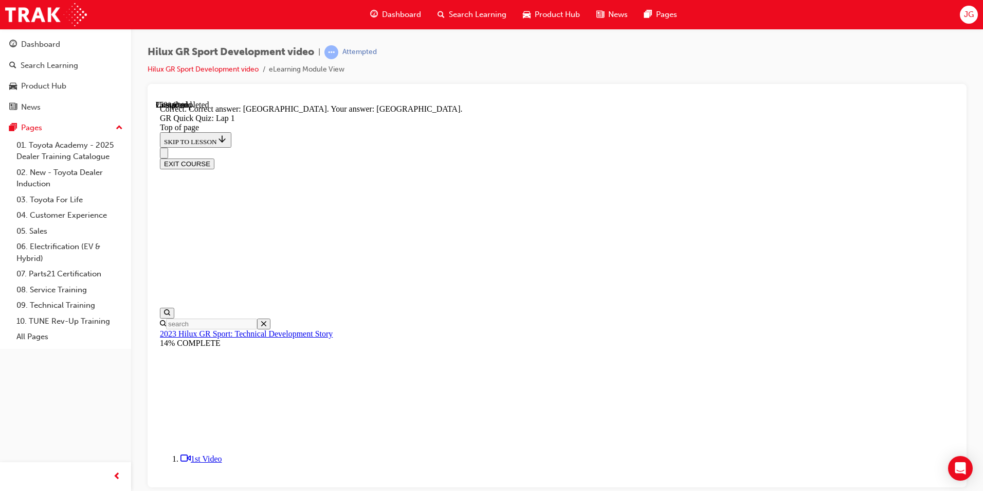
scroll to position [183, 0]
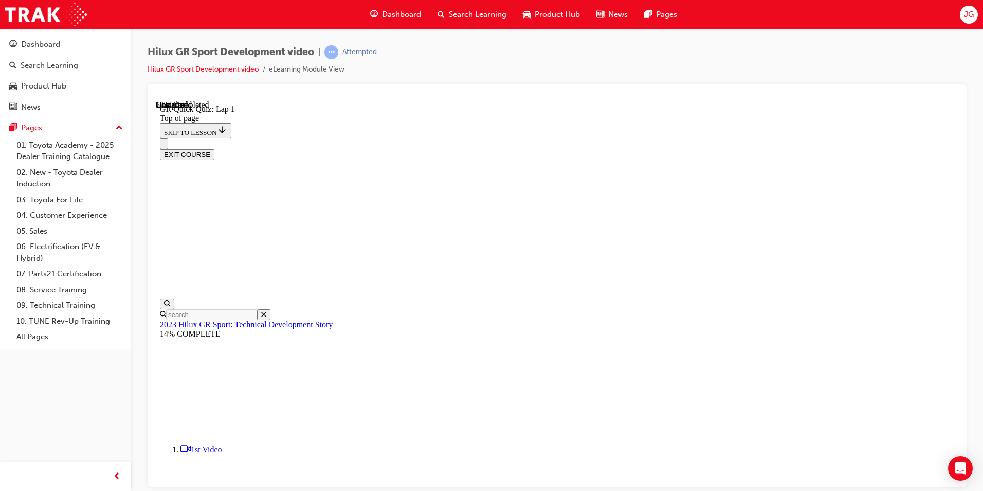
scroll to position [31, 0]
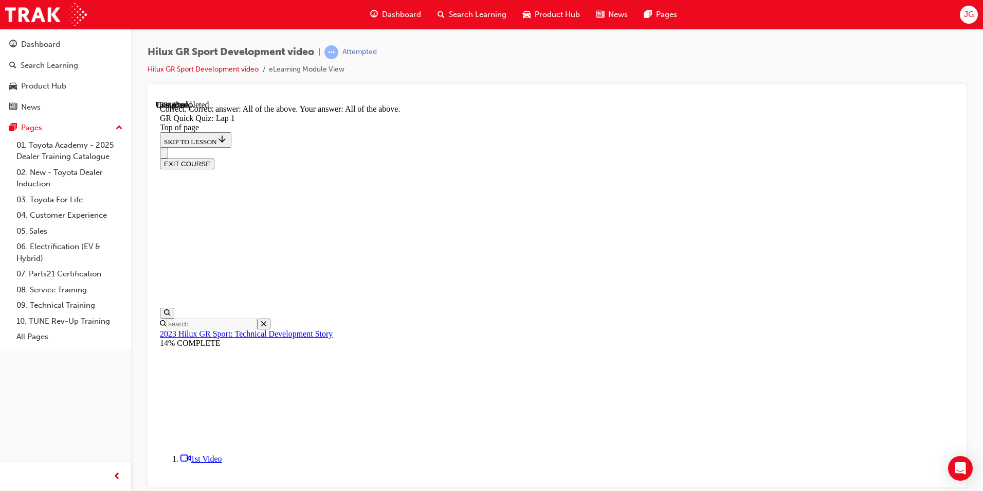
scroll to position [155, 0]
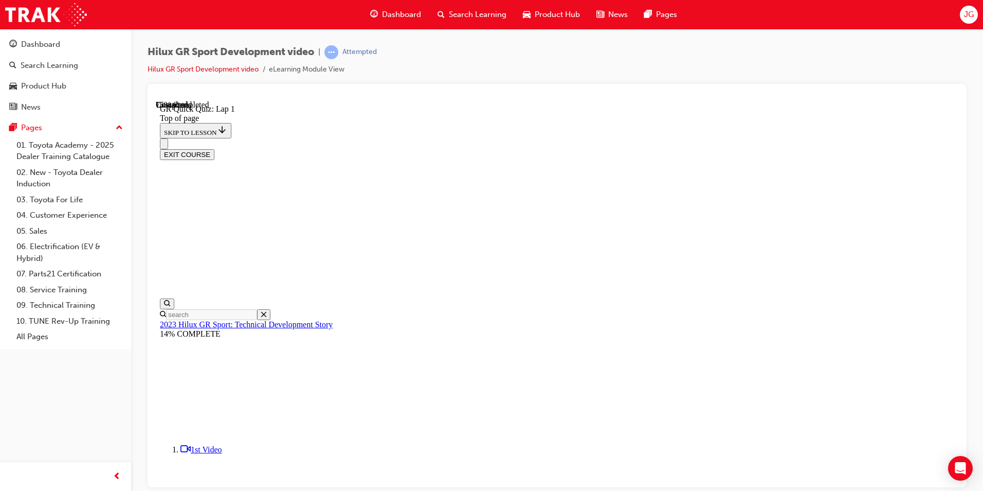
scroll to position [31, 0]
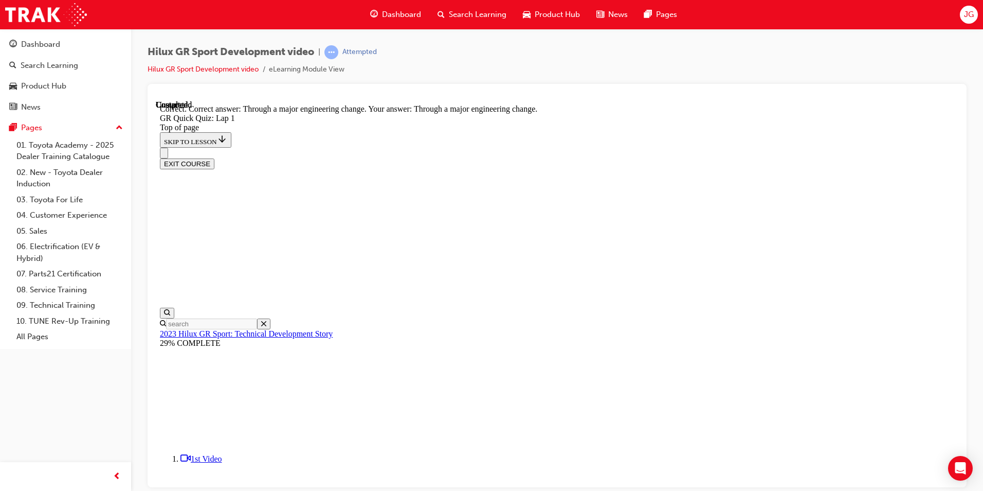
scroll to position [73, 0]
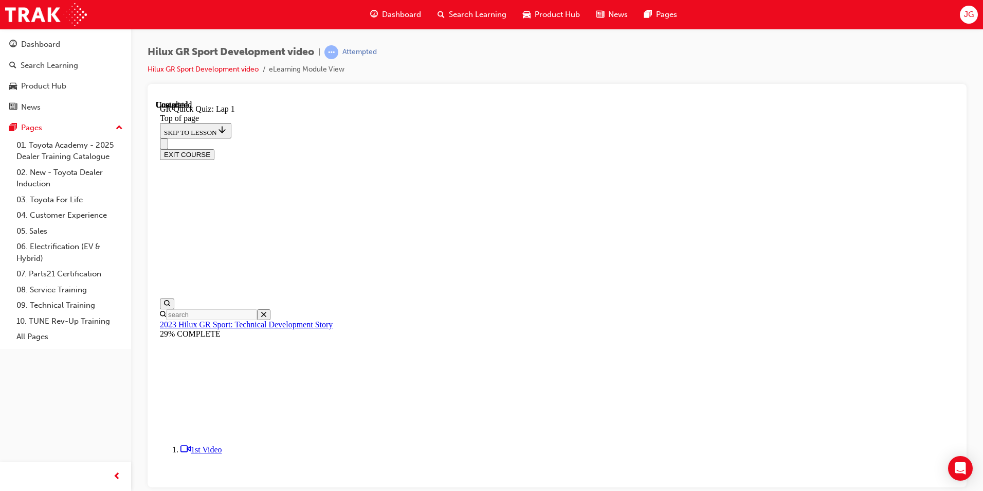
scroll to position [125, 0]
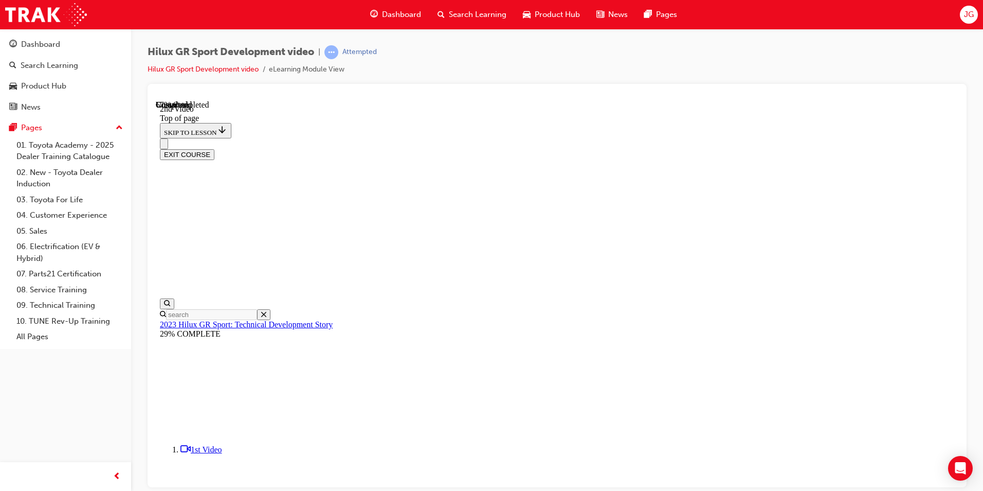
scroll to position [340, 0]
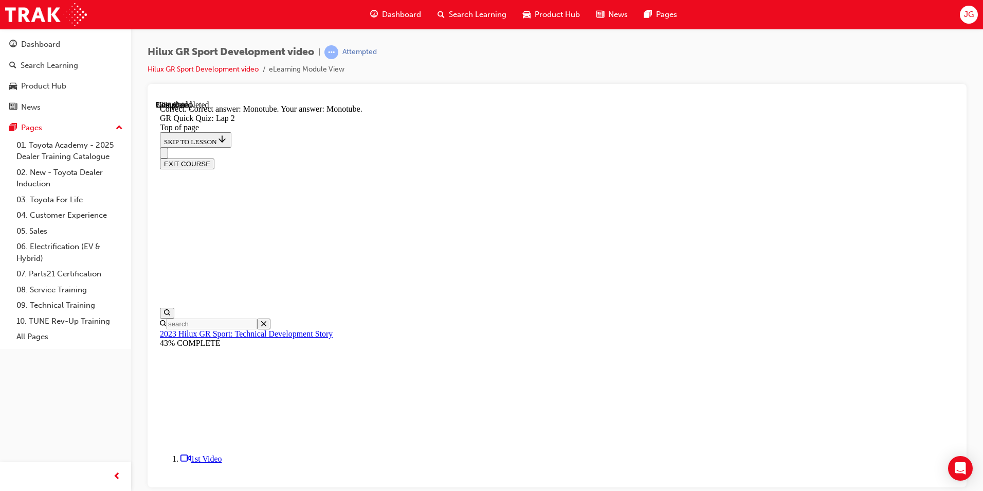
scroll to position [218, 0]
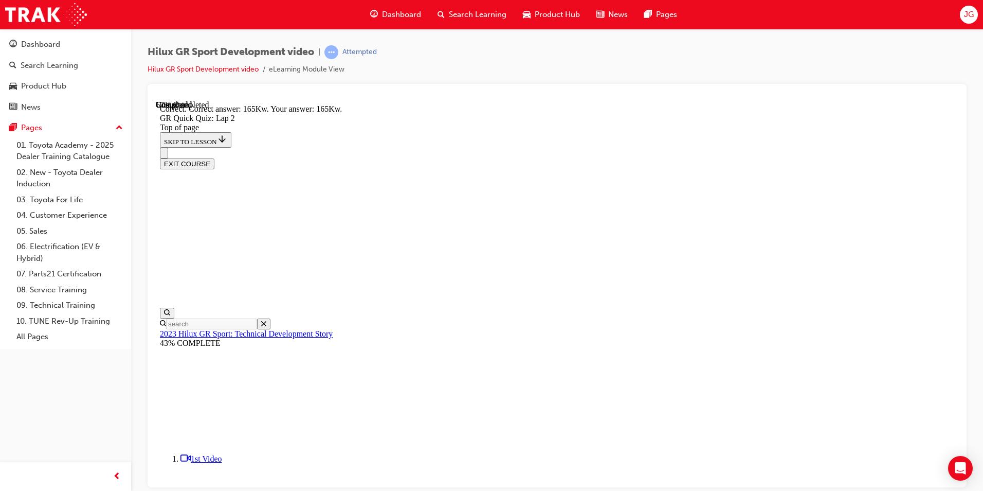
scroll to position [190, 0]
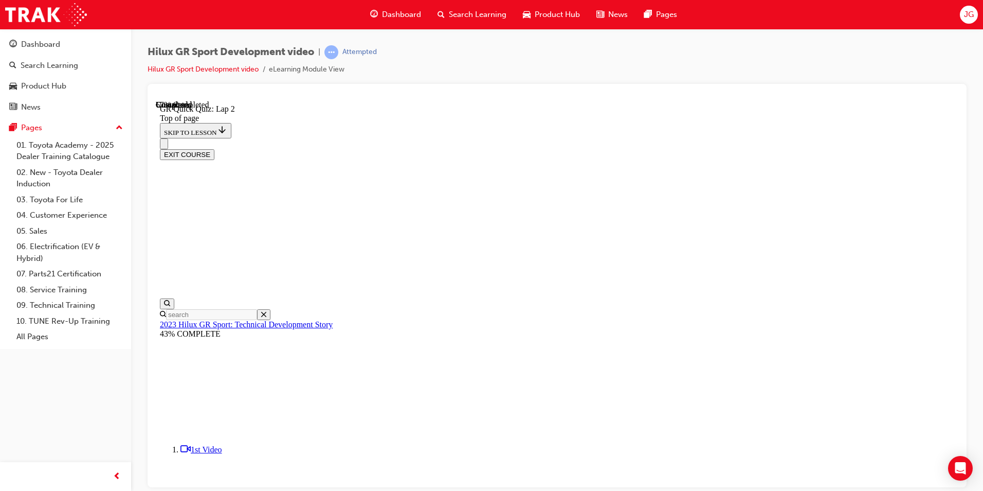
scroll to position [31, 0]
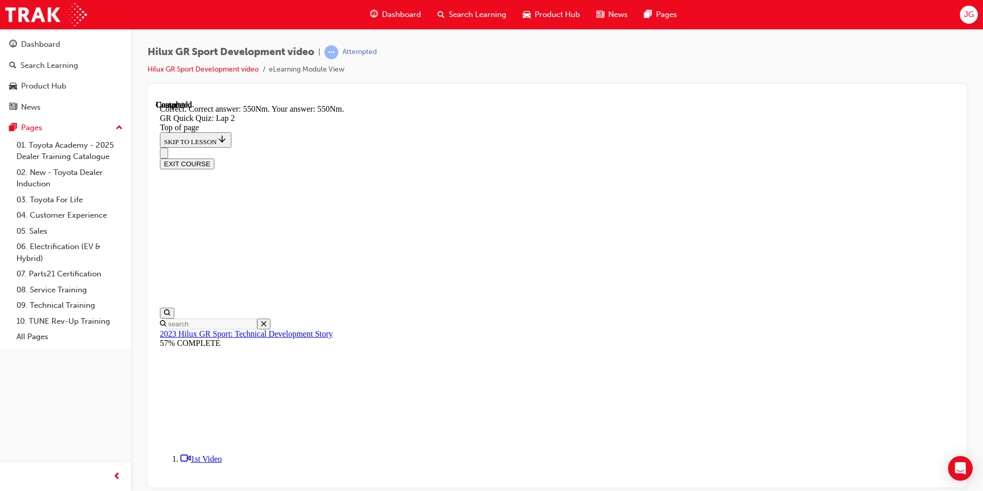
scroll to position [155, 0]
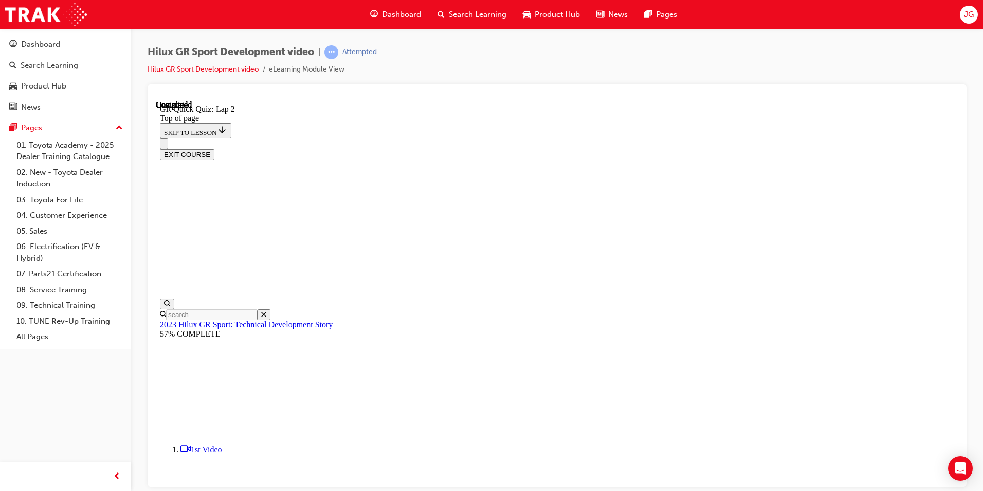
scroll to position [125, 0]
drag, startPoint x: 607, startPoint y: 419, endPoint x: 380, endPoint y: 403, distance: 227.4
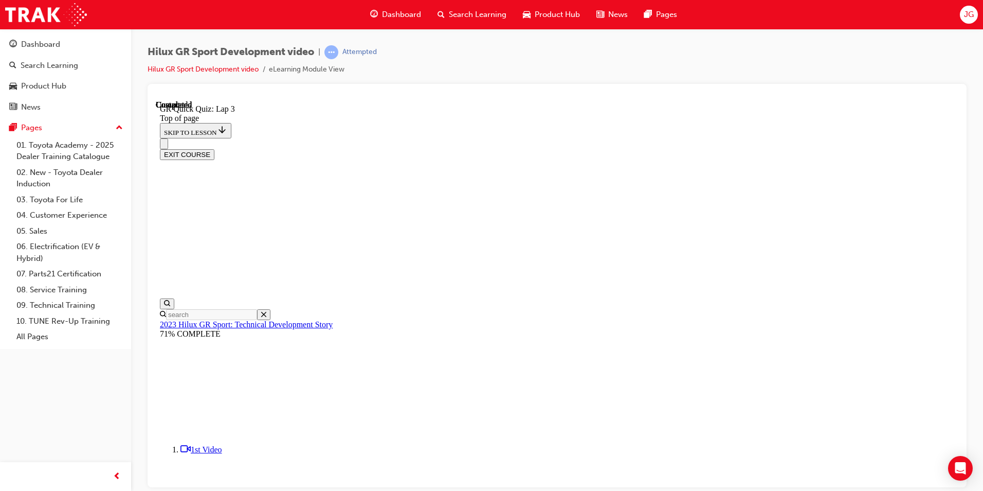
scroll to position [97, 0]
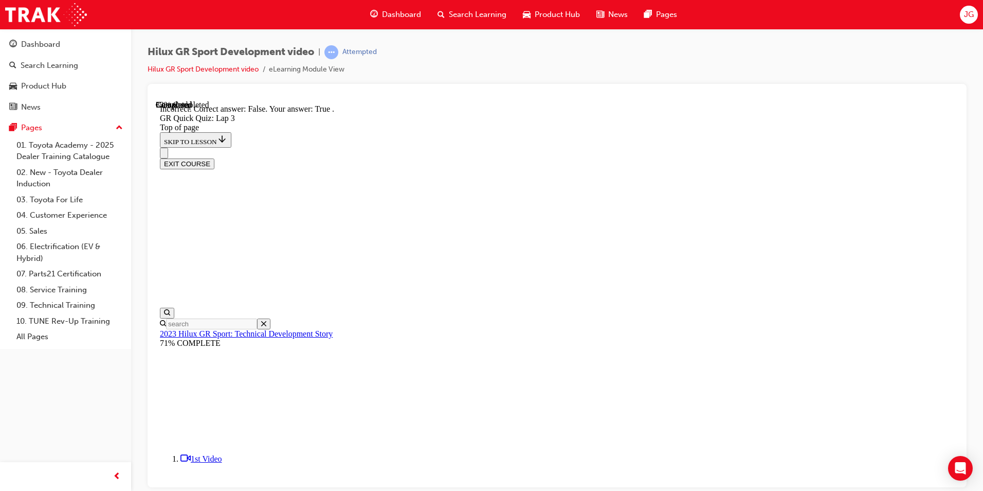
scroll to position [136, 0]
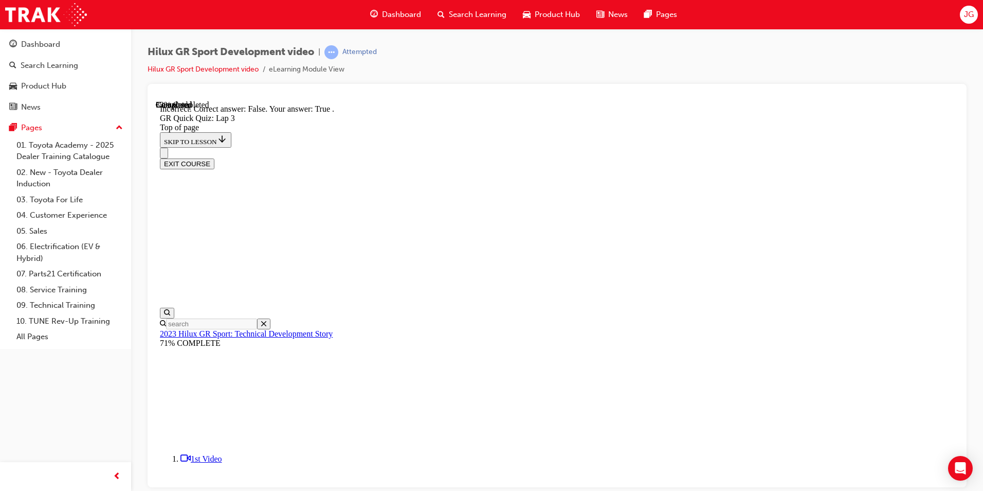
scroll to position [136, 0]
drag, startPoint x: 481, startPoint y: 338, endPoint x: 467, endPoint y: 325, distance: 19.6
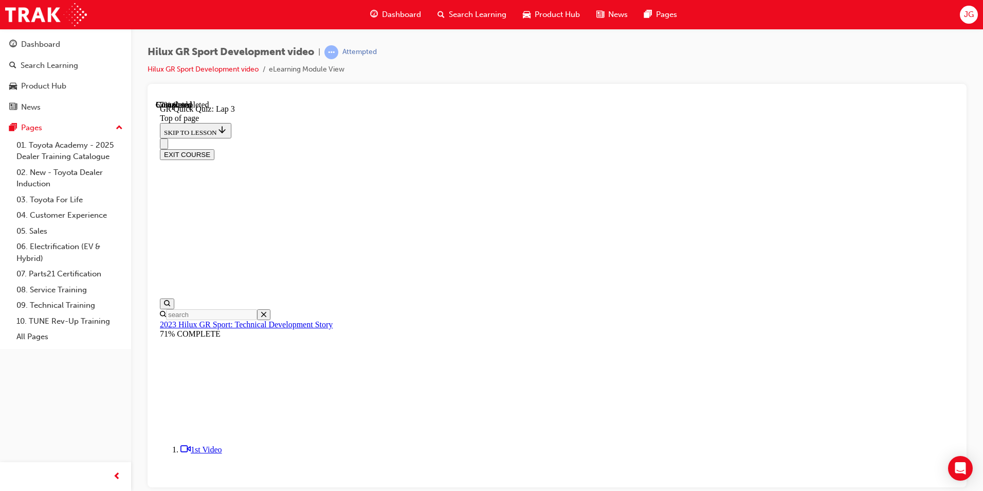
scroll to position [31, 0]
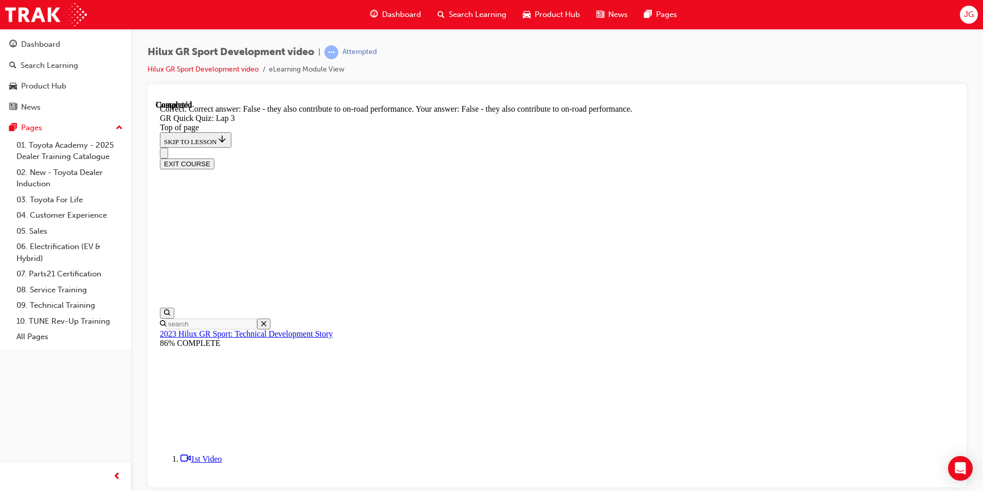
scroll to position [91, 0]
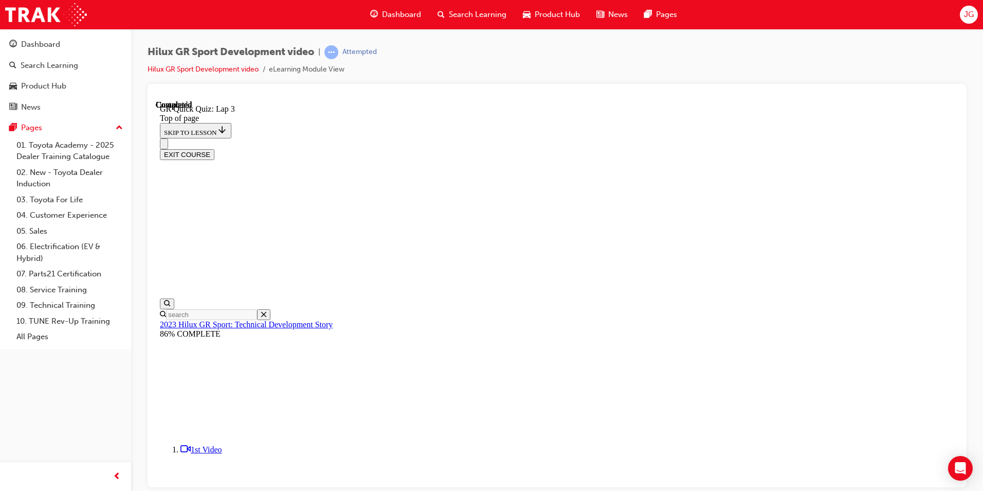
scroll to position [125, 0]
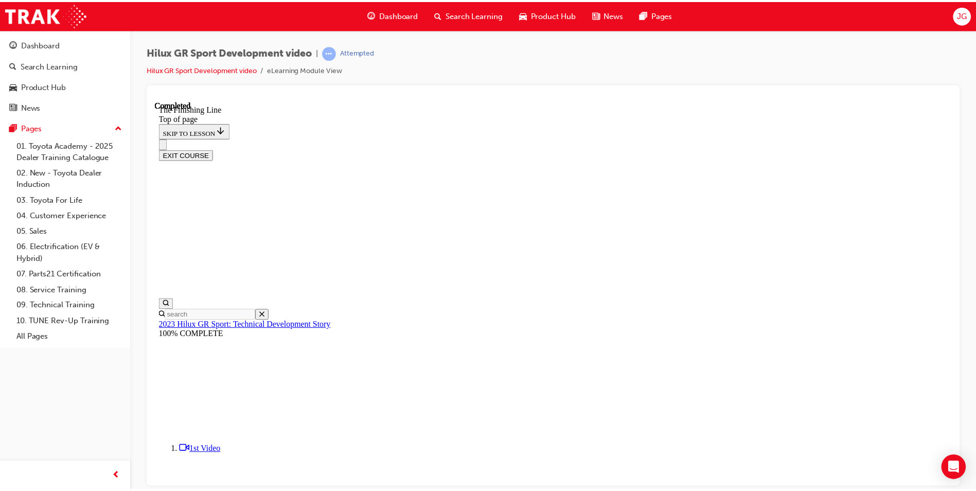
scroll to position [212, 0]
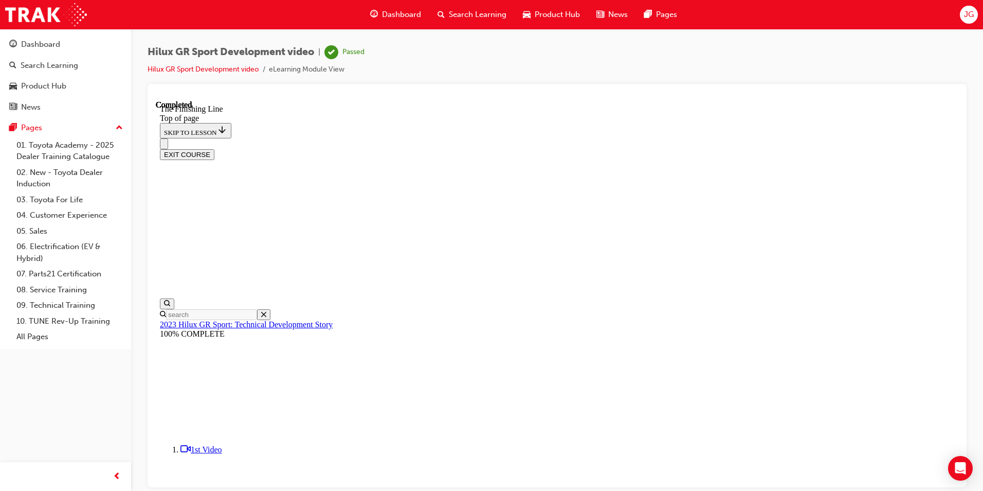
click at [214, 149] on button "EXIT COURSE" at bounding box center [187, 154] width 55 height 11
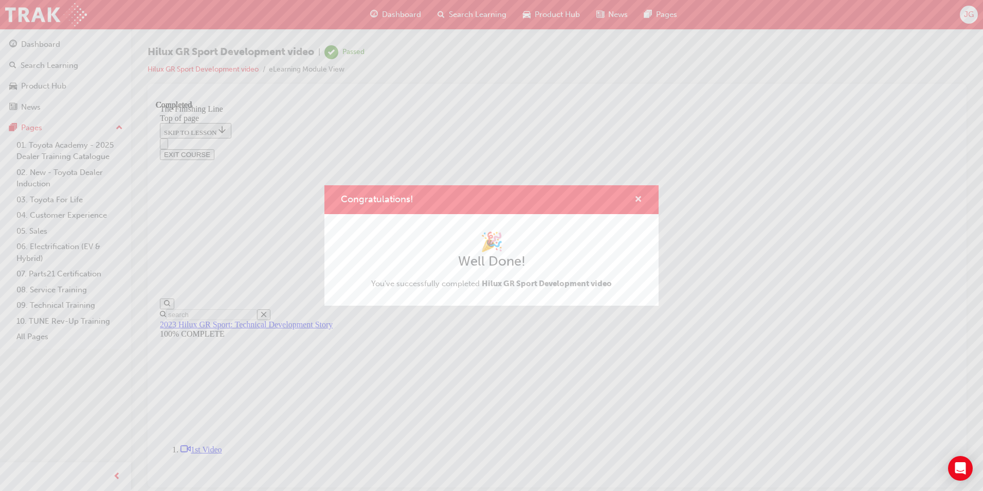
click at [638, 198] on span "cross-icon" at bounding box center [639, 199] width 8 height 9
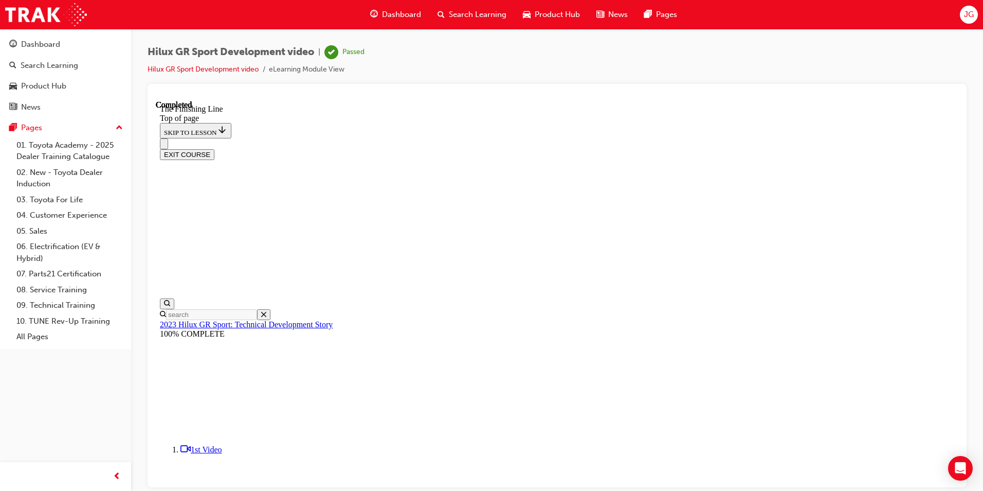
click at [524, 9] on span "car-icon" at bounding box center [527, 14] width 8 height 13
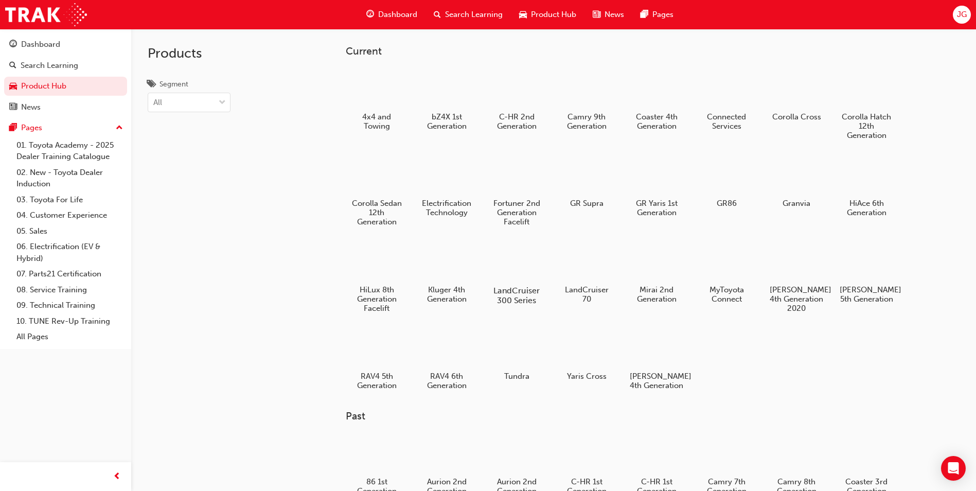
click at [518, 296] on h5 "LandCruiser 300 Series" at bounding box center [516, 295] width 57 height 20
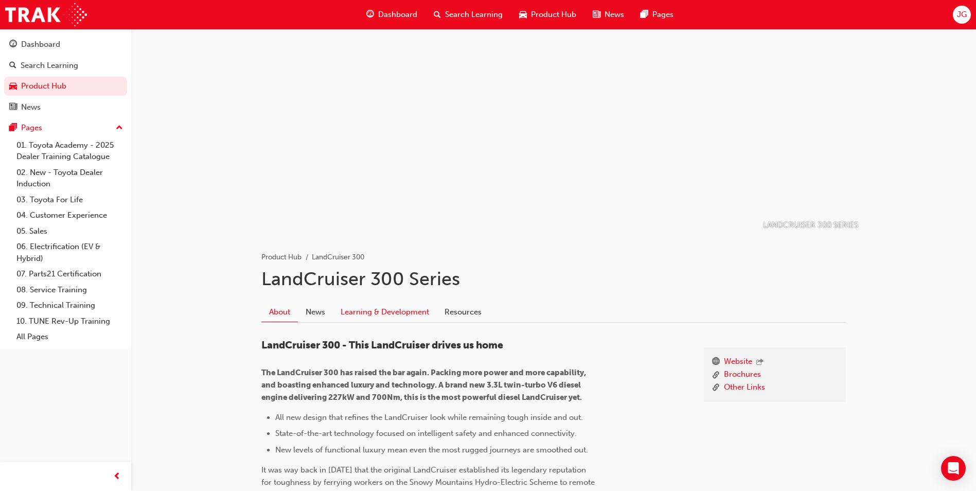
click at [384, 310] on link "Learning & Development" at bounding box center [385, 312] width 104 height 20
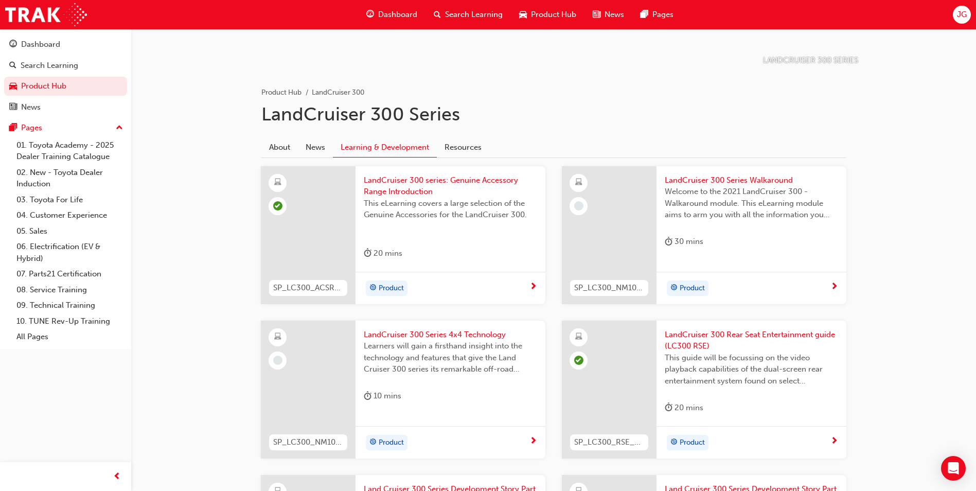
scroll to position [165, 0]
click at [663, 229] on div "LandCruiser 300 Series Walkaround Welcome to the 2021 LandCruiser 300 - Walkaro…" at bounding box center [751, 213] width 190 height 94
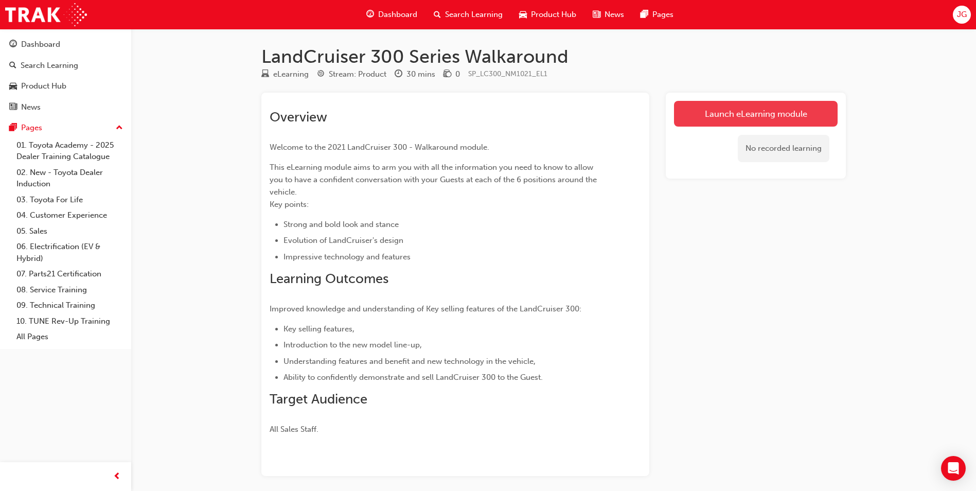
click at [697, 123] on link "Launch eLearning module" at bounding box center [756, 114] width 164 height 26
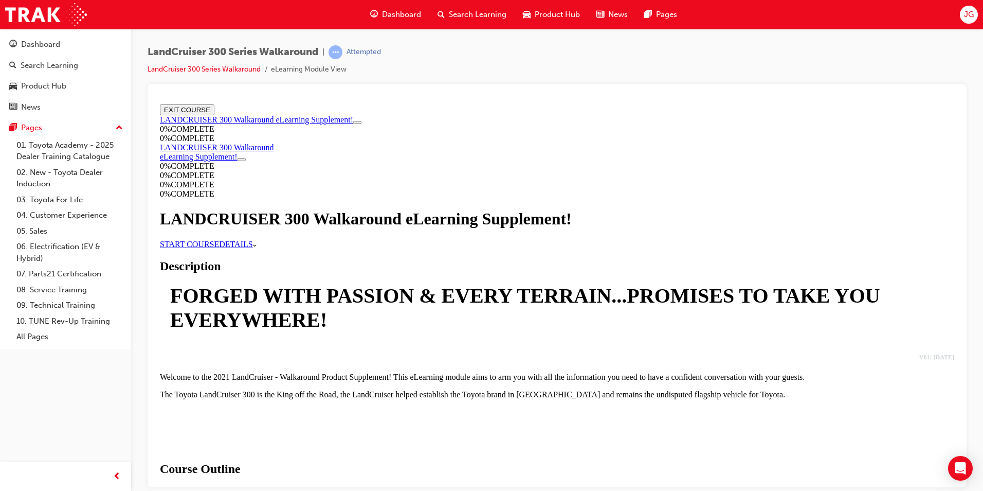
click at [219, 248] on link "START COURSE" at bounding box center [189, 243] width 59 height 9
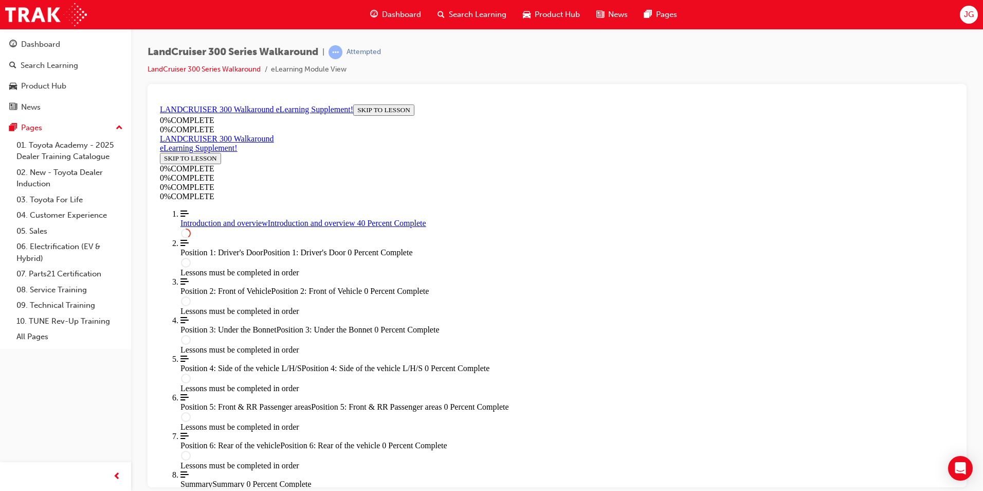
scroll to position [549, 0]
